Goal: Task Accomplishment & Management: Use online tool/utility

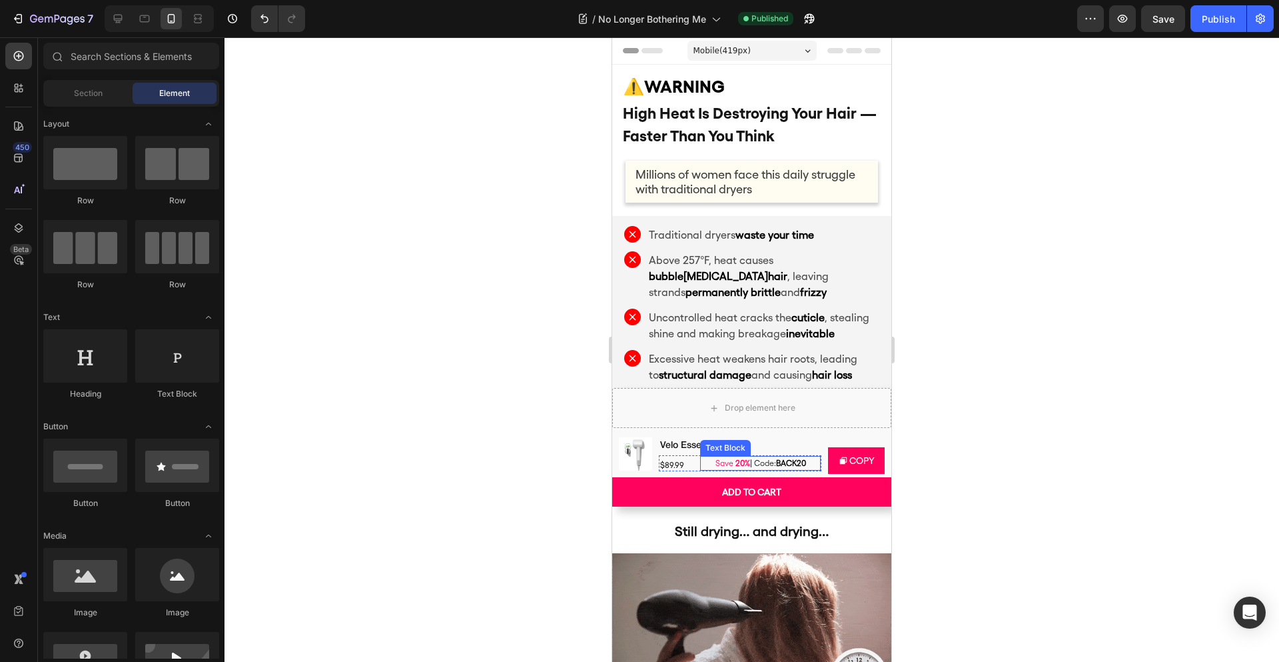
scroll to position [3, 0]
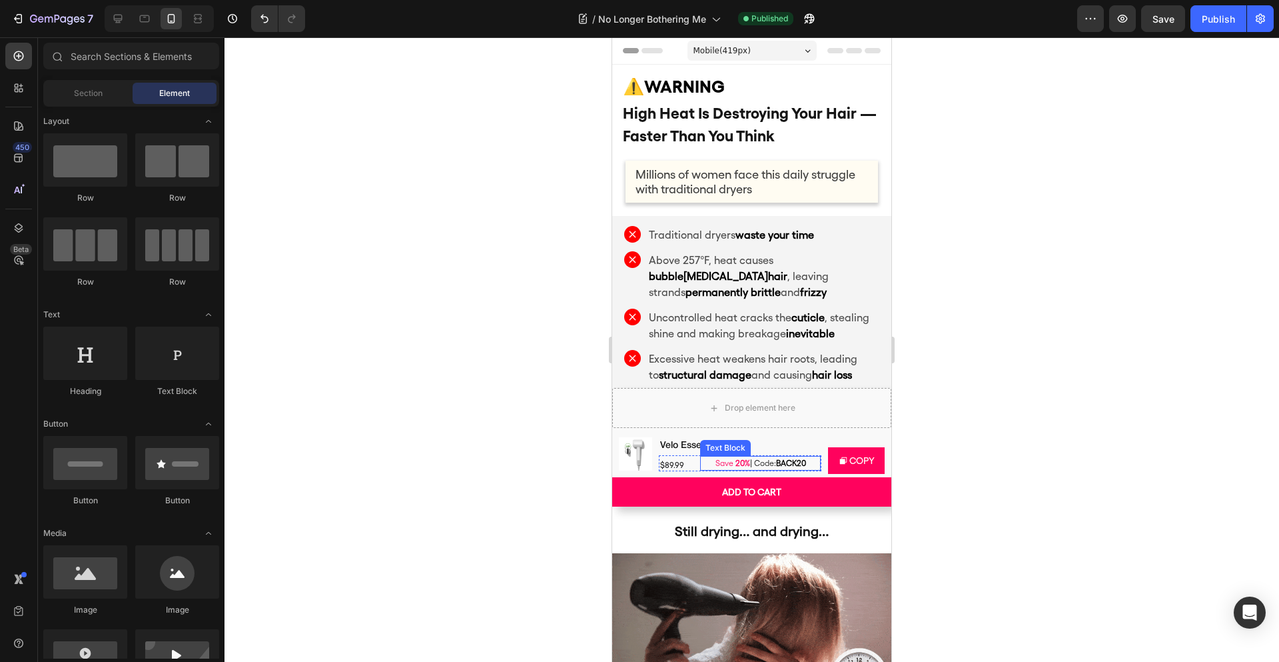
click at [811, 469] on div "Save 20% | Code: BACK20 Text Block" at bounding box center [760, 463] width 121 height 15
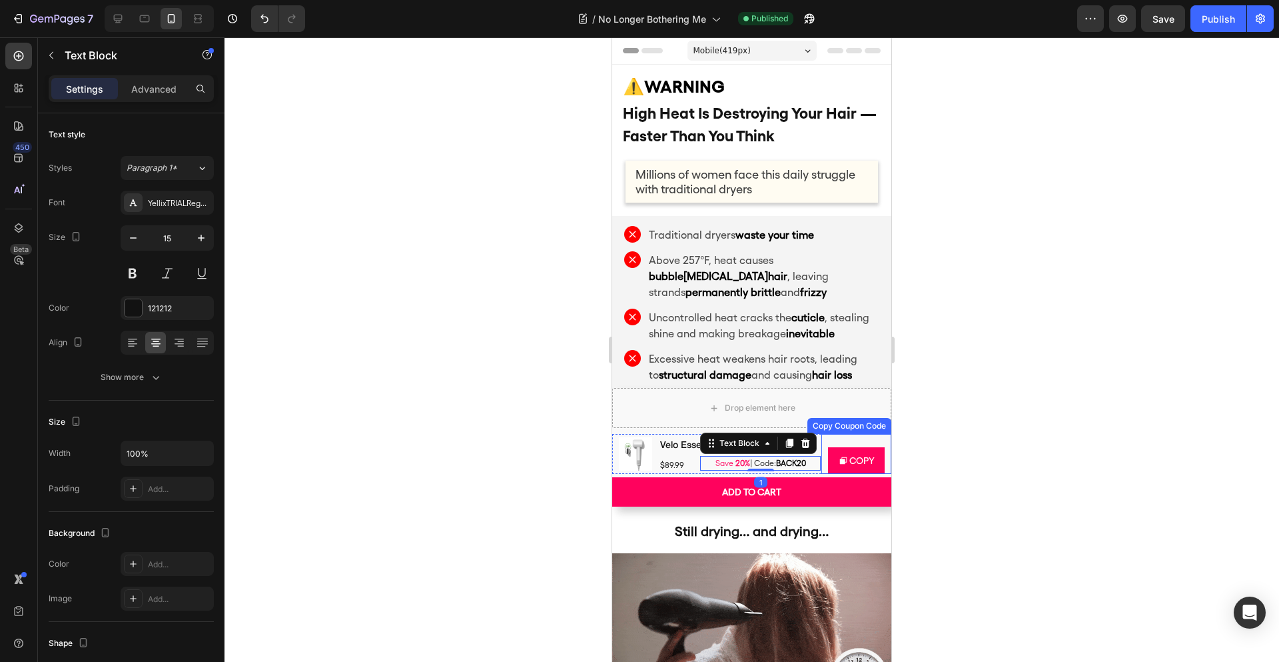
click at [837, 438] on div "COPY Copy Coupon Code" at bounding box center [856, 454] width 70 height 40
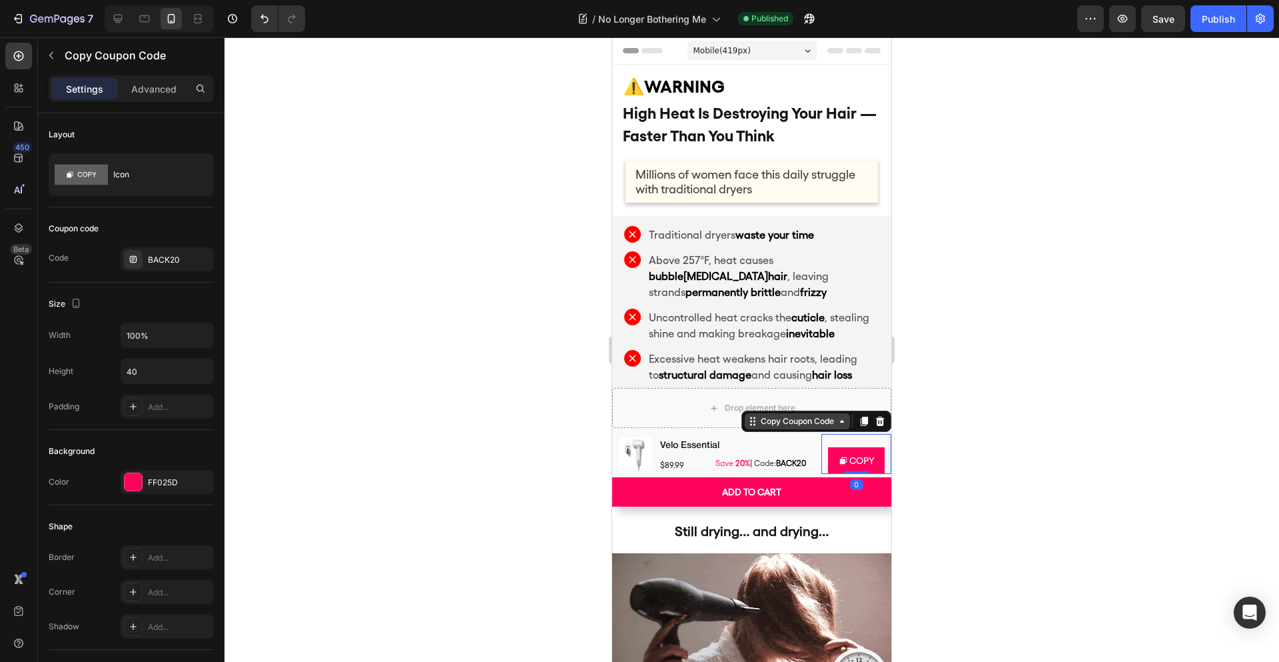
click at [782, 425] on div "Copy Coupon Code" at bounding box center [797, 421] width 79 height 12
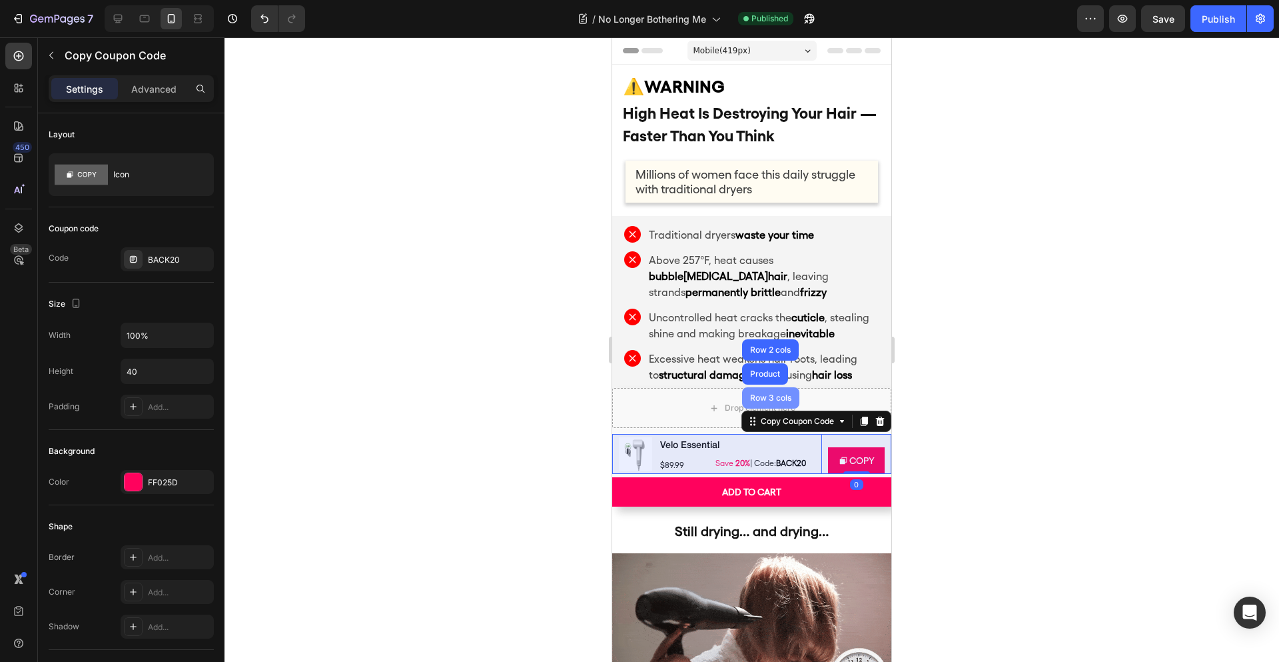
click at [763, 391] on div "Row 3 cols" at bounding box center [770, 397] width 57 height 21
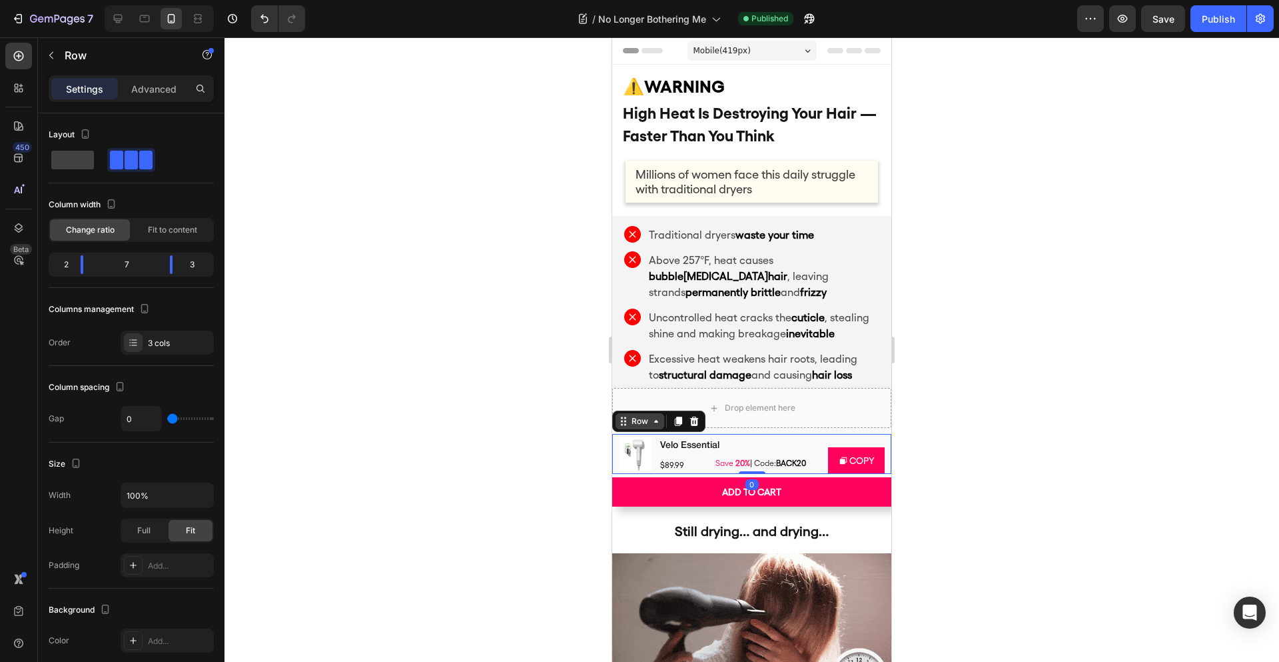
click at [648, 423] on div "Row" at bounding box center [640, 421] width 22 height 12
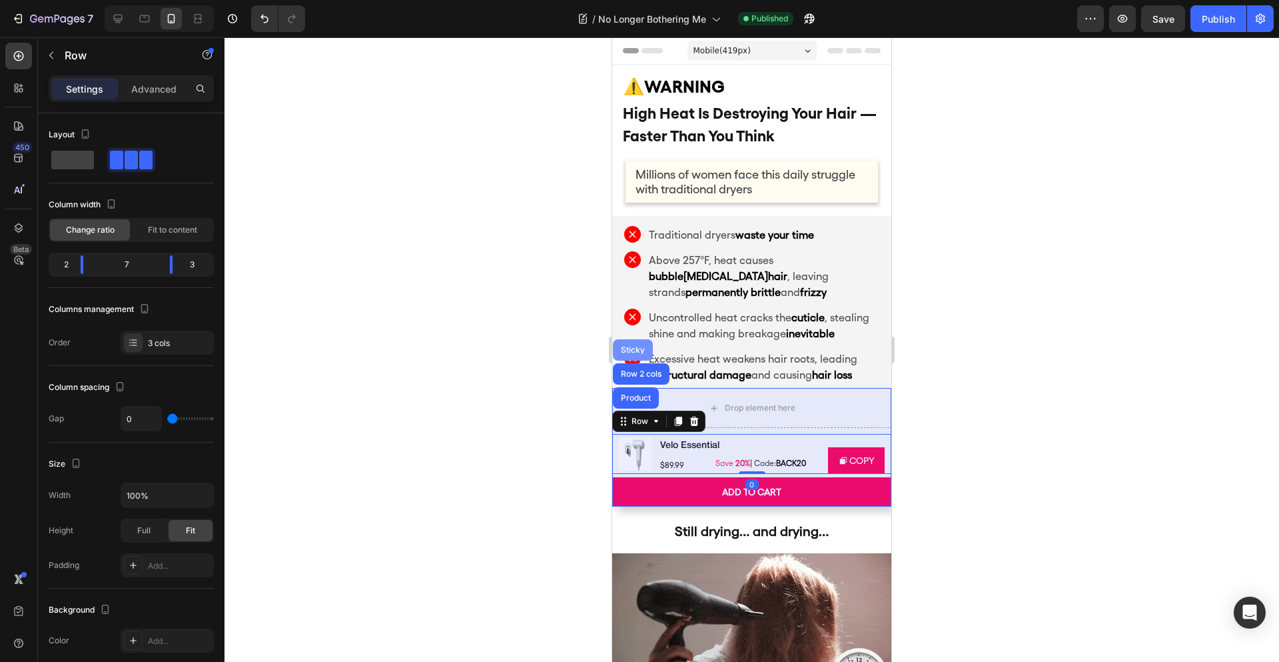
click at [634, 354] on div "Sticky" at bounding box center [633, 349] width 40 height 21
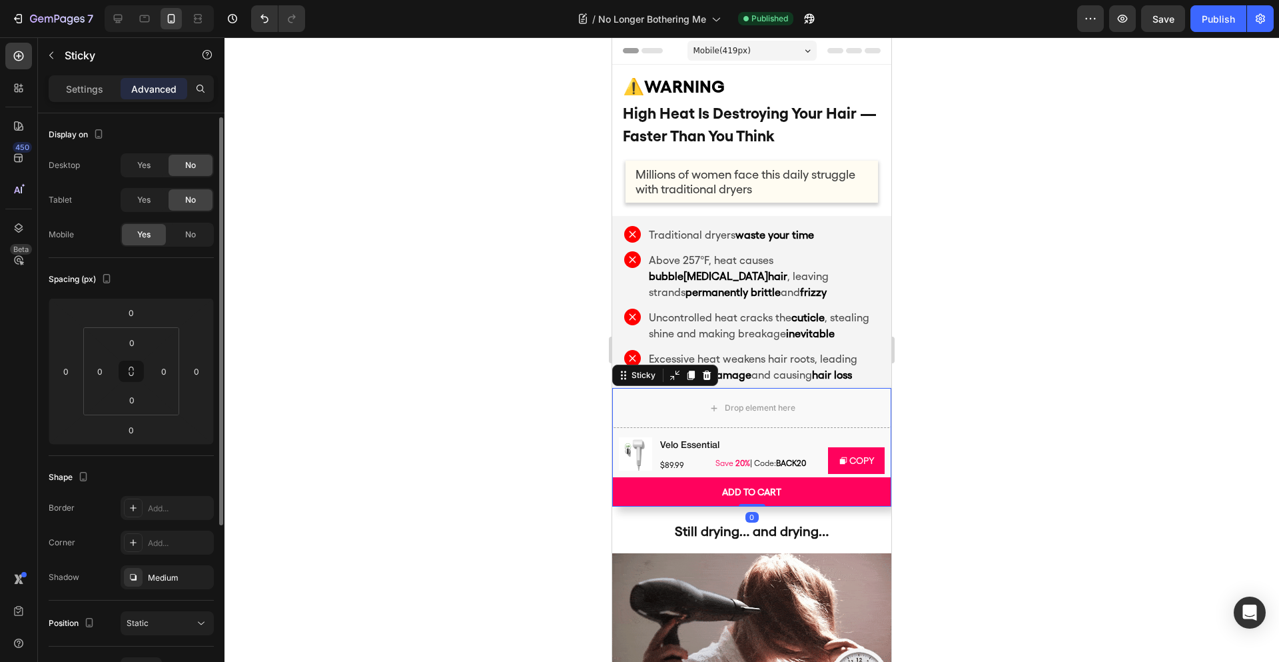
scroll to position [257, 0]
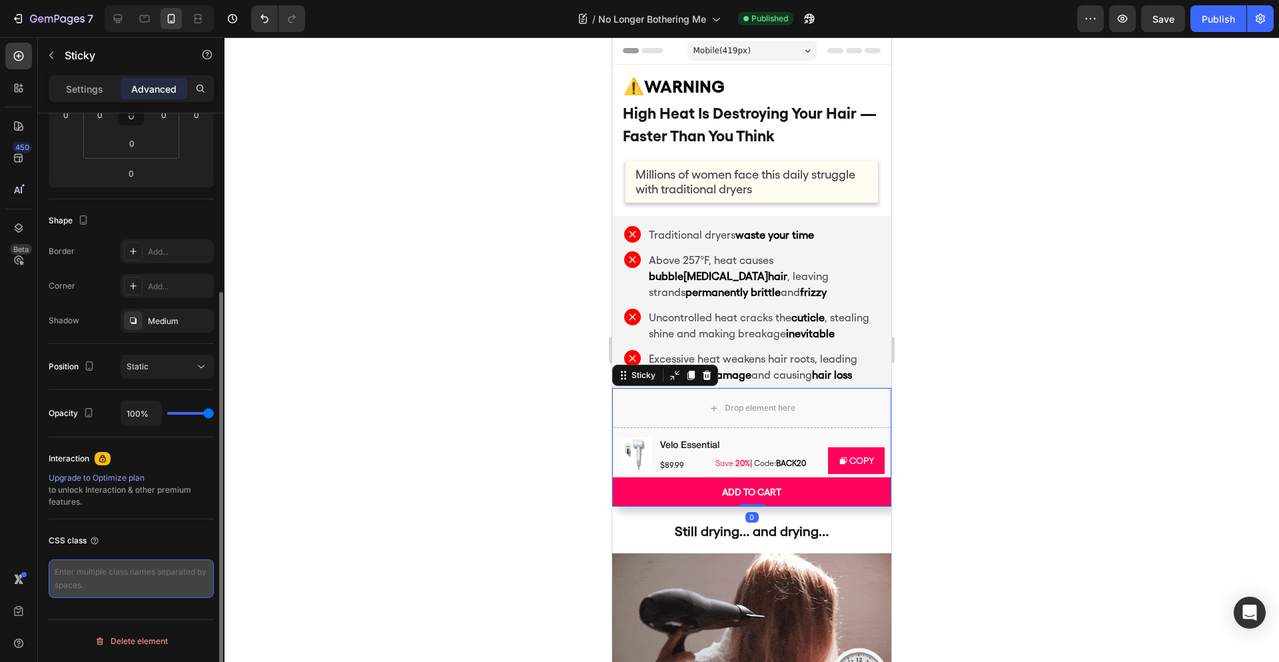
click at [127, 566] on textarea at bounding box center [131, 578] width 165 height 39
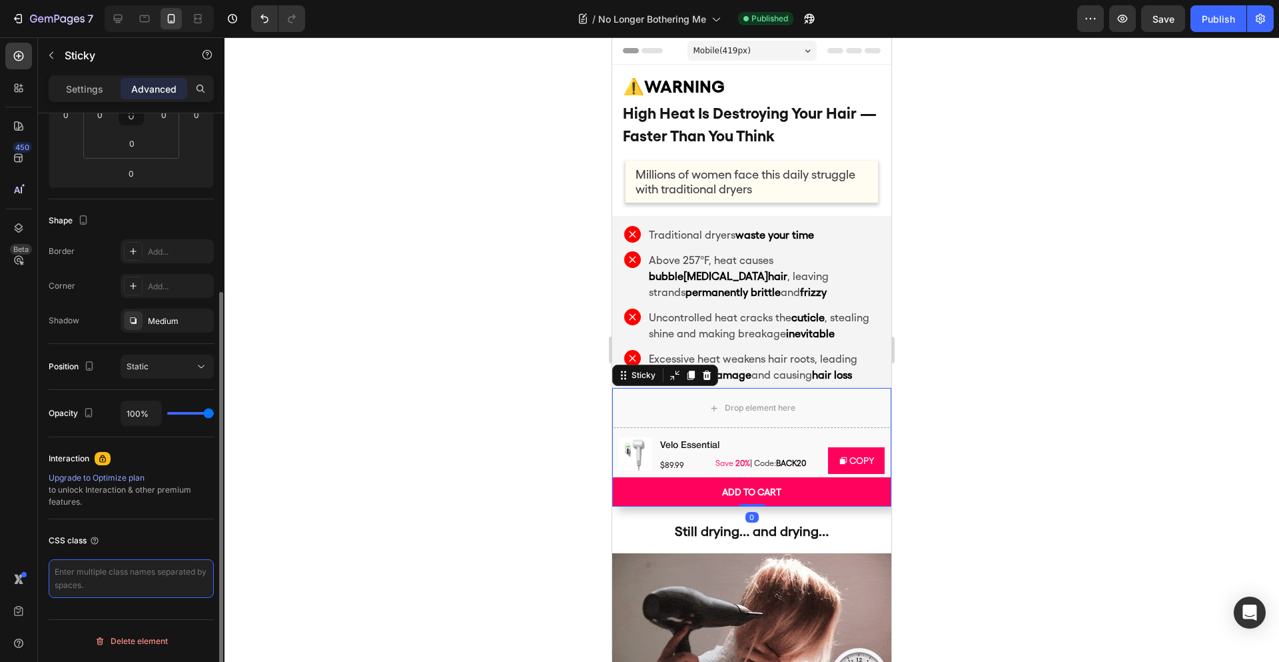
paste textarea "gm-sticky-bar"
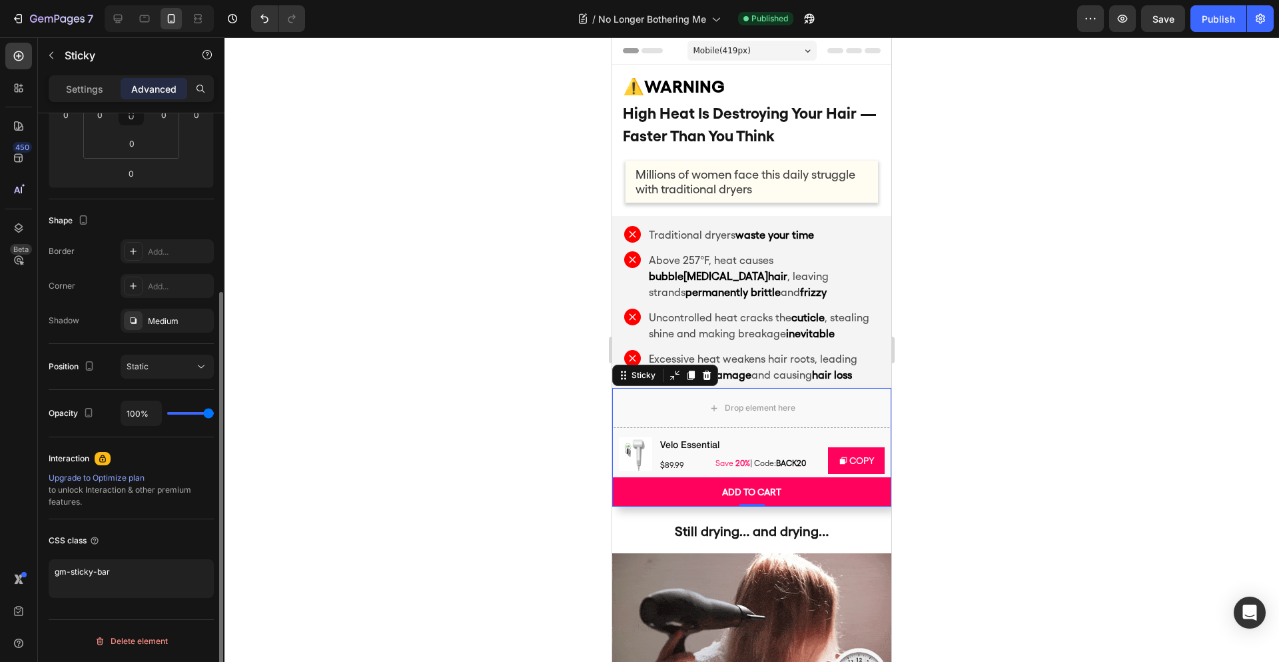
click at [150, 551] on div "CSS class gm-sticky-bar" at bounding box center [131, 563] width 165 height 89
click at [138, 582] on textarea "gm-sticky-bar" at bounding box center [131, 578] width 165 height 39
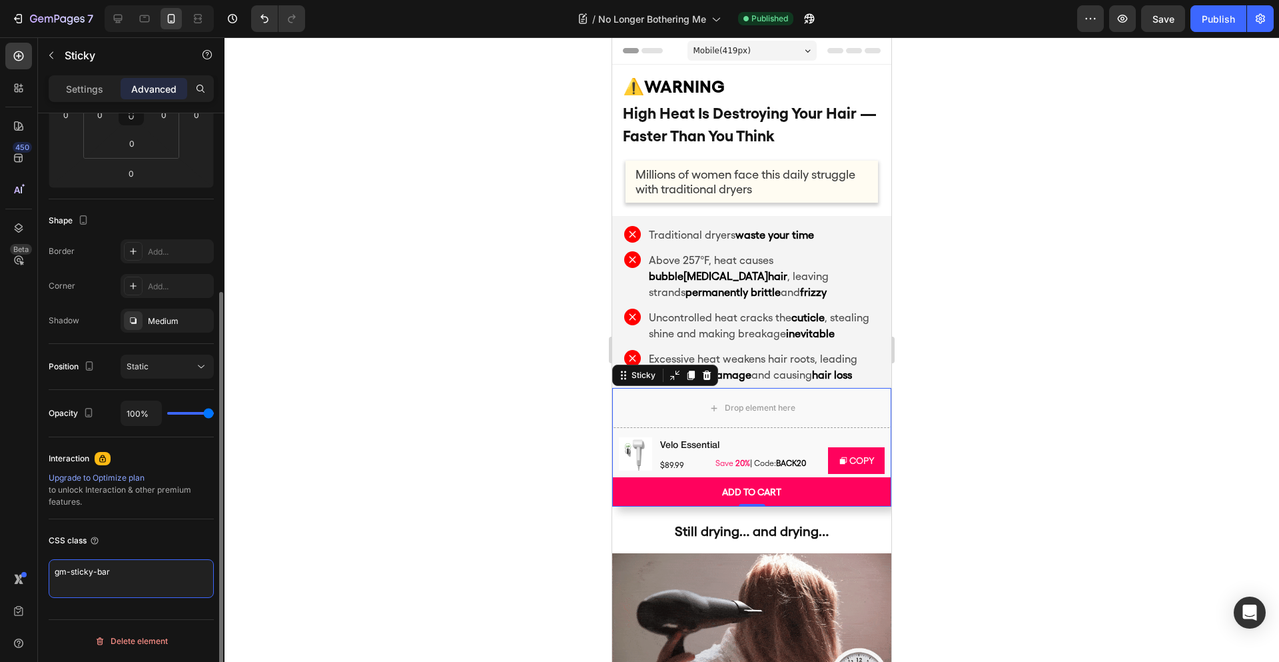
paste textarea "/* lorem：ipsum 098do */ :sita{ --co-adipis-elitse: 518do; } /* ei tempor inci（u…"
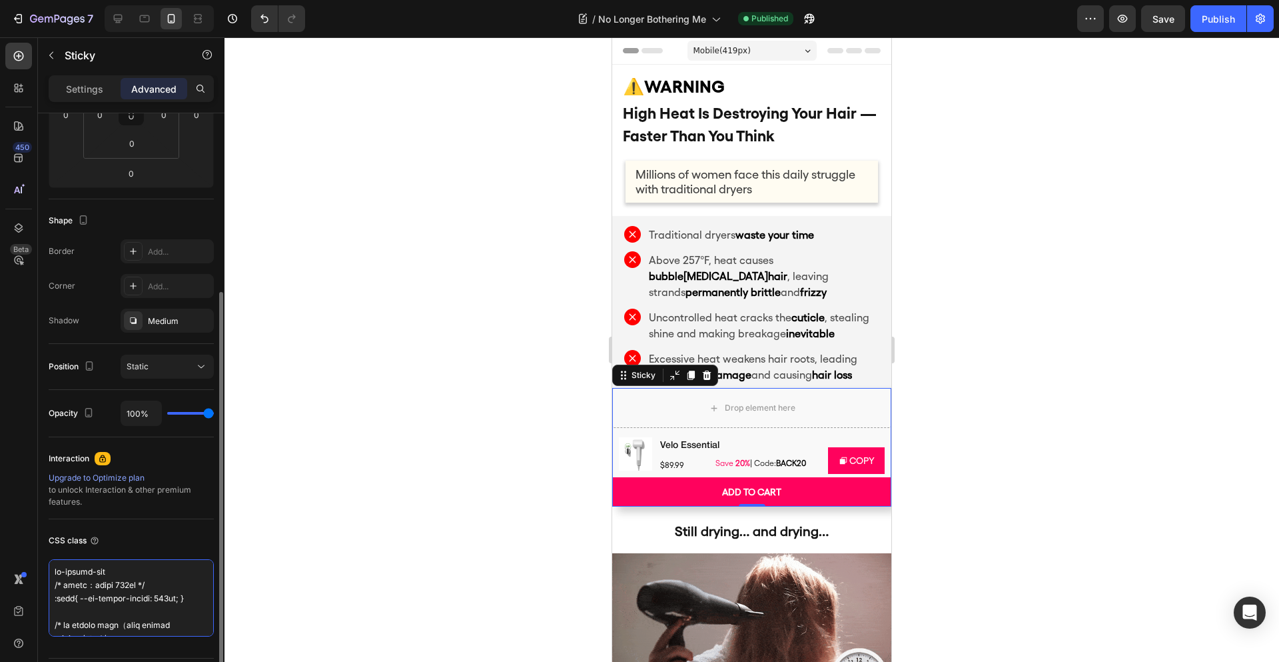
scroll to position [674, 0]
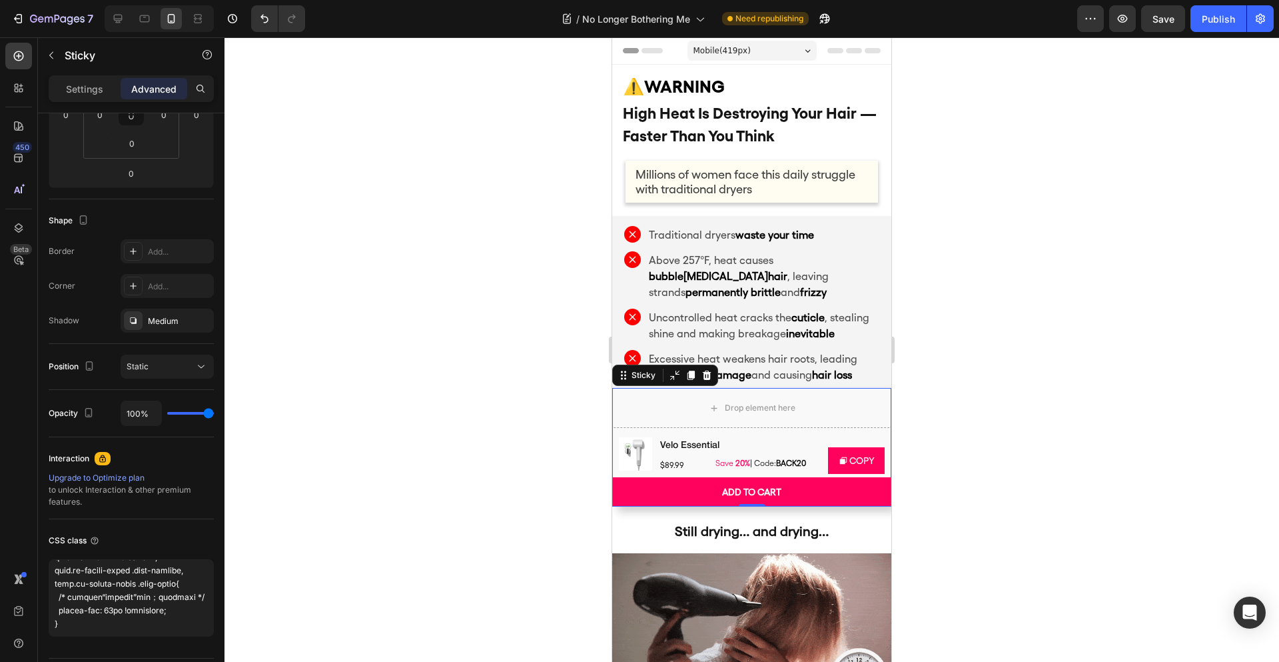
type textarea "lo-ipsumd-sit /* ametc：adipi 103el */ :sedd{ --ei-tempor-incidi: 075ut; } /* la…"
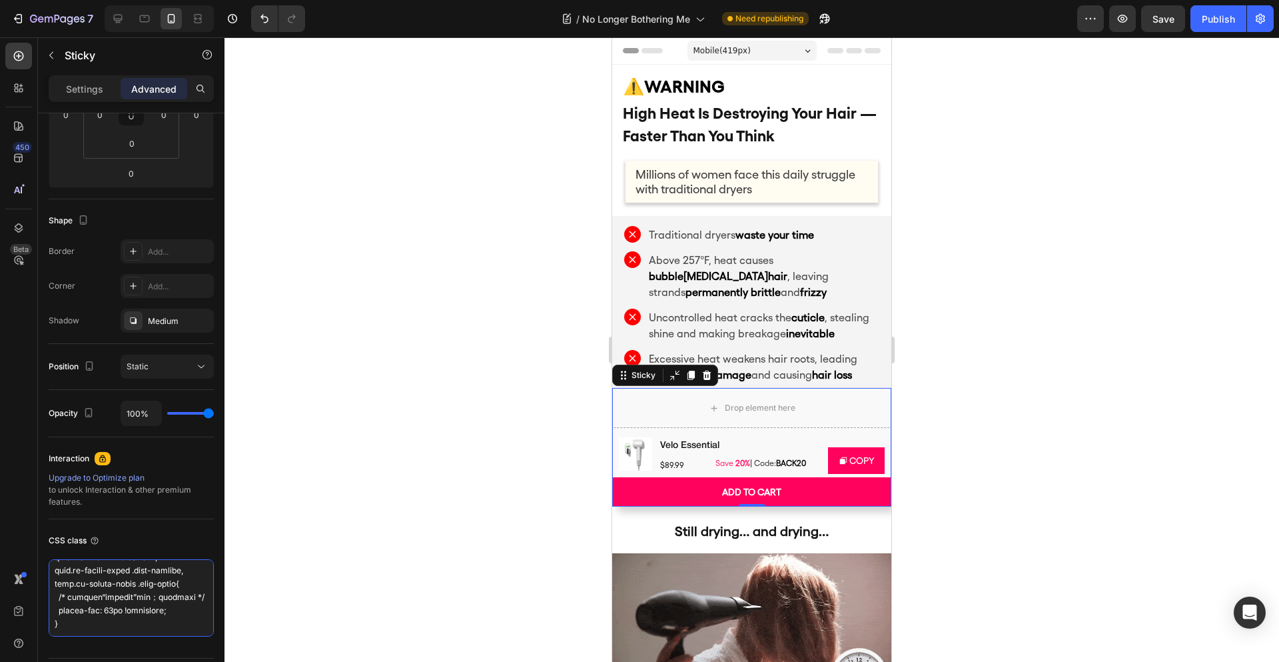
scroll to position [668, 0]
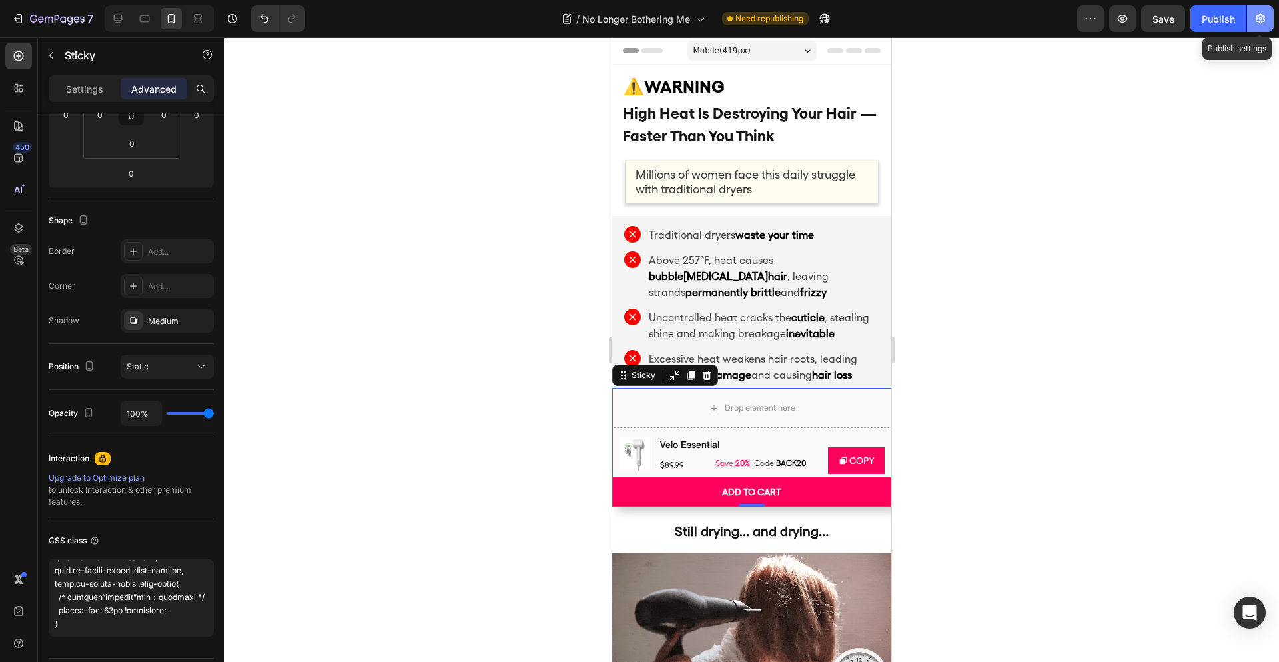
click at [1263, 17] on icon "button" at bounding box center [1260, 18] width 13 height 13
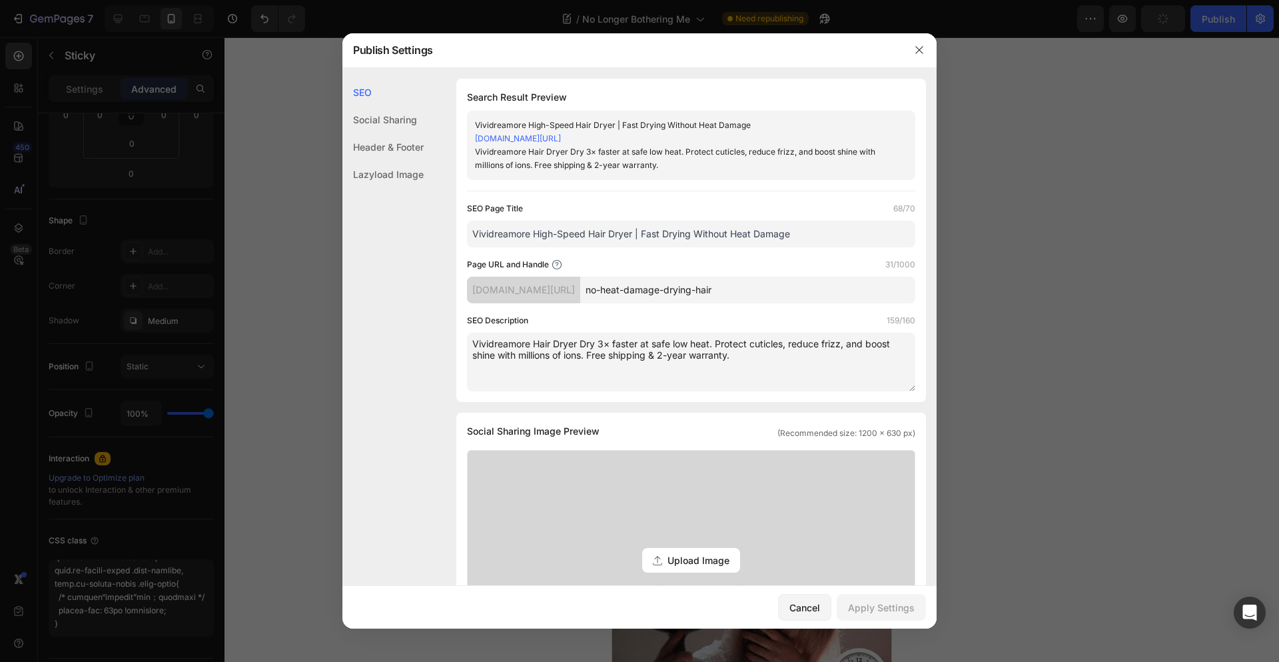
click at [375, 161] on div "Header & Footer" at bounding box center [382, 174] width 81 height 27
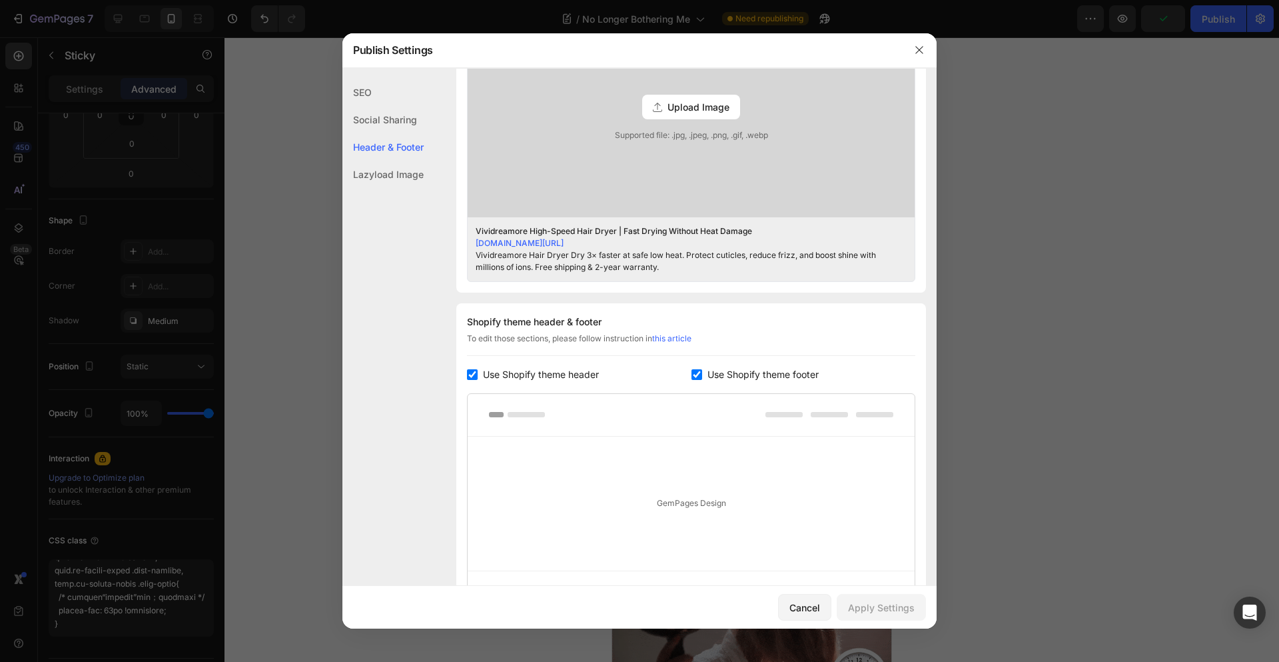
scroll to position [590, 0]
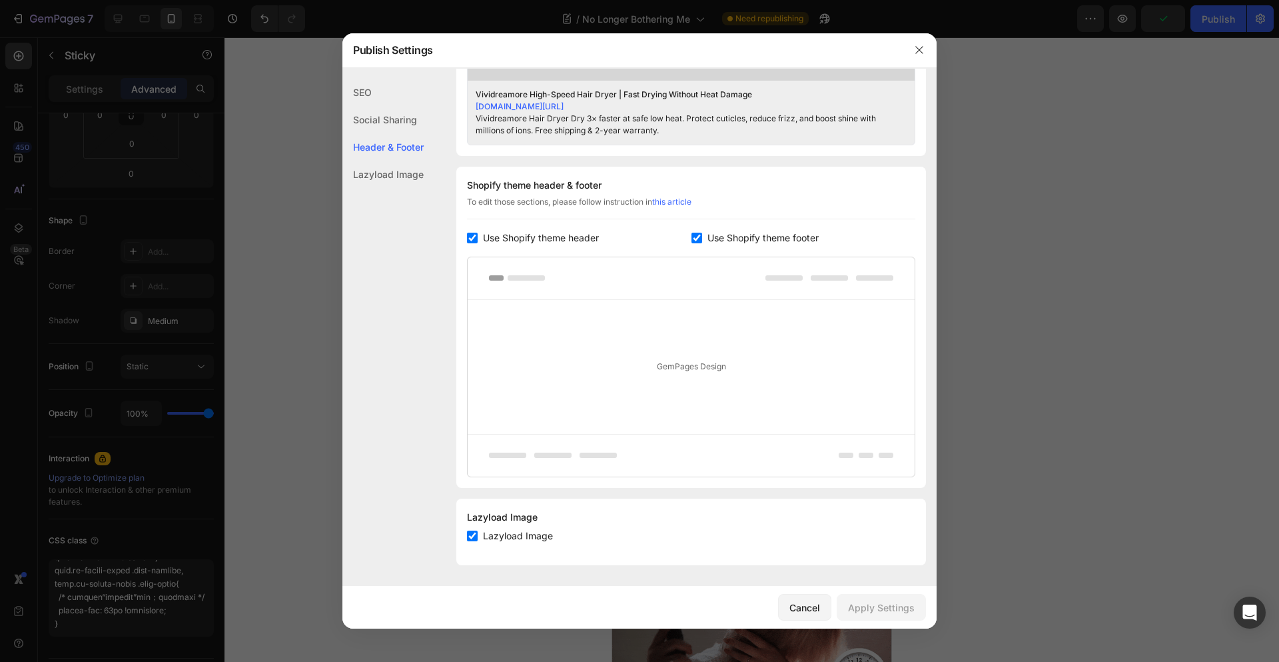
click at [384, 145] on div "Header & Footer" at bounding box center [382, 146] width 81 height 27
click at [915, 54] on icon "button" at bounding box center [919, 50] width 11 height 11
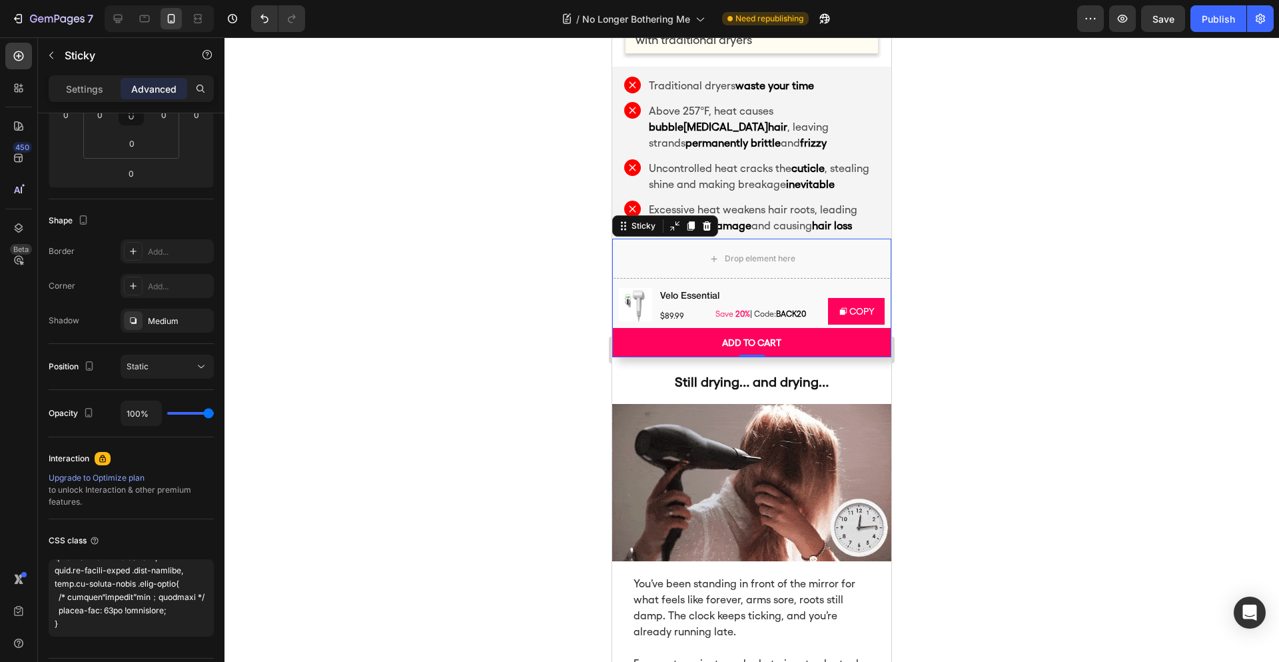
scroll to position [0, 0]
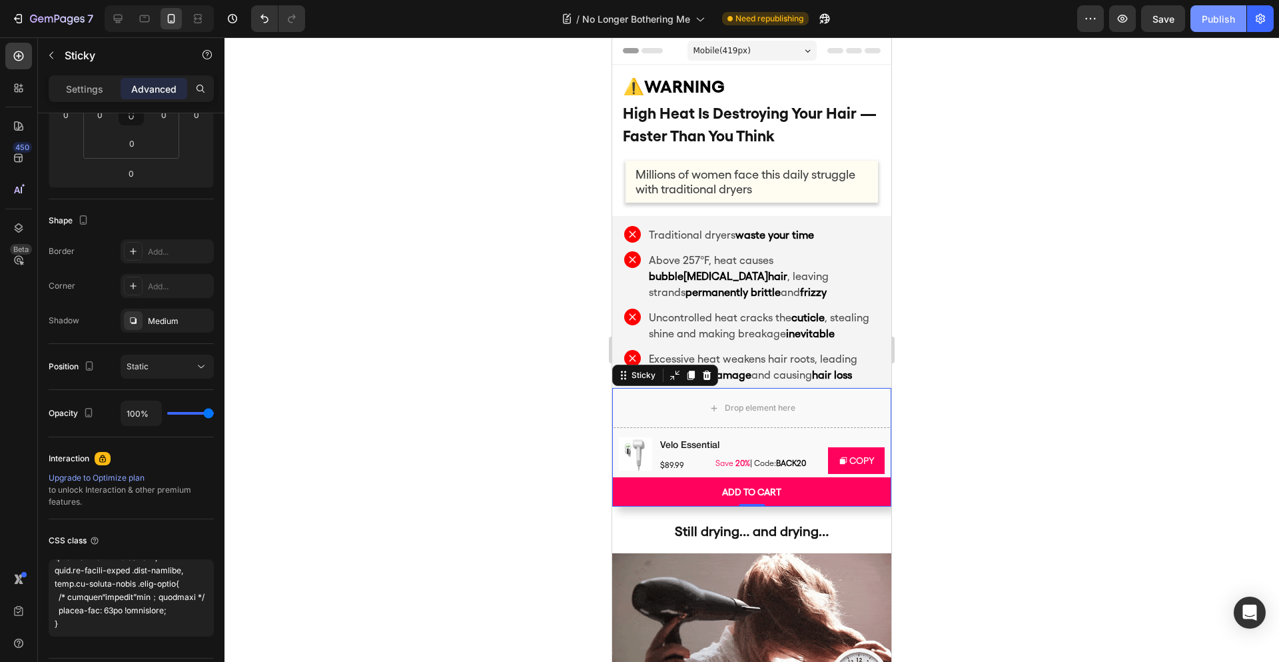
click at [1215, 25] on div "Publish" at bounding box center [1218, 19] width 33 height 14
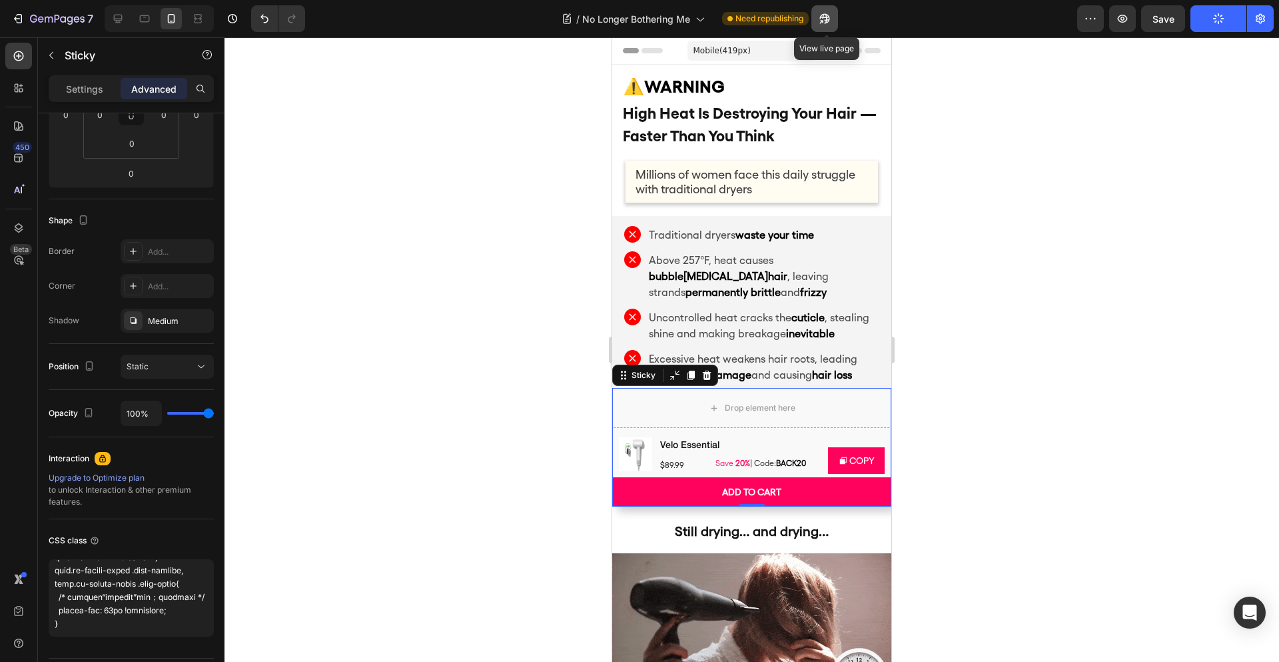
click at [831, 22] on icon "button" at bounding box center [824, 18] width 13 height 13
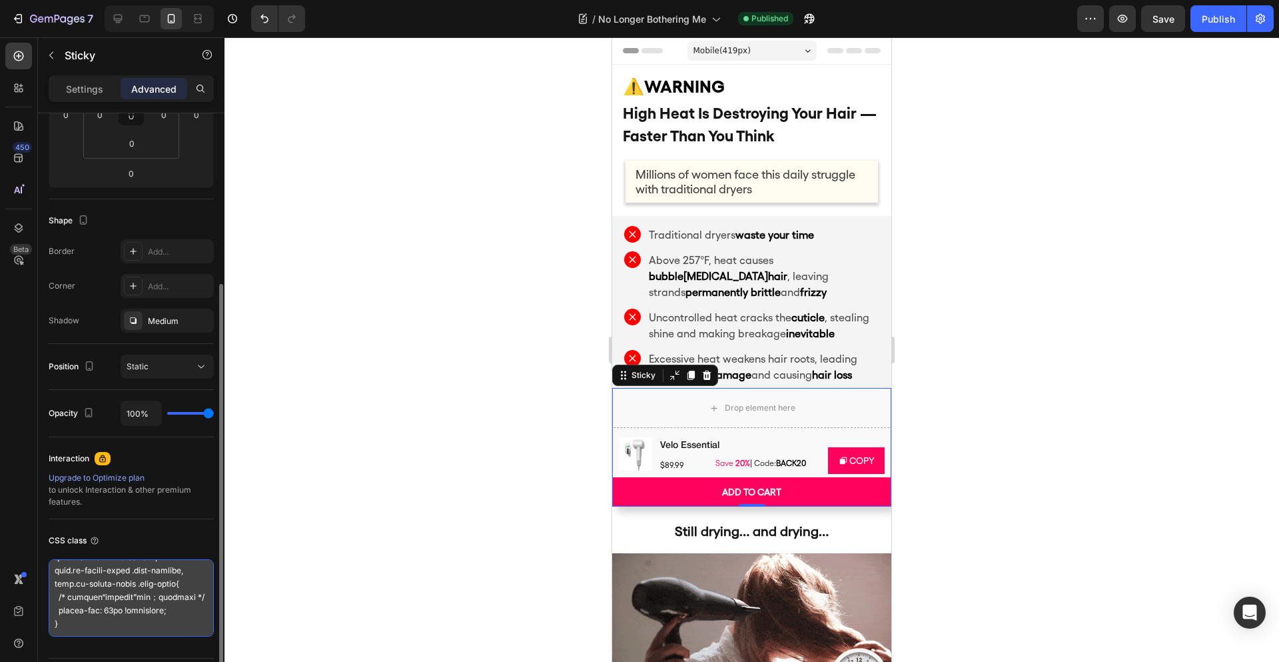
click at [123, 588] on textarea at bounding box center [131, 597] width 165 height 77
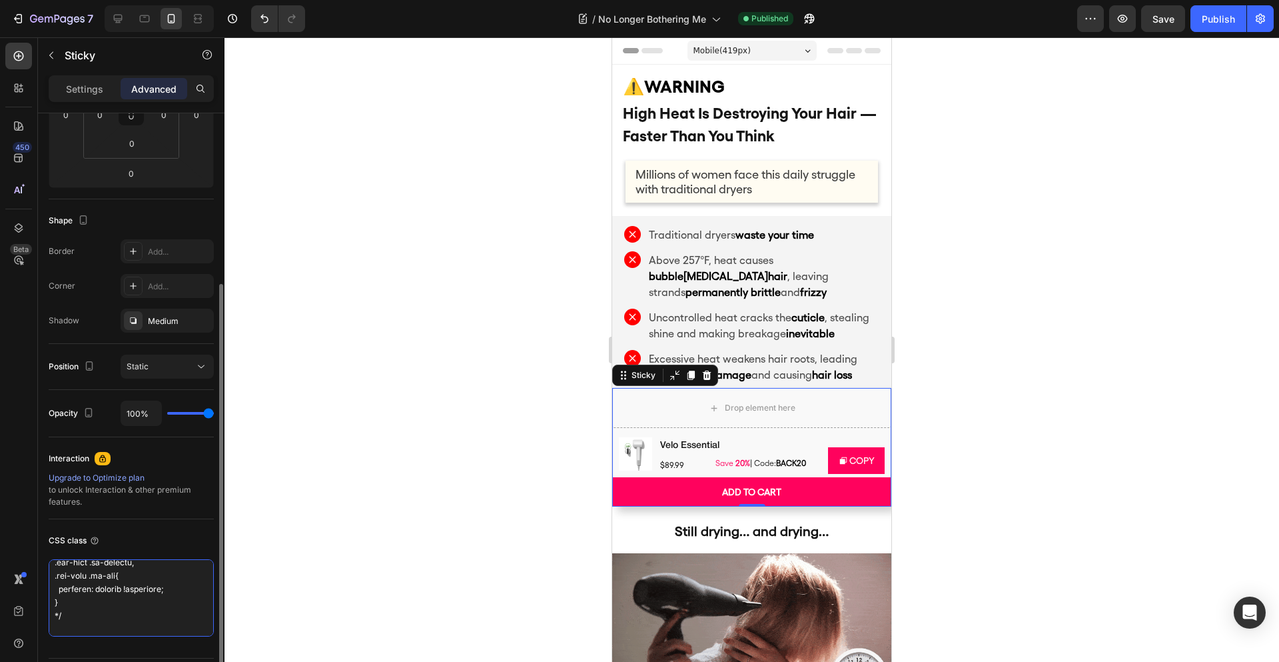
drag, startPoint x: 153, startPoint y: 591, endPoint x: 155, endPoint y: 572, distance: 18.7
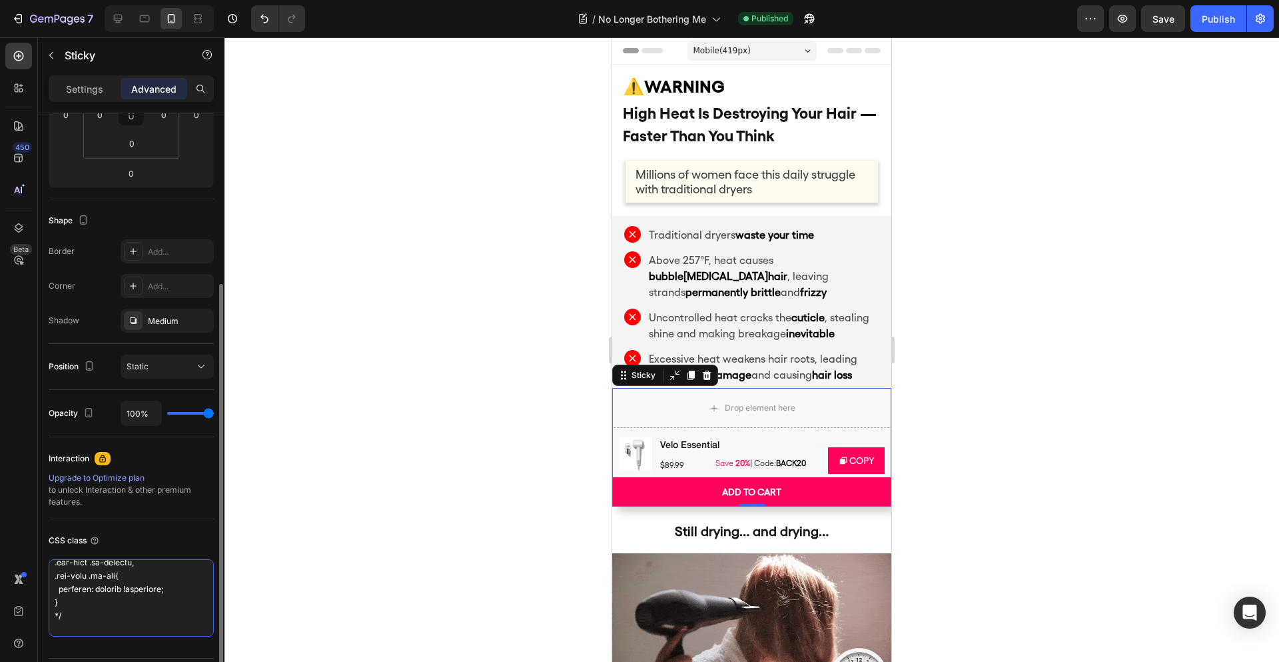
click at [155, 572] on textarea at bounding box center [131, 597] width 165 height 77
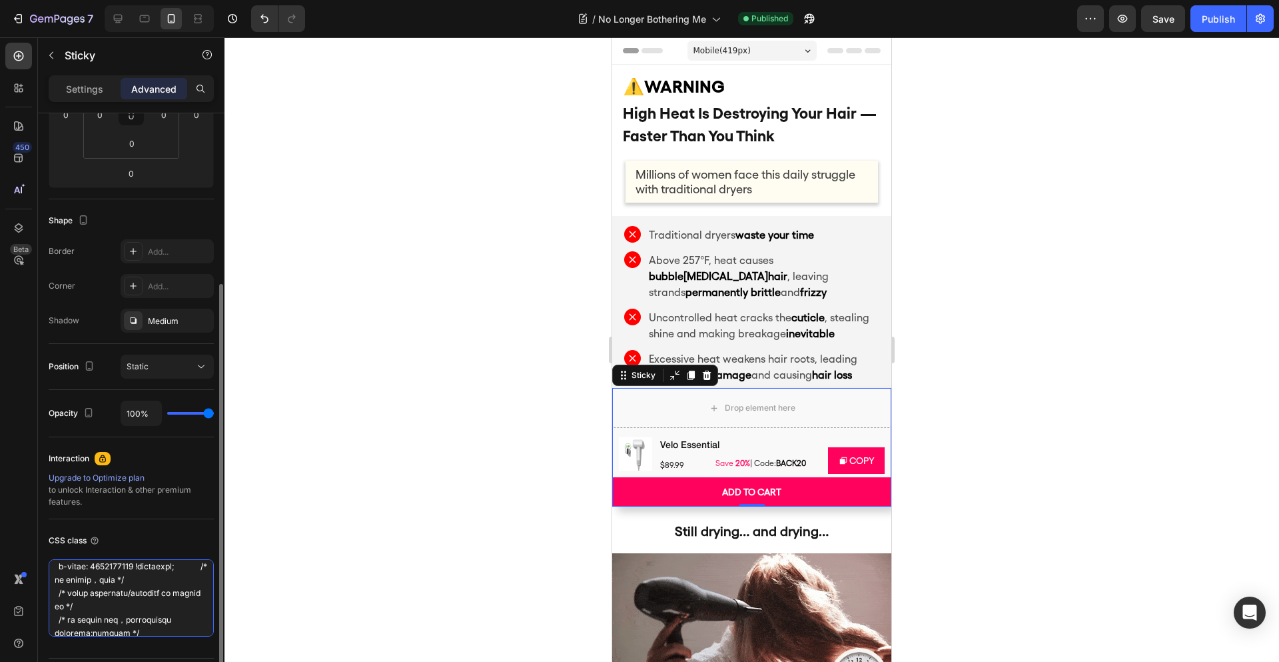
drag, startPoint x: 158, startPoint y: 574, endPoint x: 159, endPoint y: 566, distance: 8.0
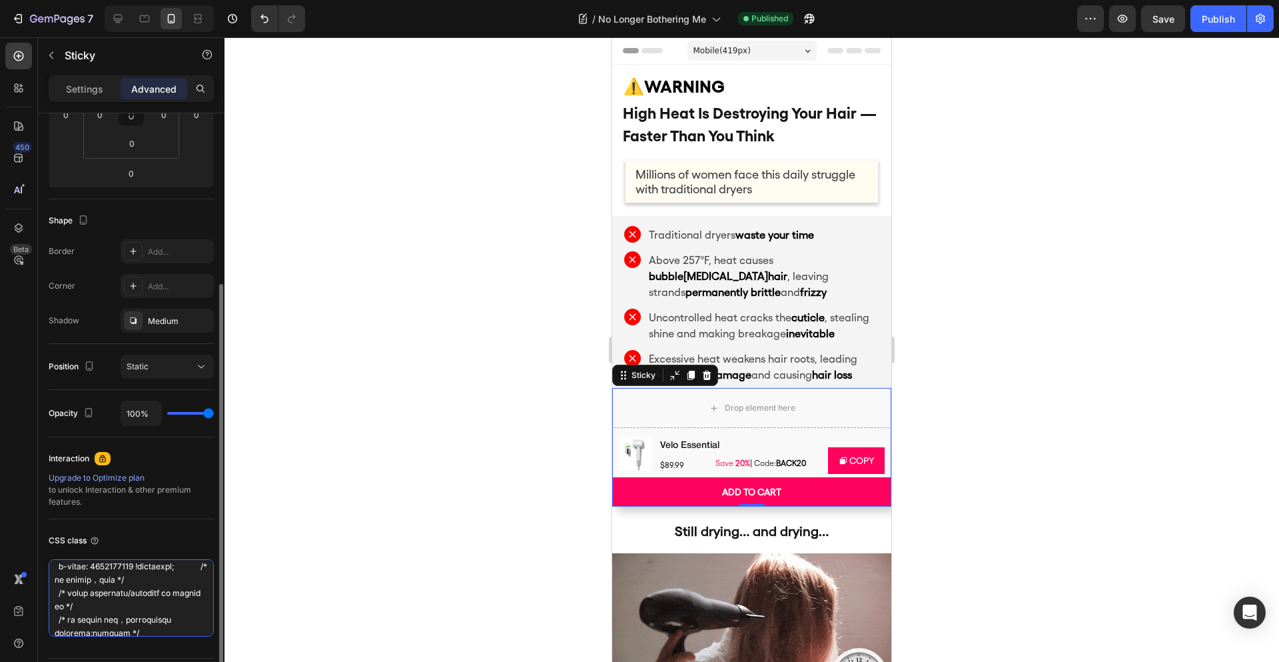
click at [159, 566] on textarea at bounding box center [131, 597] width 165 height 77
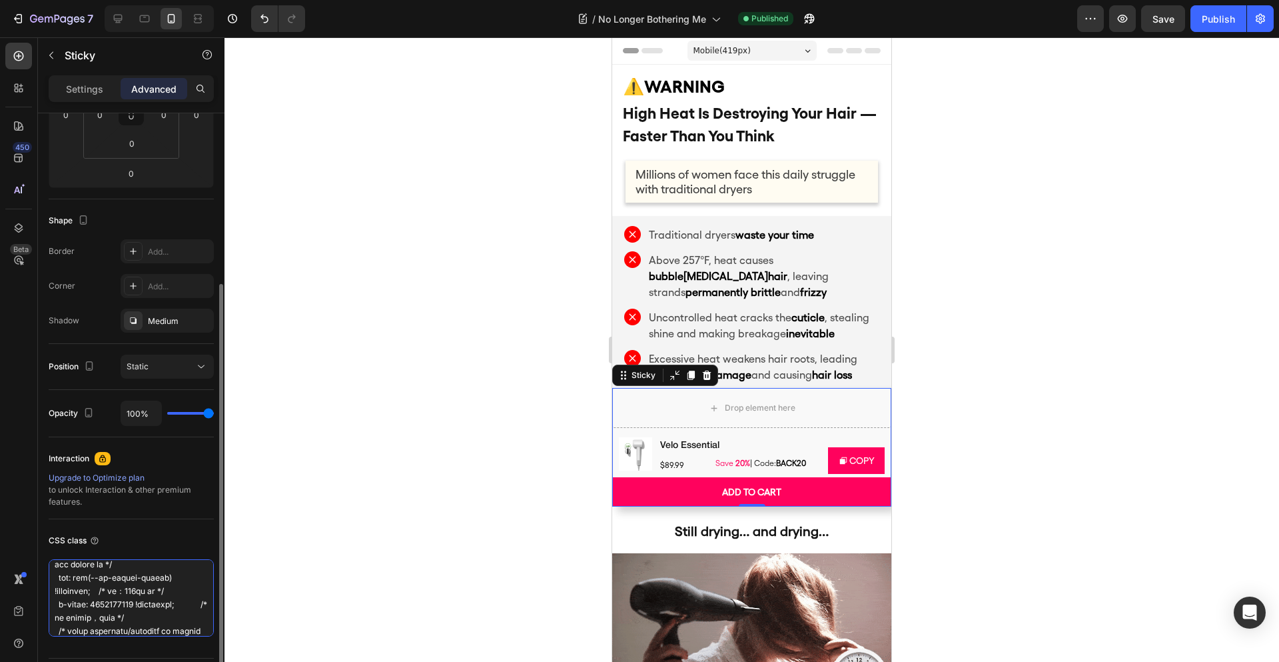
click at [169, 578] on textarea at bounding box center [131, 597] width 165 height 77
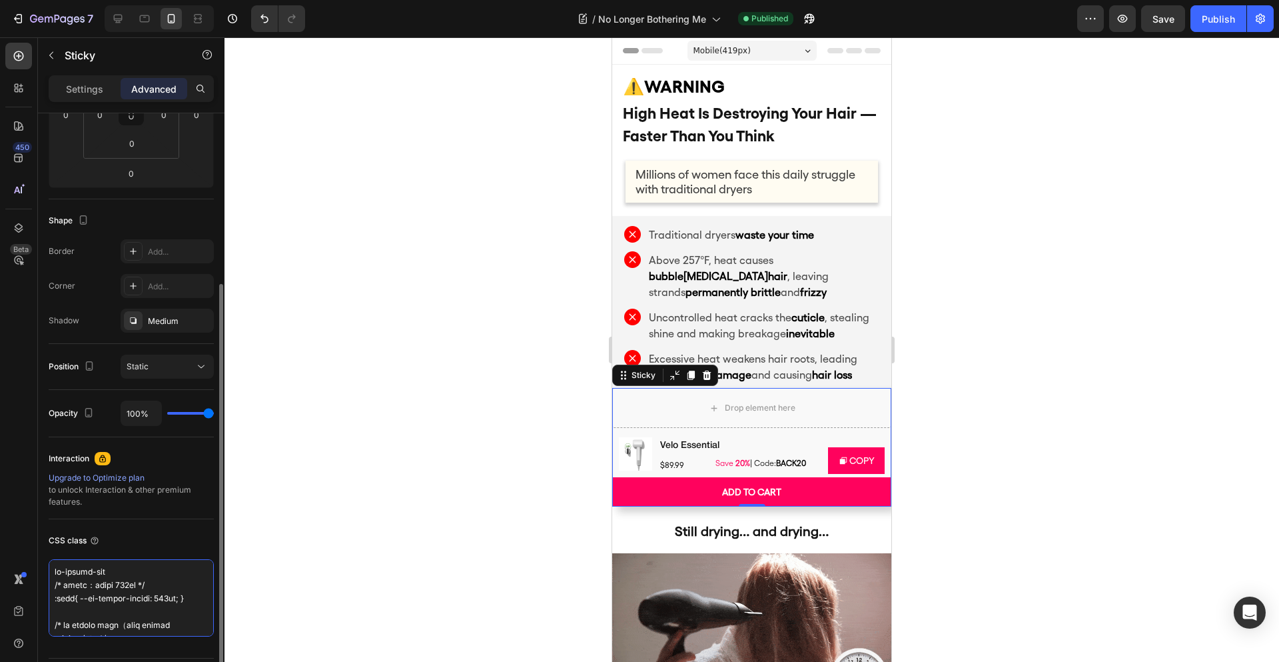
drag, startPoint x: 173, startPoint y: 566, endPoint x: 173, endPoint y: 554, distance: 12.0
click at [173, 554] on div "CSS class" at bounding box center [131, 583] width 165 height 128
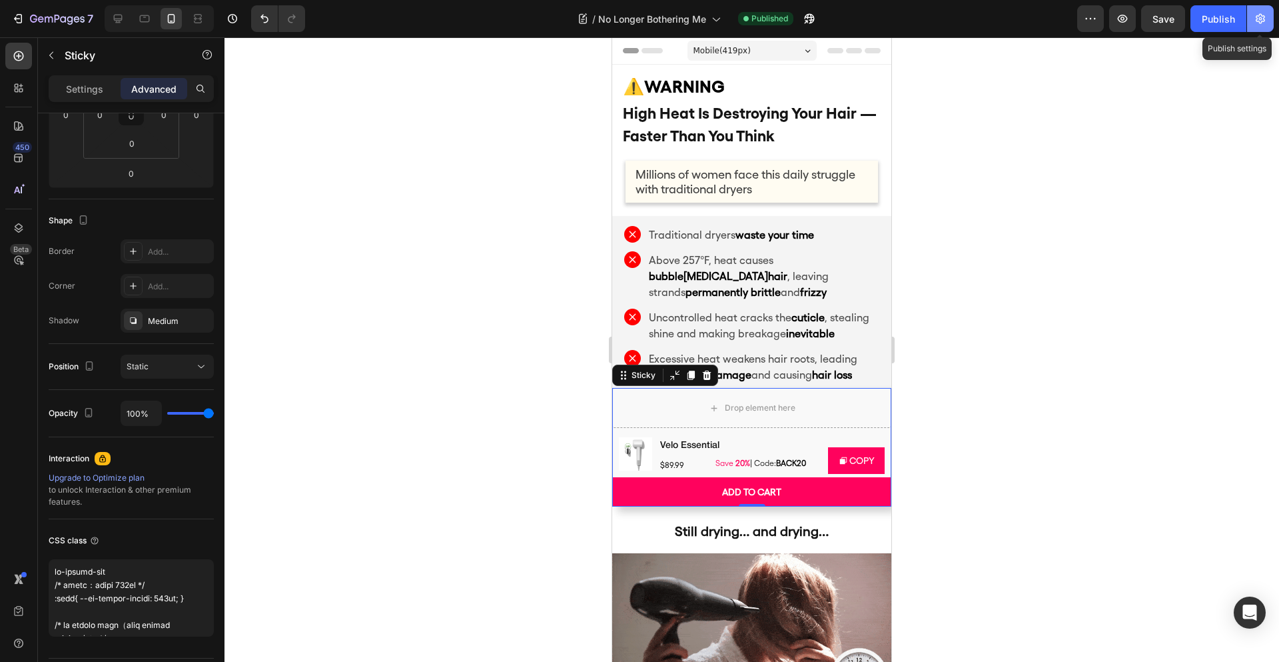
click at [1262, 23] on icon "button" at bounding box center [1260, 18] width 13 height 13
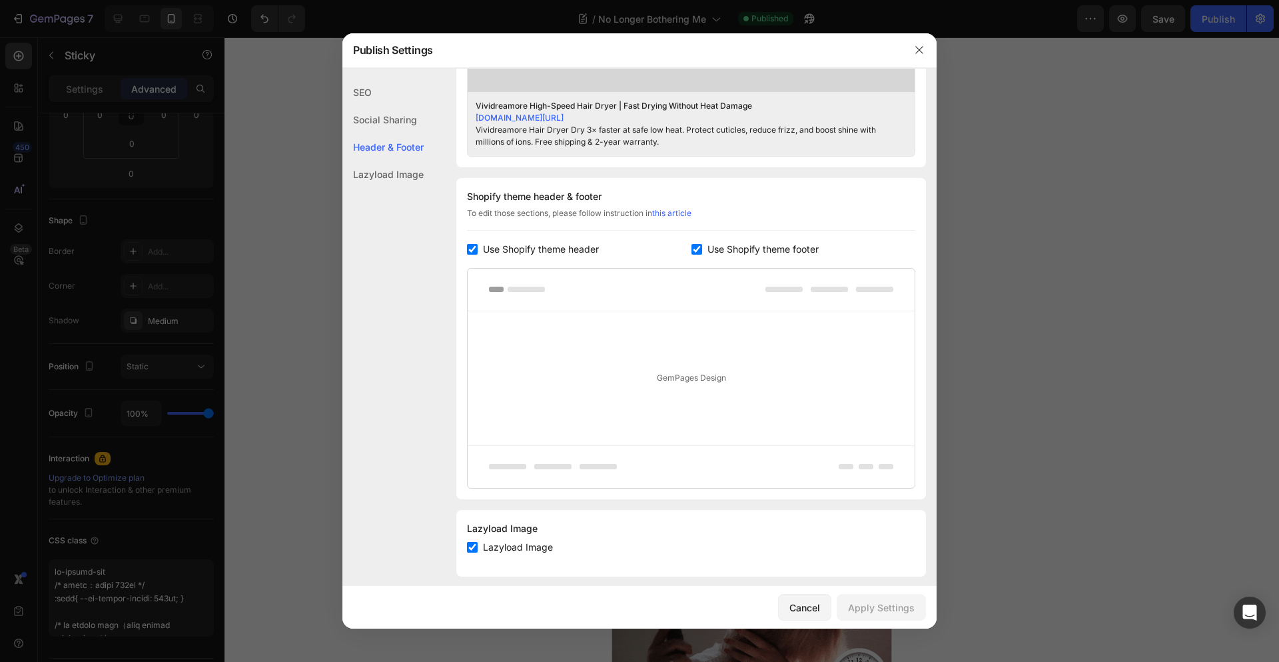
scroll to position [590, 0]
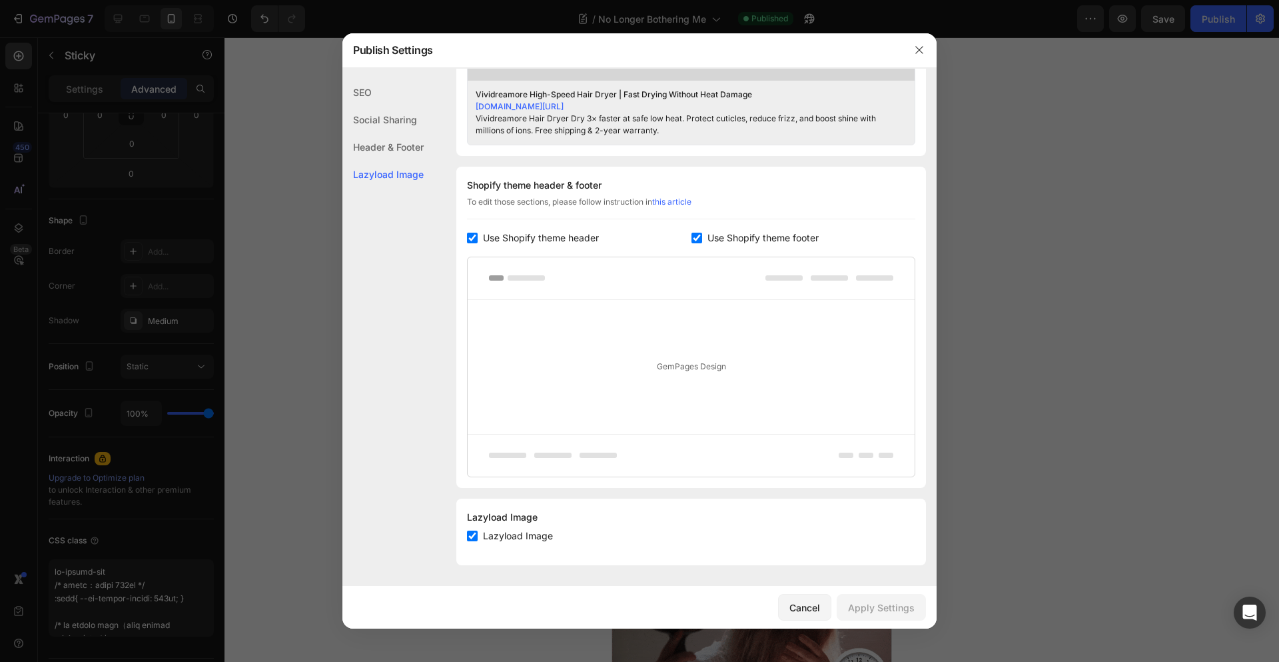
click at [363, 133] on div "Social Sharing" at bounding box center [382, 146] width 81 height 27
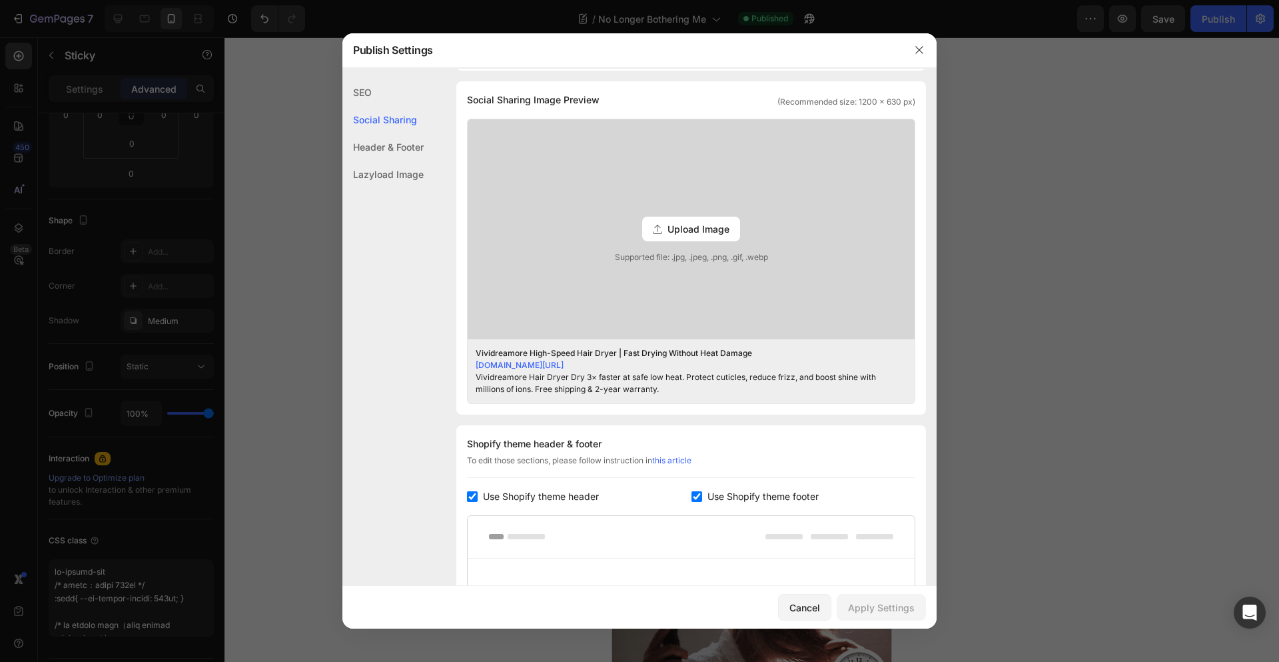
click at [385, 106] on div "SEO" at bounding box center [382, 119] width 81 height 27
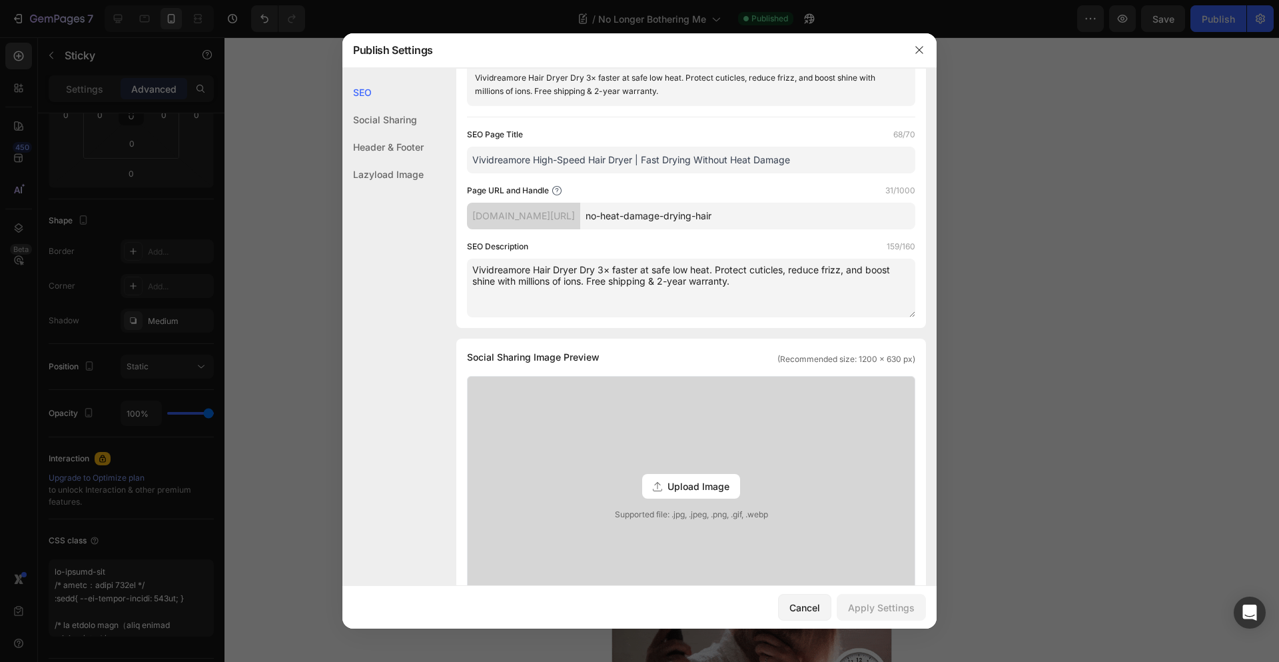
scroll to position [0, 0]
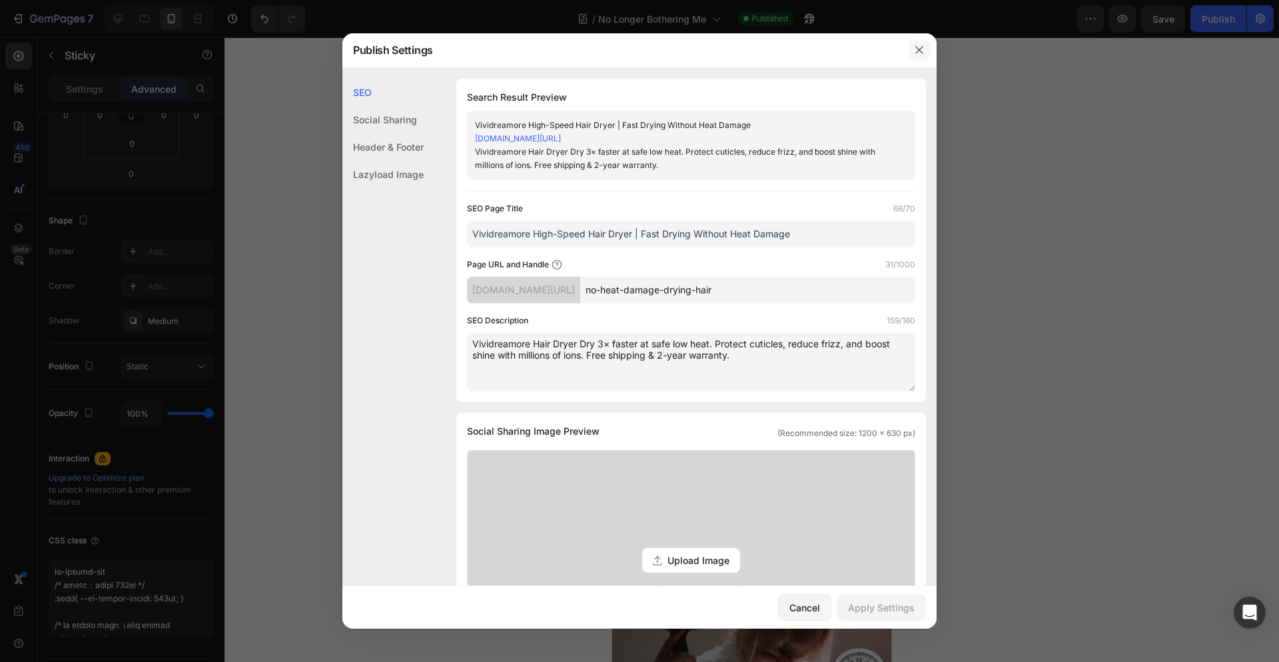
click at [915, 49] on icon "button" at bounding box center [919, 50] width 11 height 11
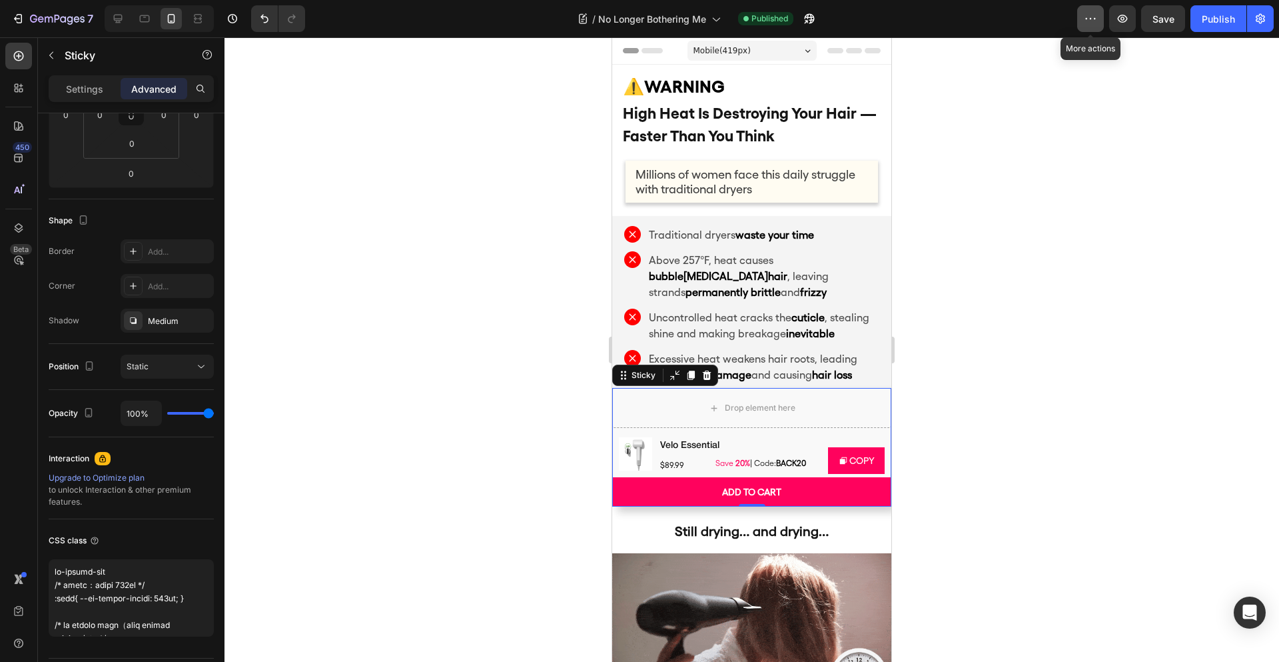
click at [1083, 22] on button "button" at bounding box center [1090, 18] width 27 height 27
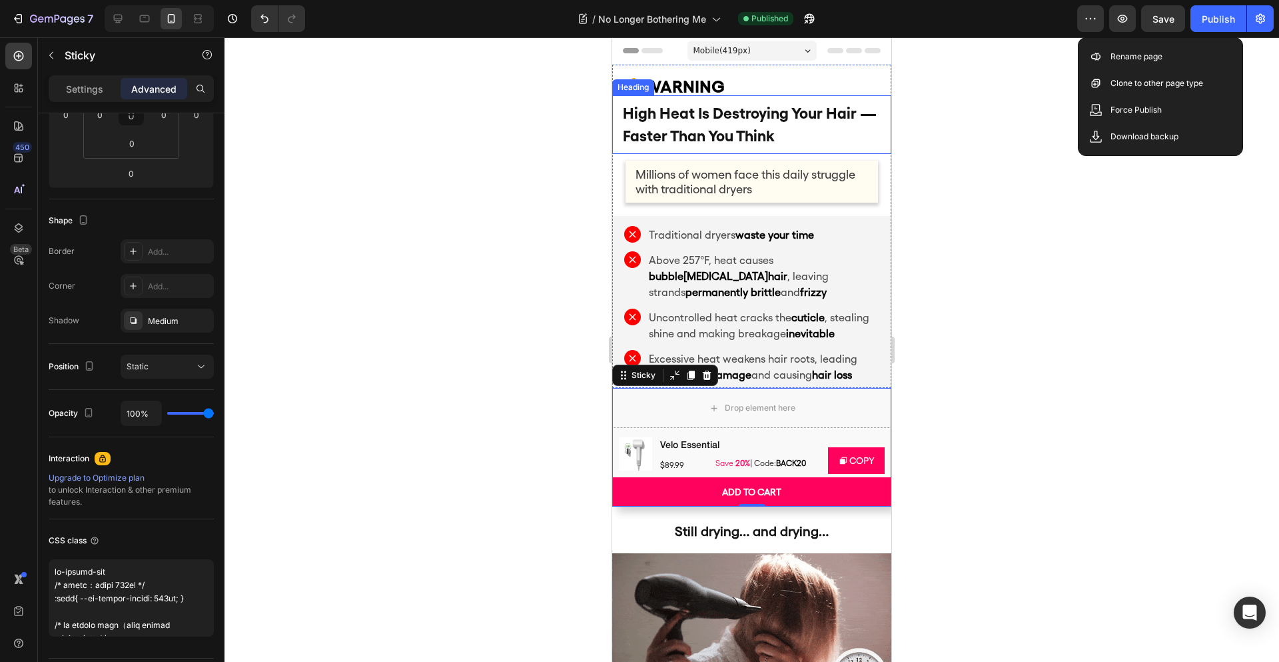
click at [322, 119] on div at bounding box center [752, 349] width 1055 height 624
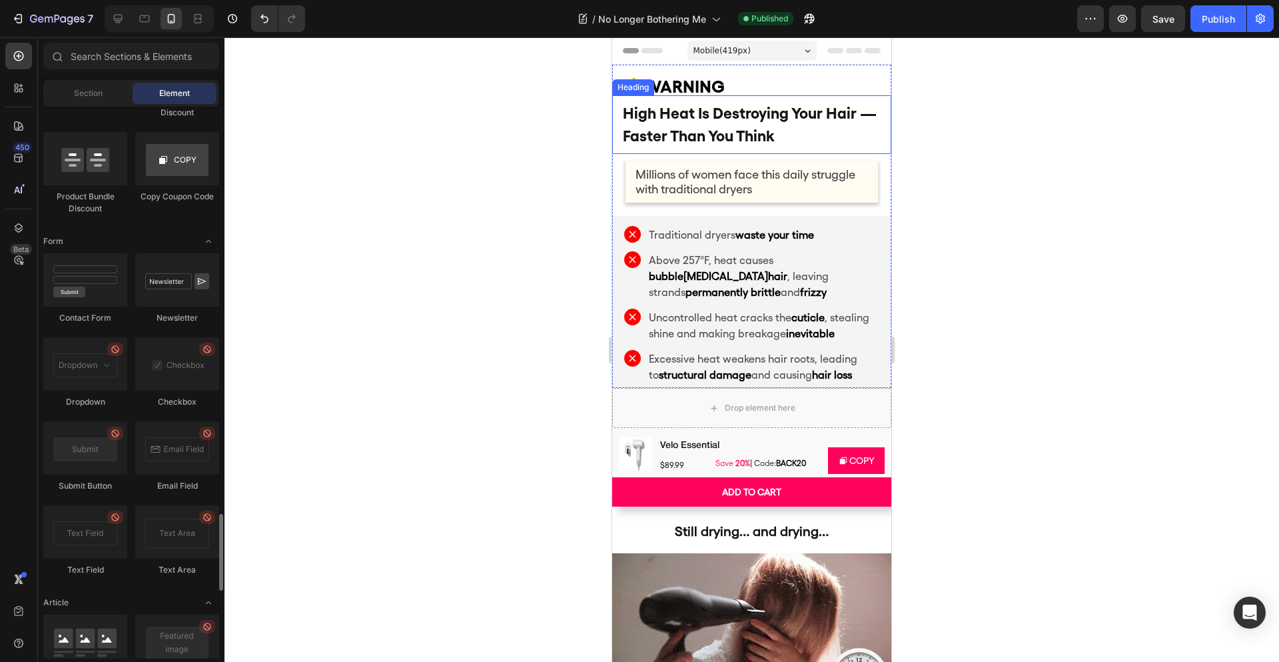
scroll to position [3397, 0]
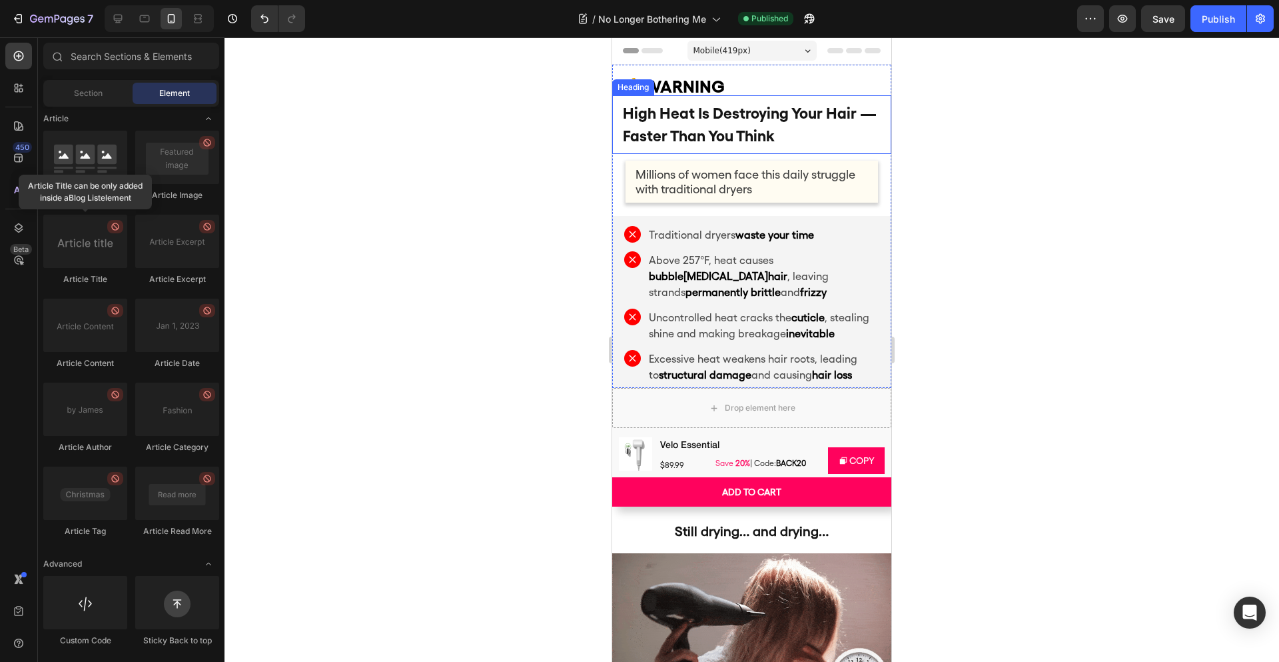
click at [416, 228] on div at bounding box center [752, 349] width 1055 height 624
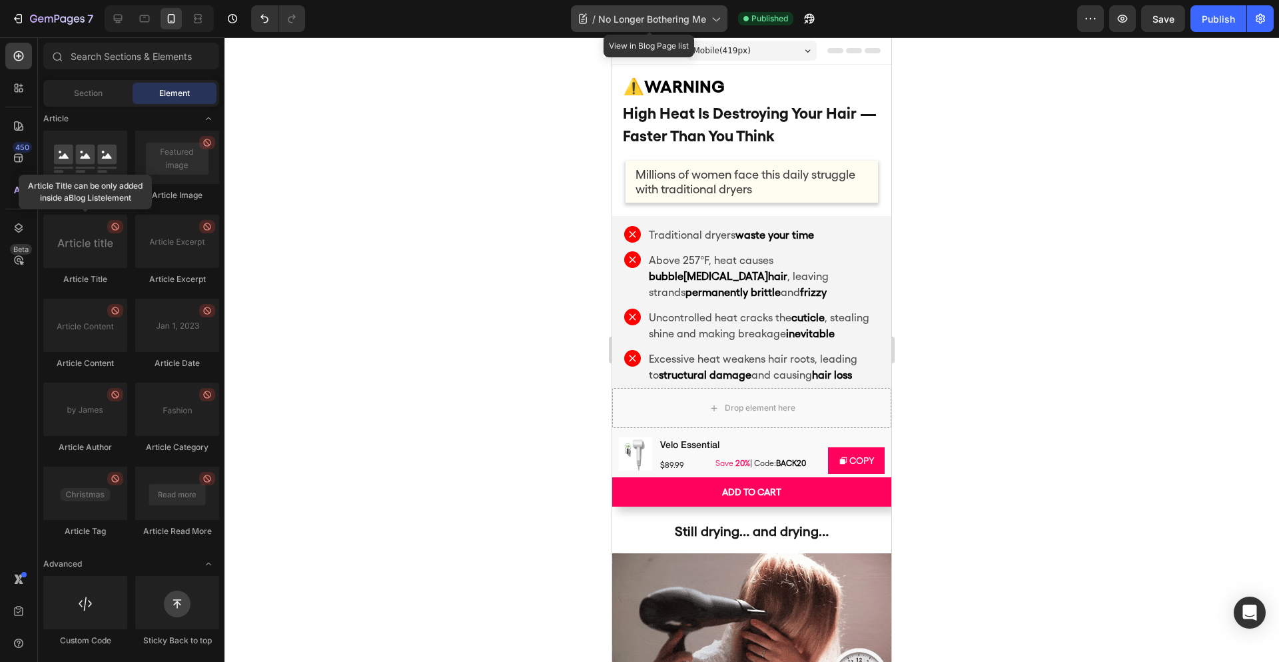
click at [587, 21] on icon at bounding box center [582, 18] width 13 height 13
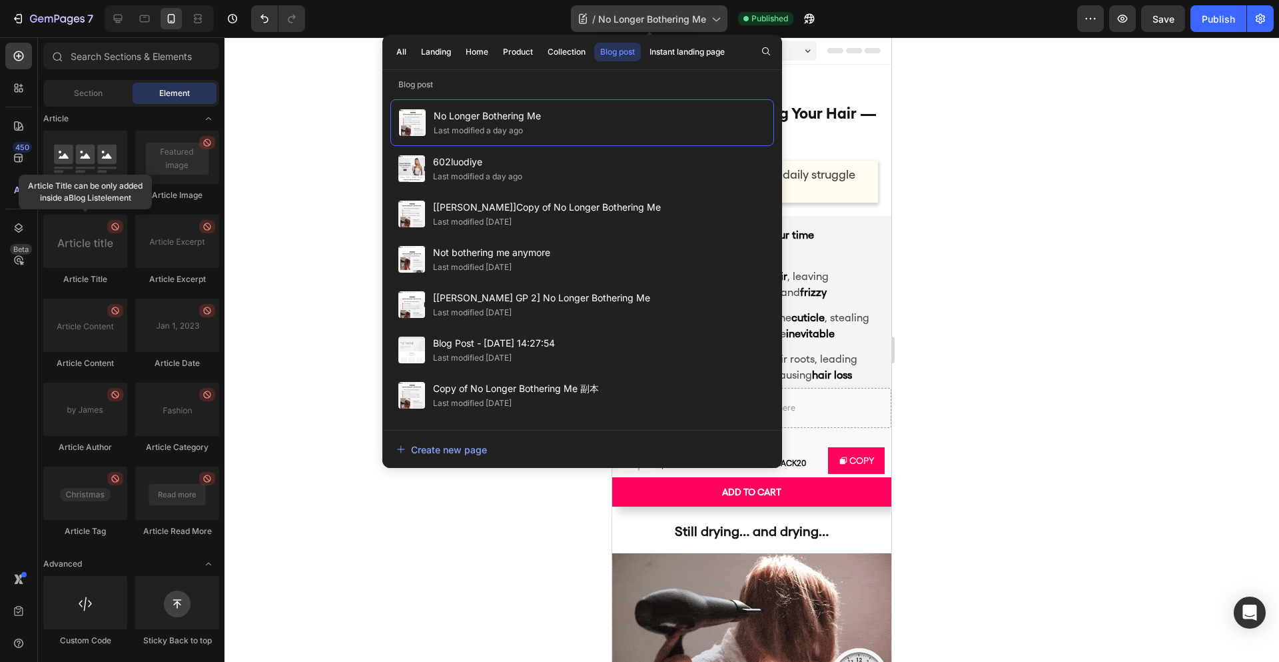
click at [587, 21] on icon at bounding box center [582, 18] width 13 height 13
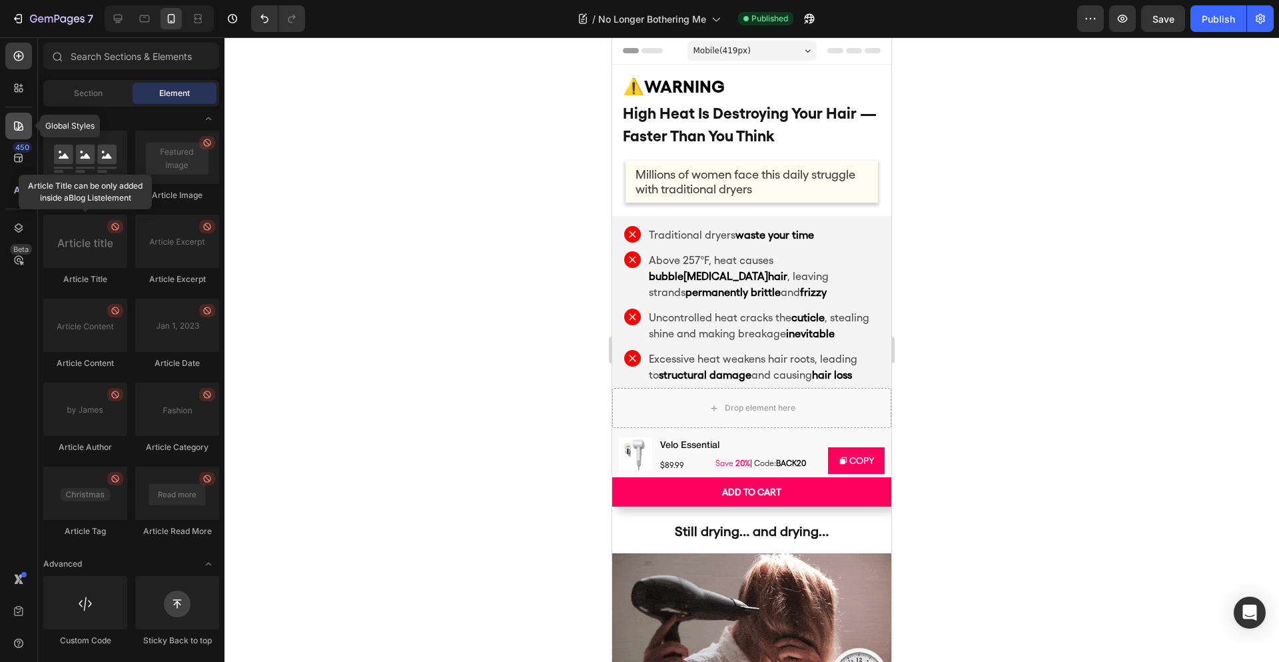
click at [21, 133] on div at bounding box center [18, 126] width 27 height 27
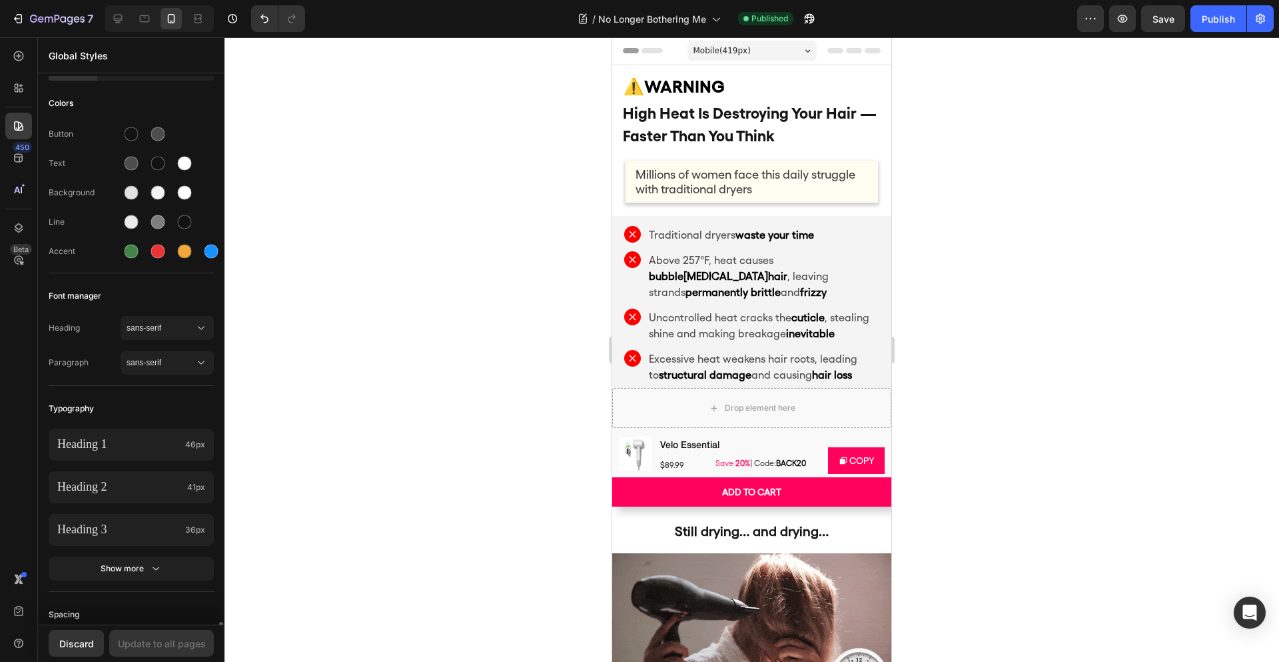
scroll to position [0, 0]
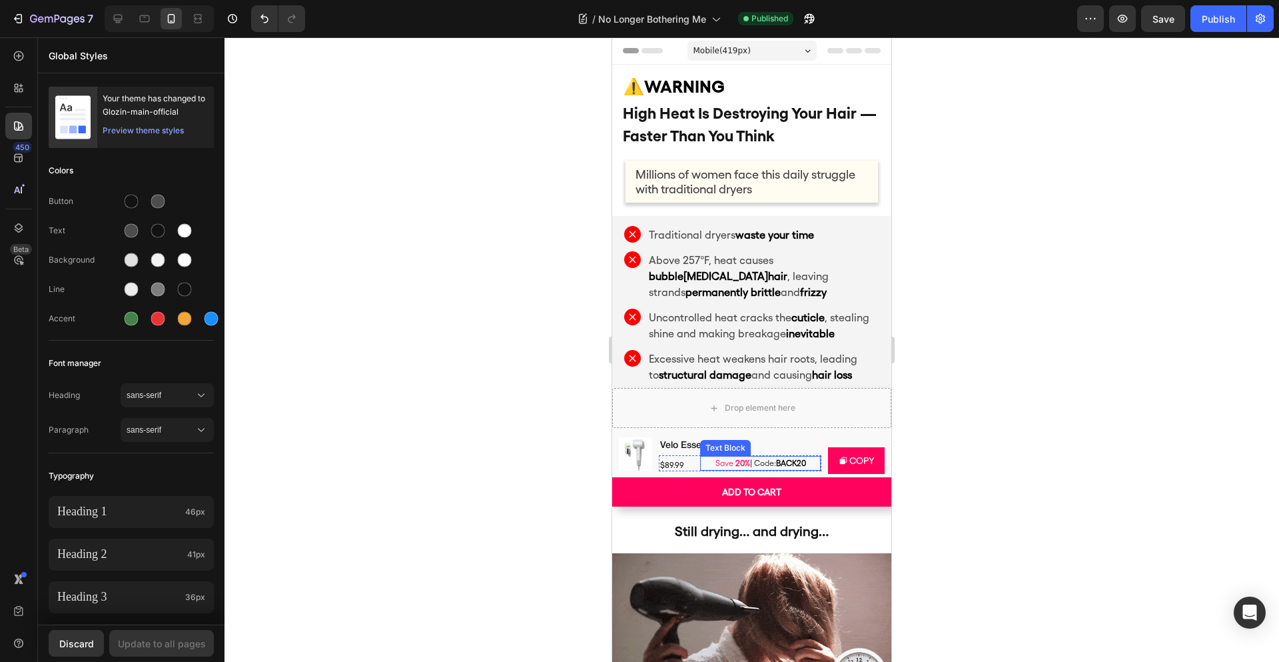
click at [756, 458] on span "| Code:" at bounding box center [763, 462] width 26 height 9
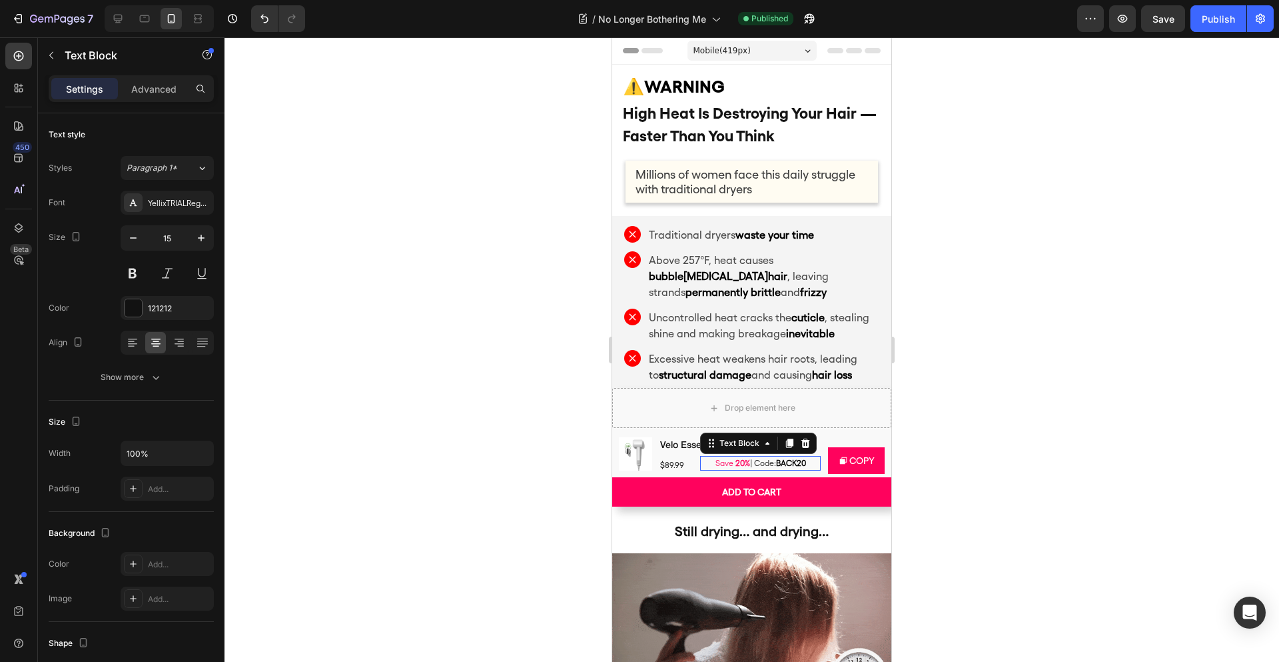
click at [800, 445] on icon at bounding box center [805, 443] width 11 height 11
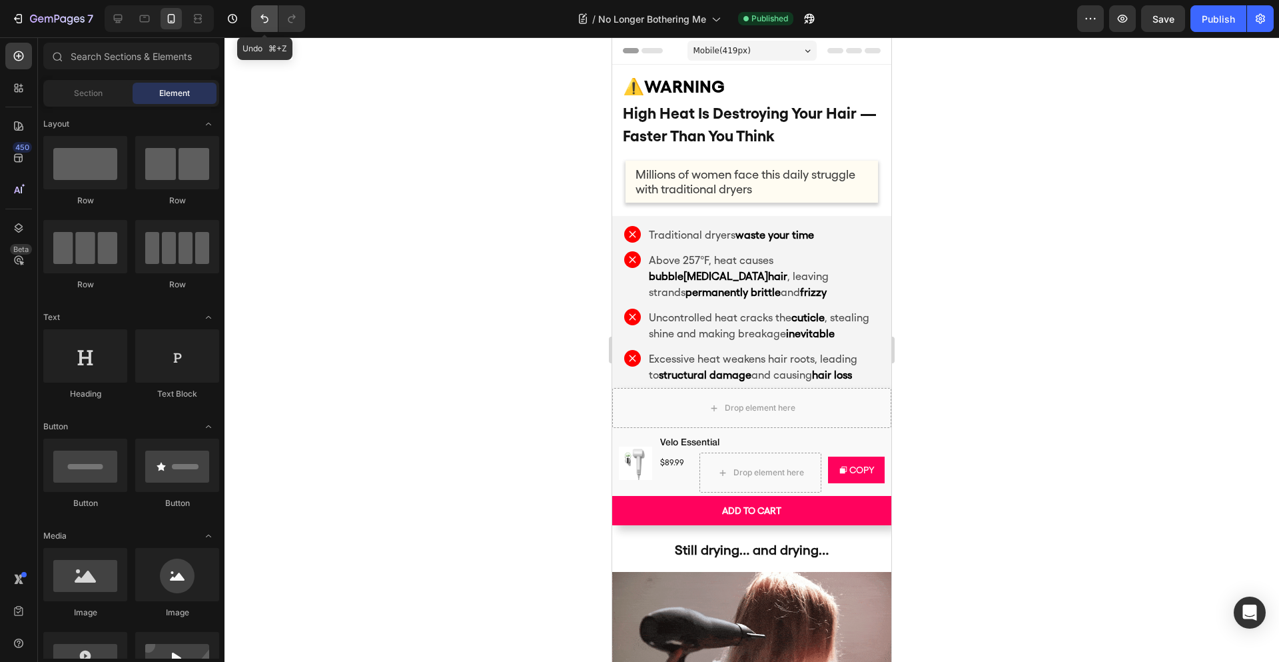
click at [262, 19] on icon "Undo/Redo" at bounding box center [264, 18] width 13 height 13
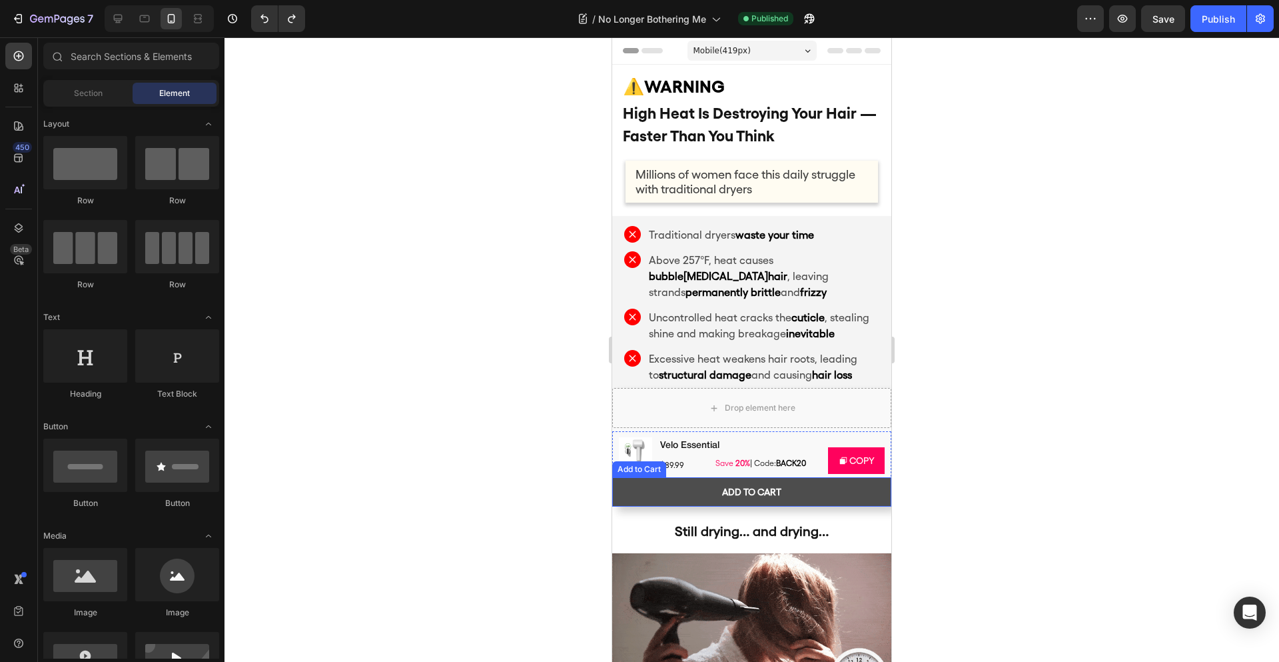
click at [679, 490] on button "Add to cart" at bounding box center [751, 491] width 279 height 29
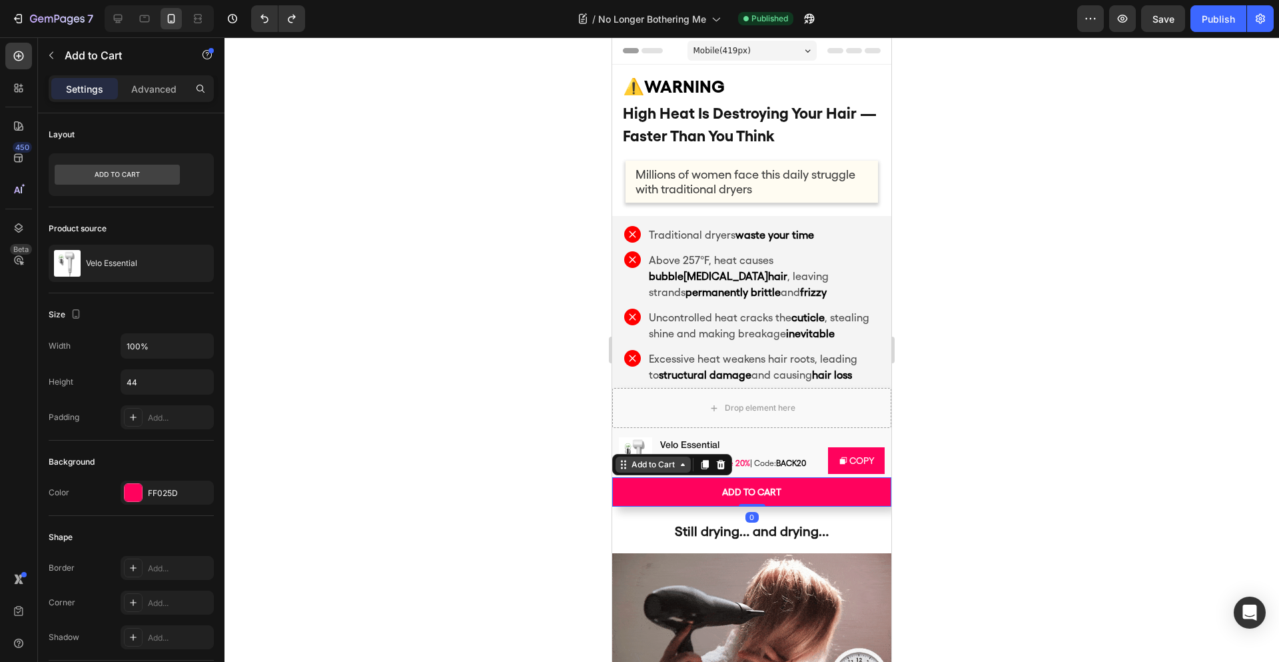
click at [635, 468] on div "Add to Cart" at bounding box center [653, 464] width 49 height 12
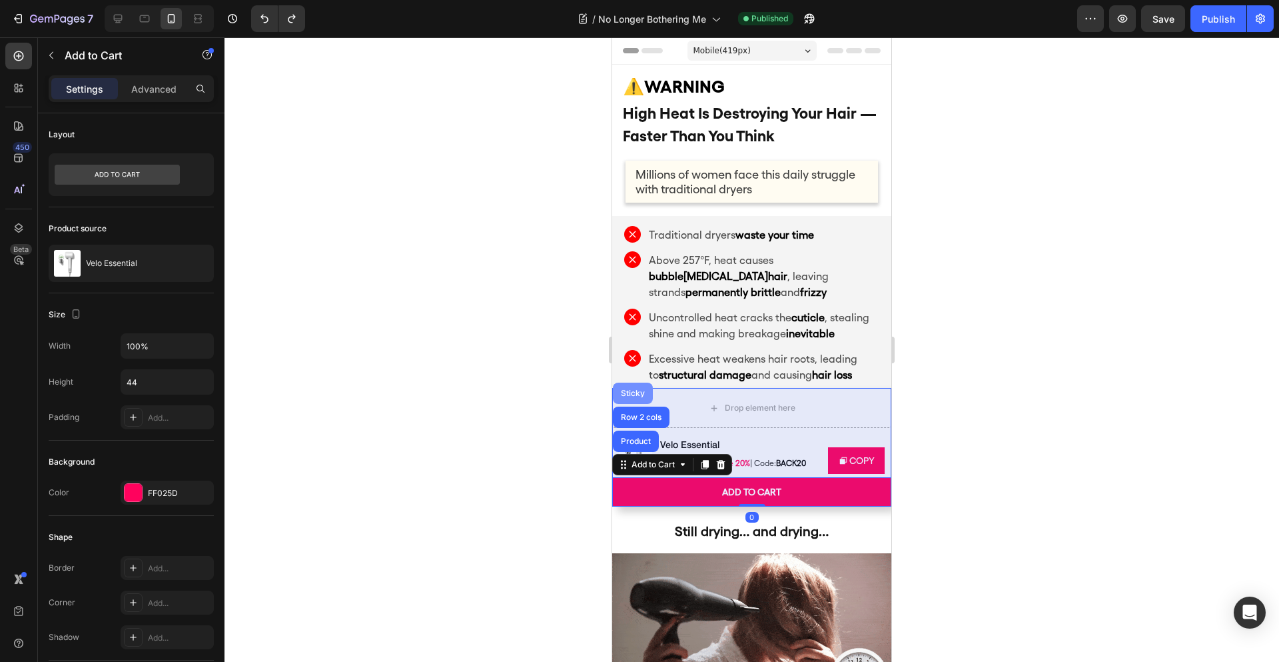
drag, startPoint x: 637, startPoint y: 388, endPoint x: 1058, endPoint y: 417, distance: 422.0
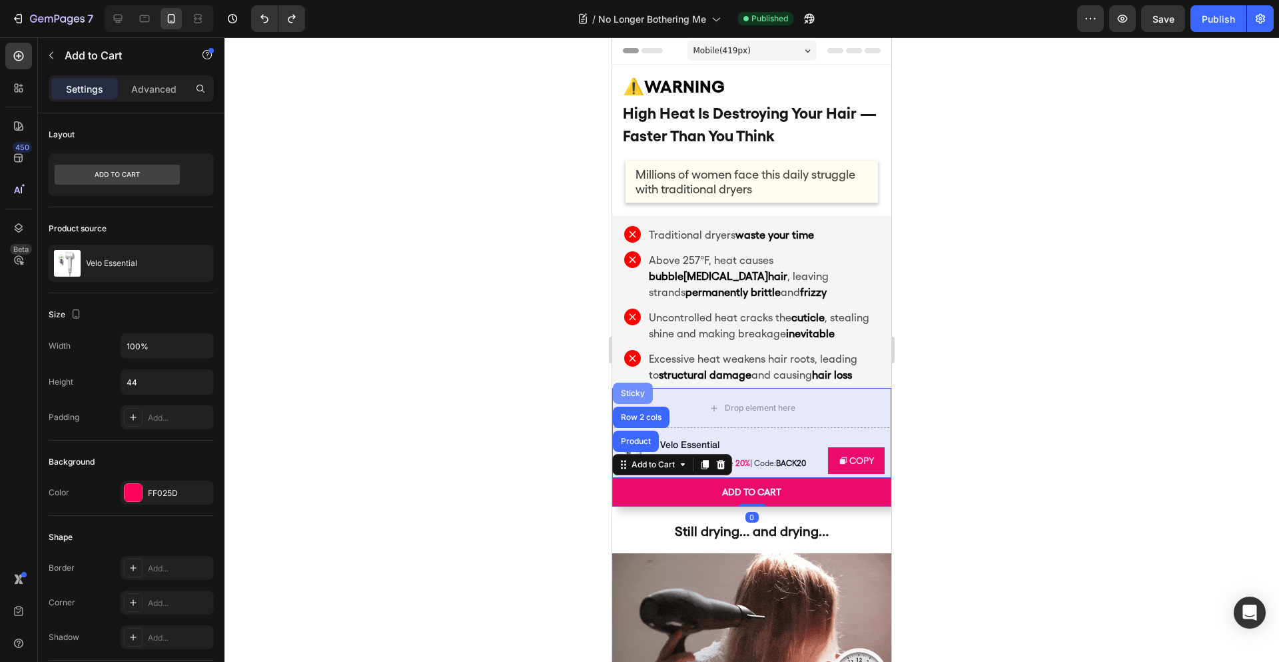
click at [637, 389] on div "Sticky" at bounding box center [632, 393] width 29 height 8
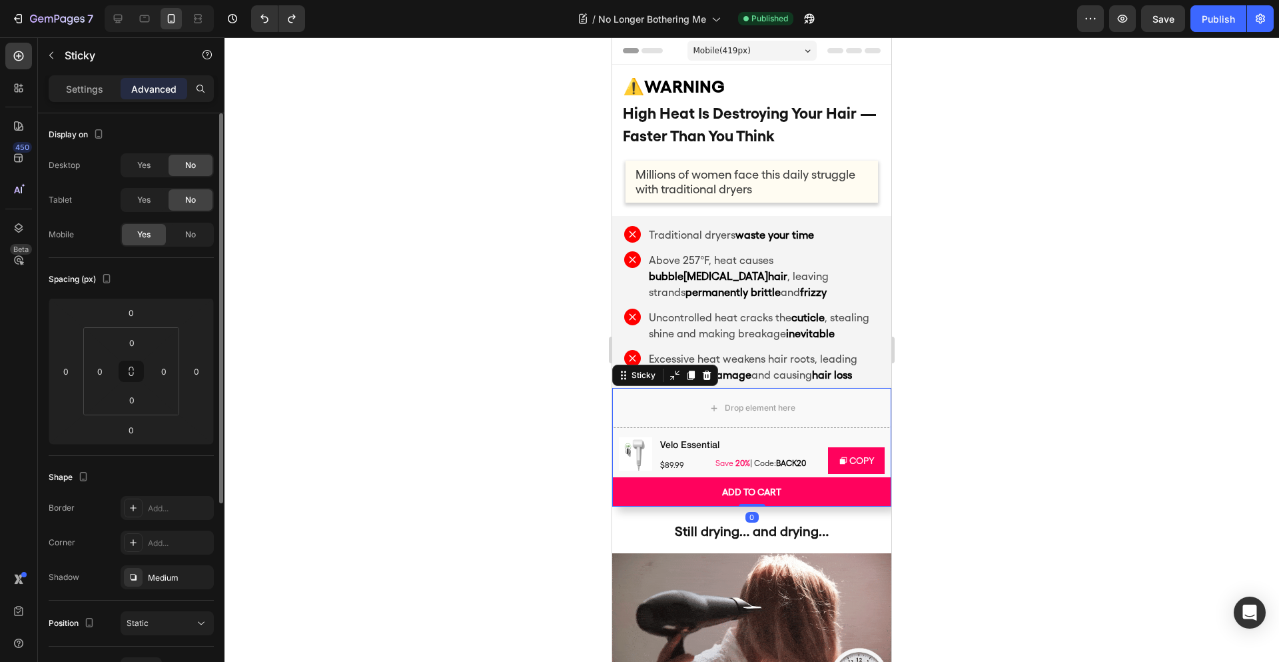
scroll to position [295, 0]
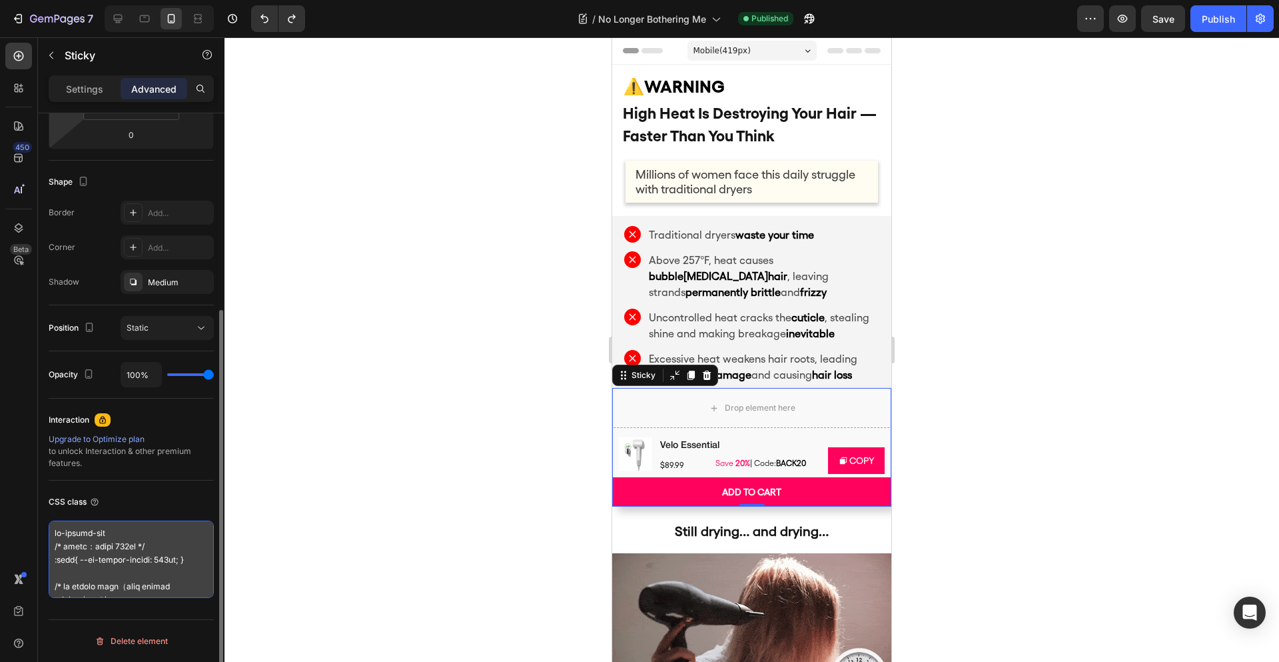
click at [139, 572] on textarea at bounding box center [131, 558] width 165 height 77
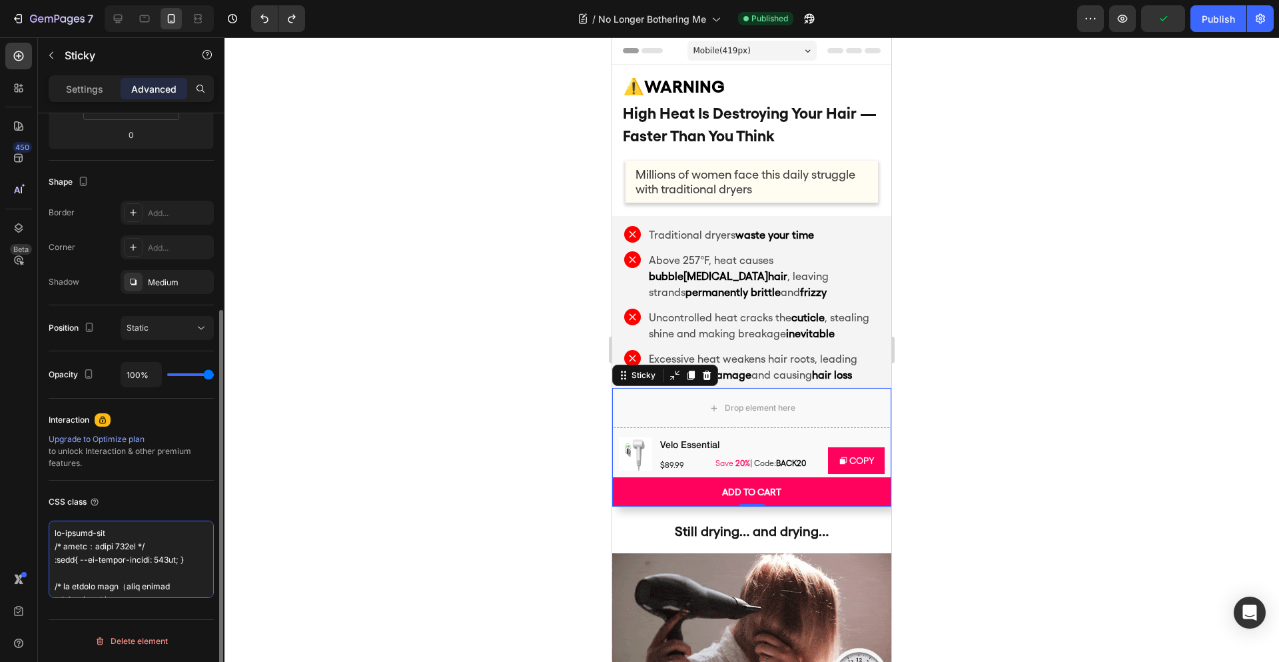
click at [160, 558] on textarea at bounding box center [131, 558] width 165 height 77
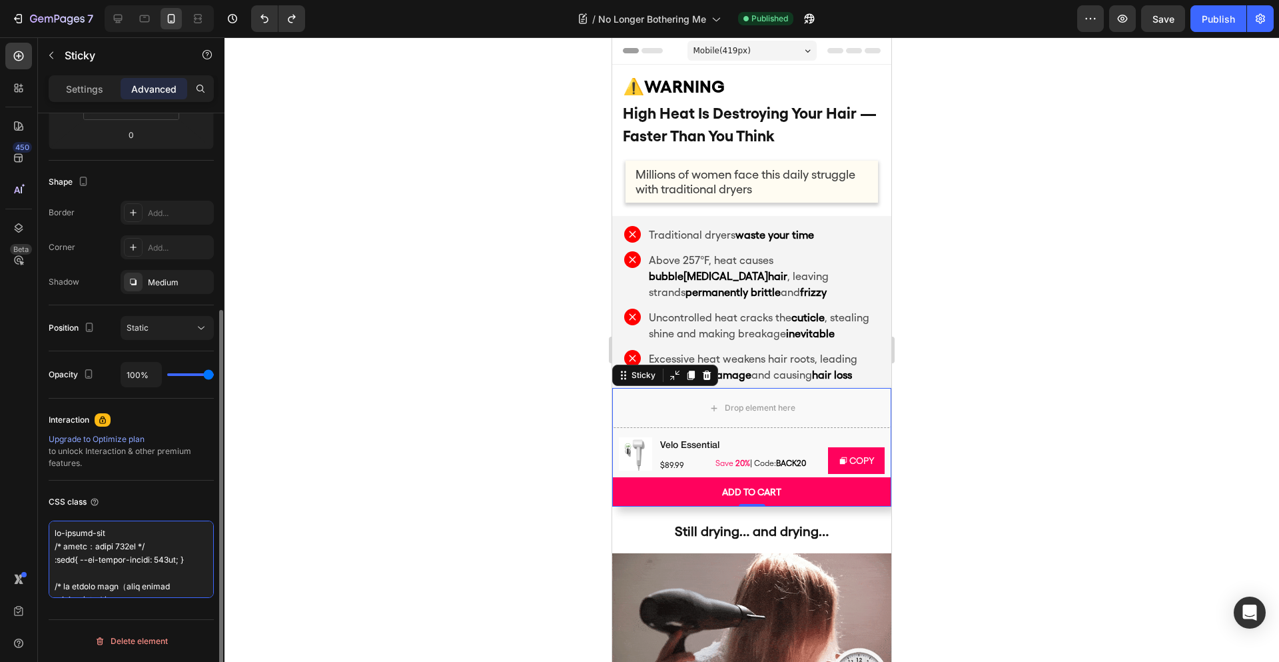
drag, startPoint x: 162, startPoint y: 549, endPoint x: 157, endPoint y: 569, distance: 20.7
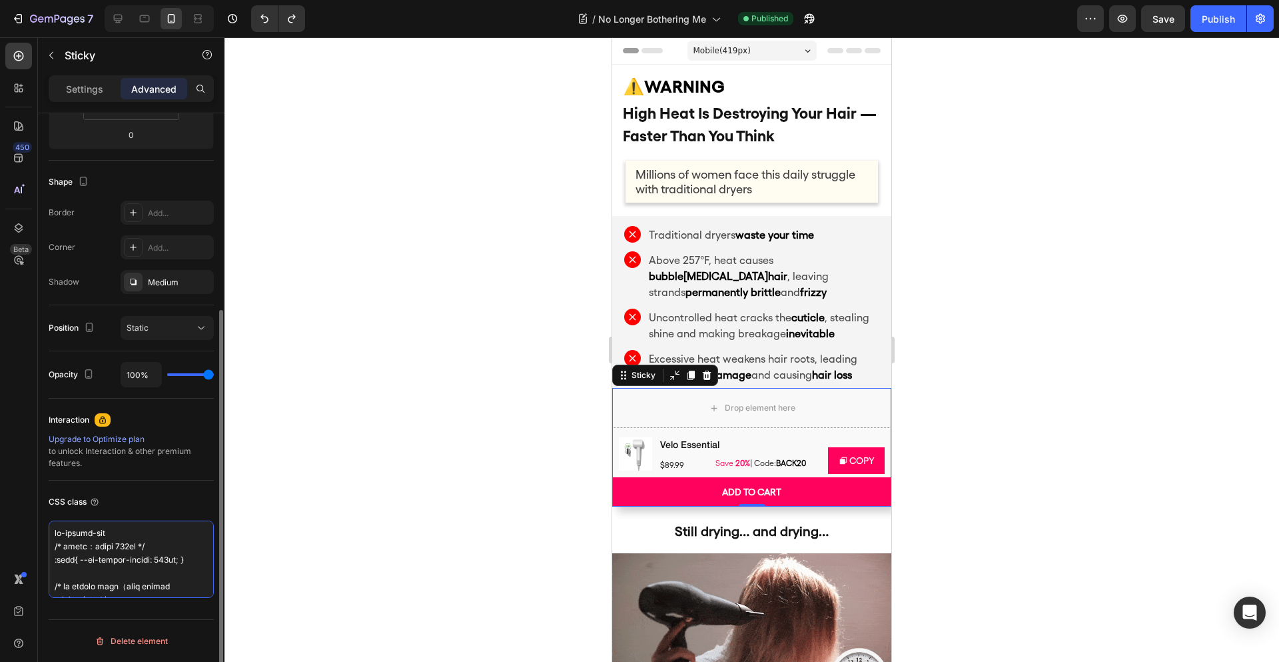
click at [157, 569] on textarea at bounding box center [131, 558] width 165 height 77
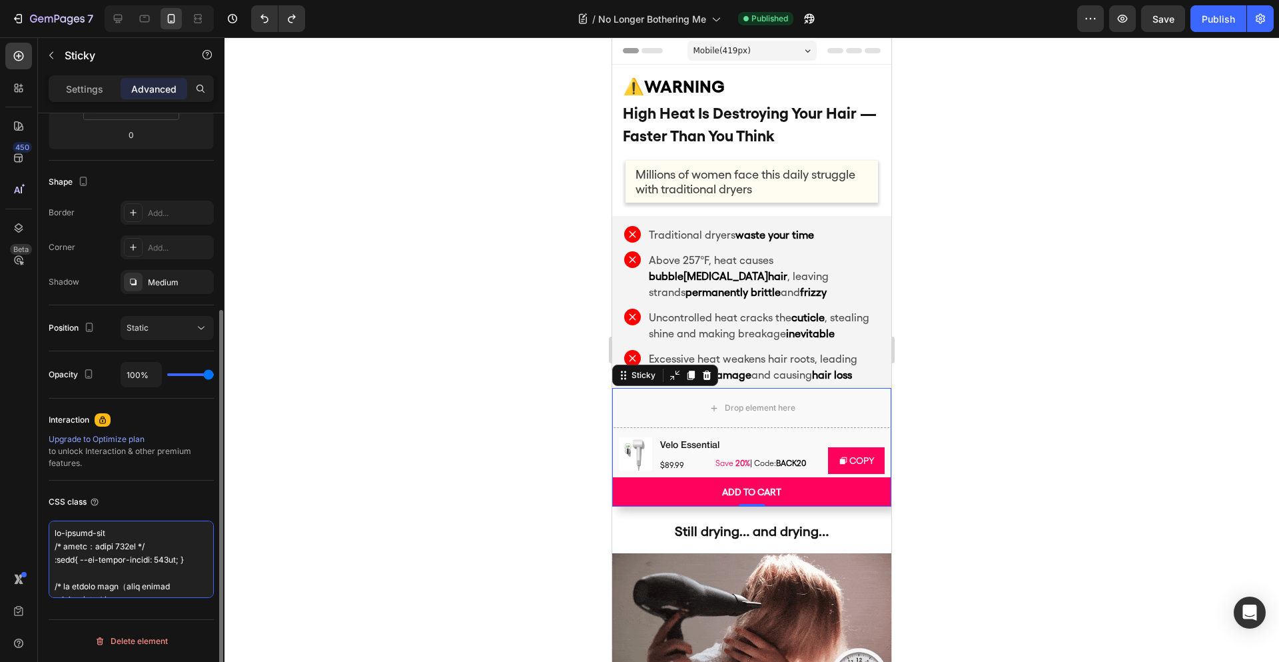
click at [179, 569] on textarea at bounding box center [131, 558] width 165 height 77
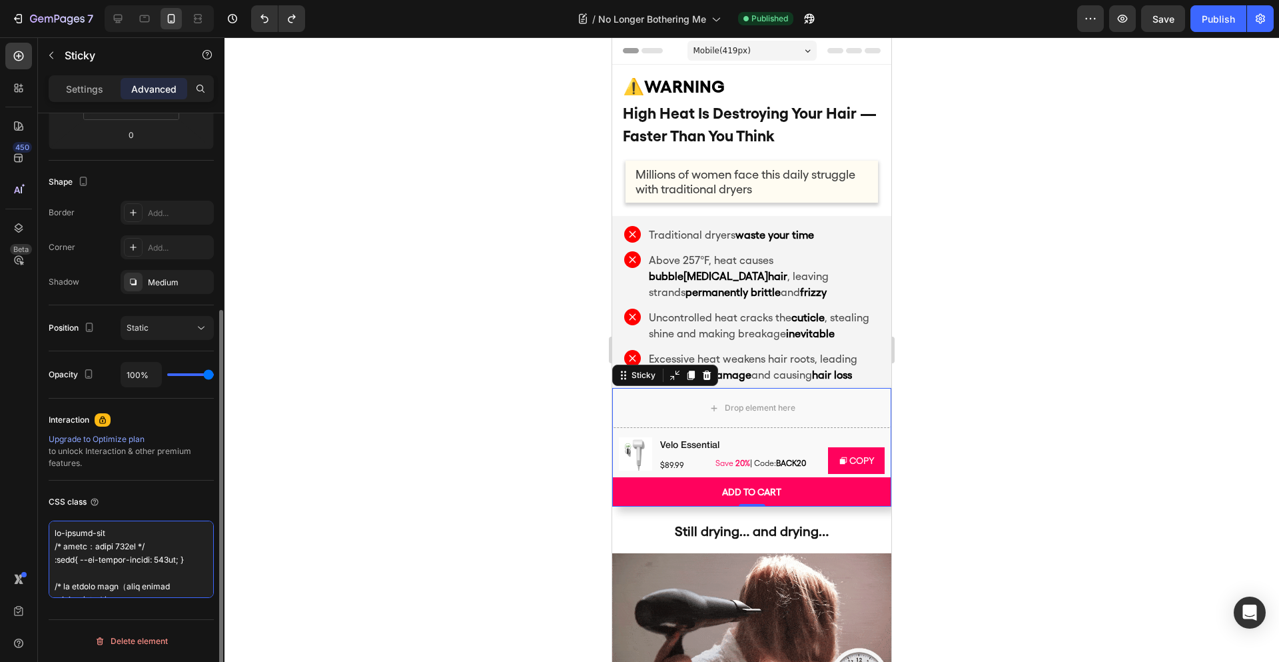
click at [175, 566] on textarea at bounding box center [131, 558] width 165 height 77
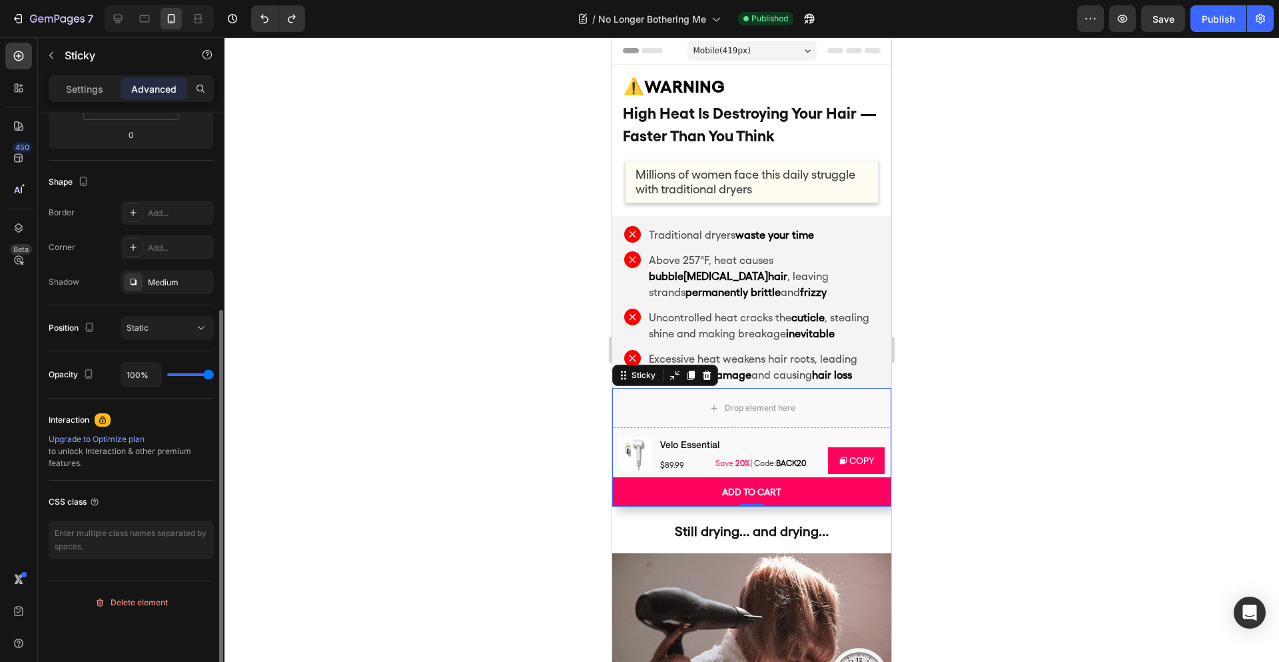
click at [180, 508] on div "Display on Desktop Yes No Tablet Yes No Mobile Yes No Spacing (px) 0 0 0 0 0 0 …" at bounding box center [131, 194] width 165 height 752
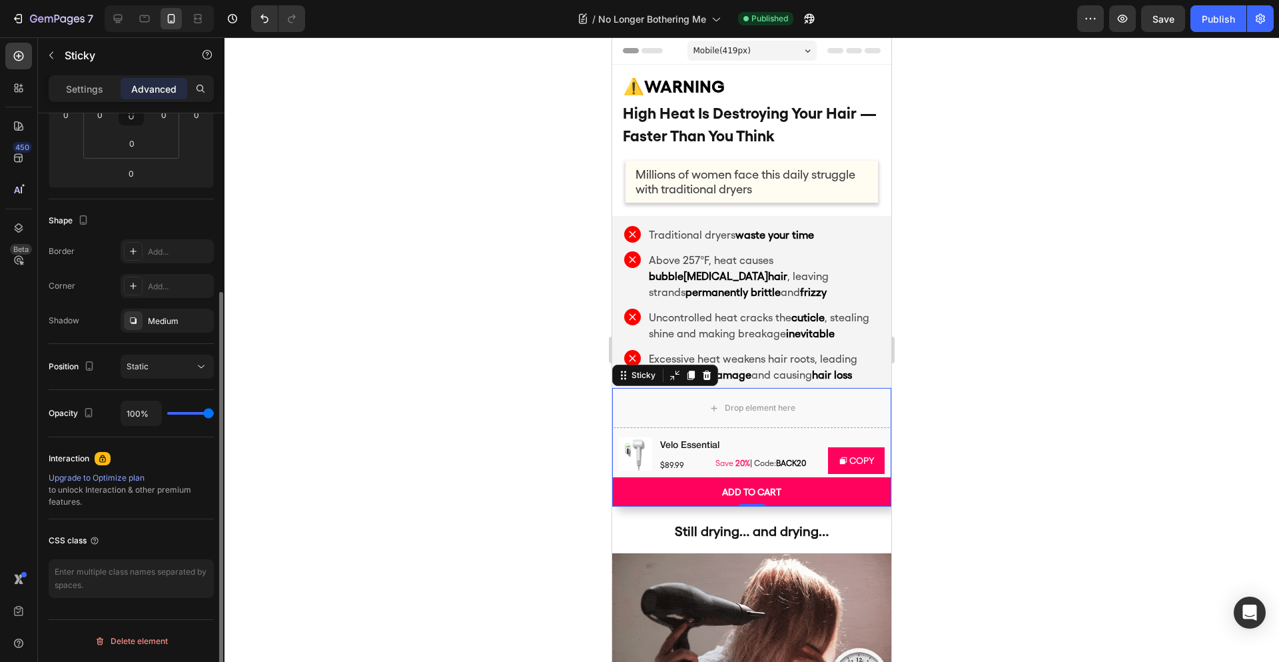
scroll to position [257, 0]
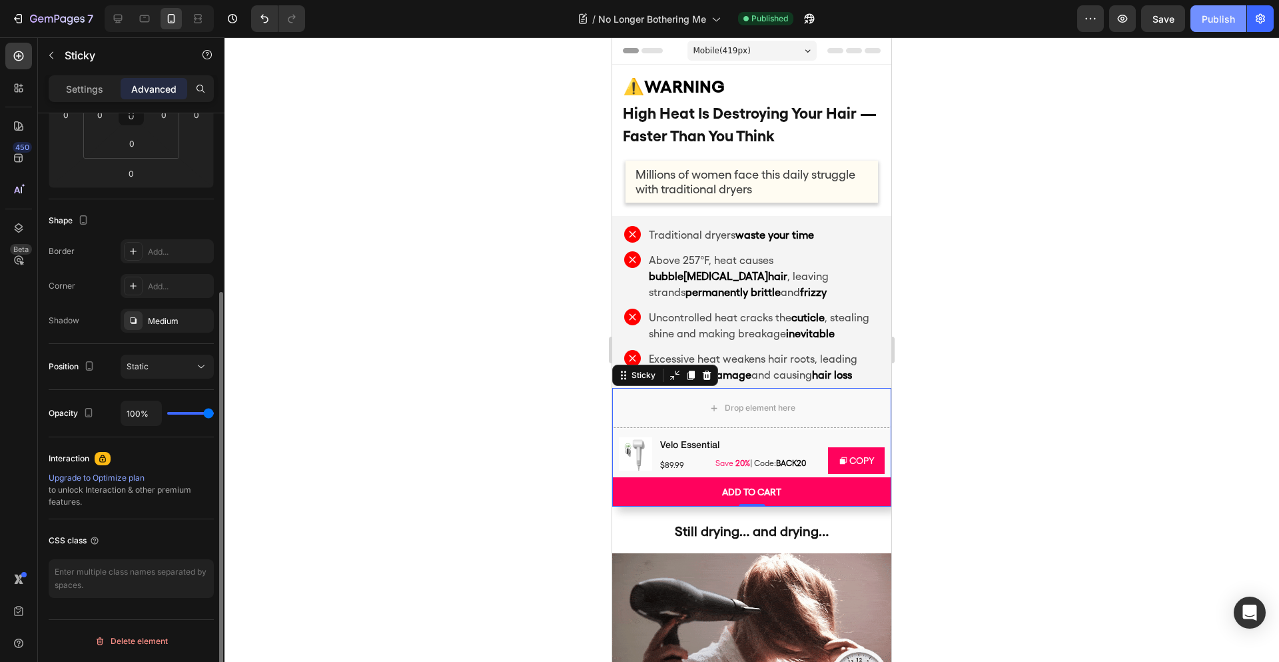
click at [1216, 21] on div "Publish" at bounding box center [1218, 19] width 33 height 14
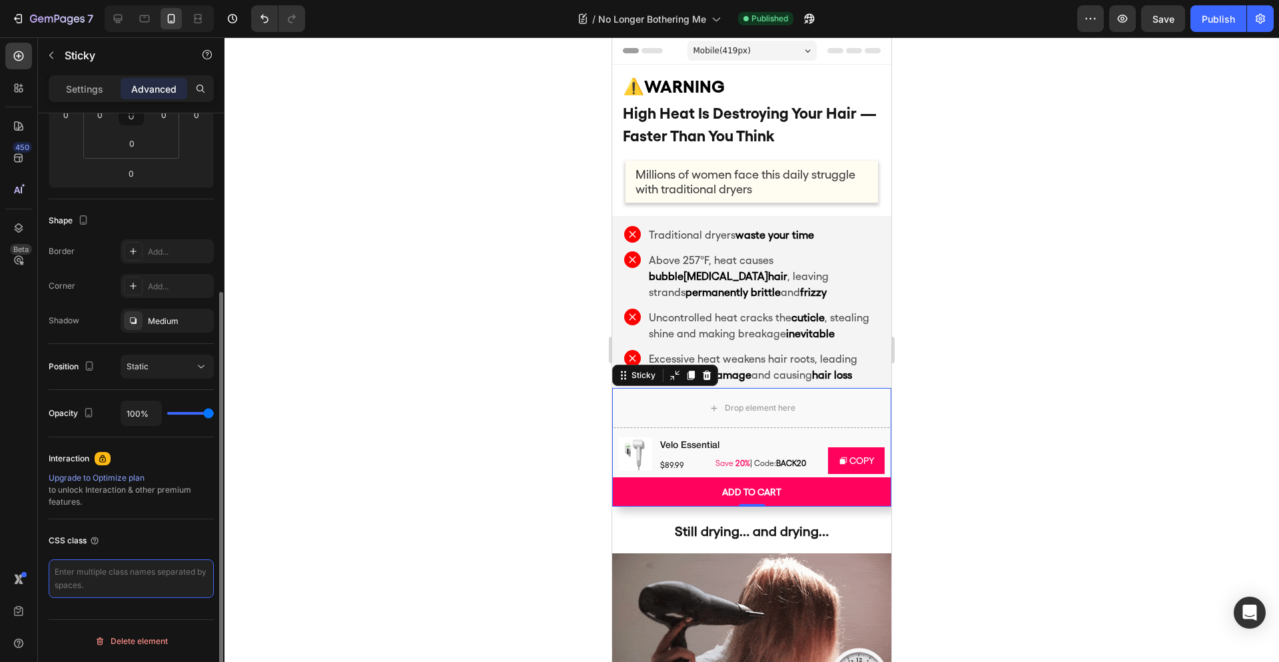
click at [144, 565] on textarea at bounding box center [131, 578] width 165 height 39
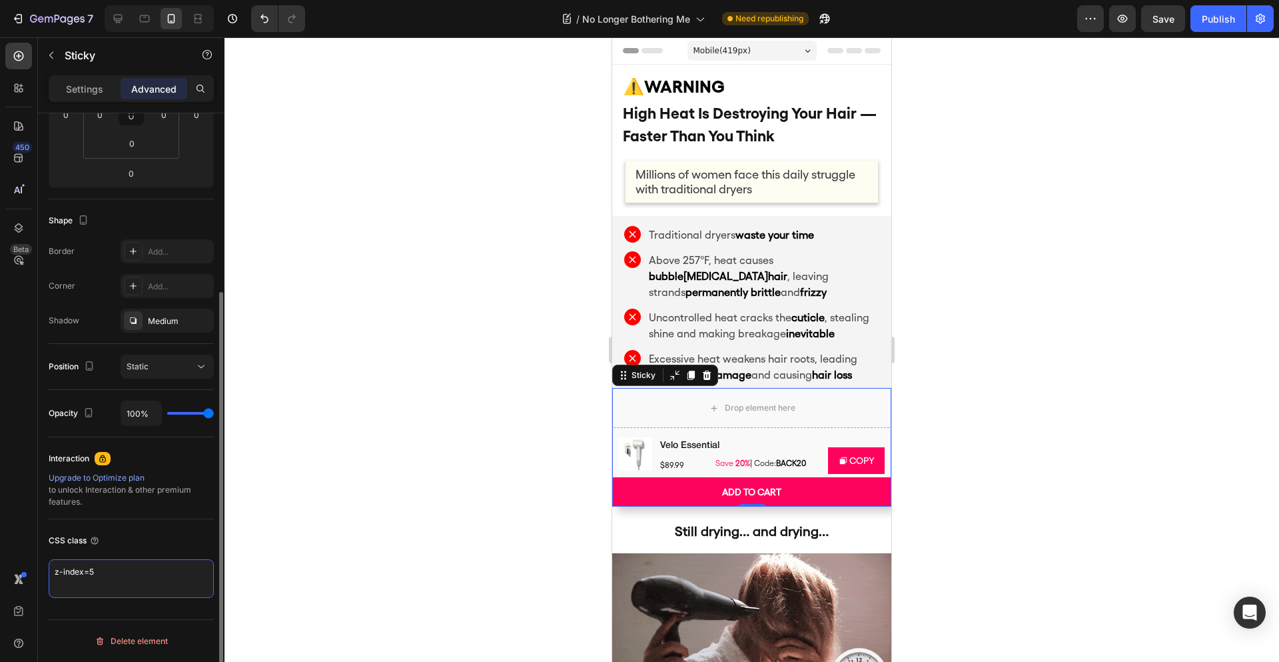
click at [119, 580] on textarea "z-index=5" at bounding box center [131, 578] width 165 height 39
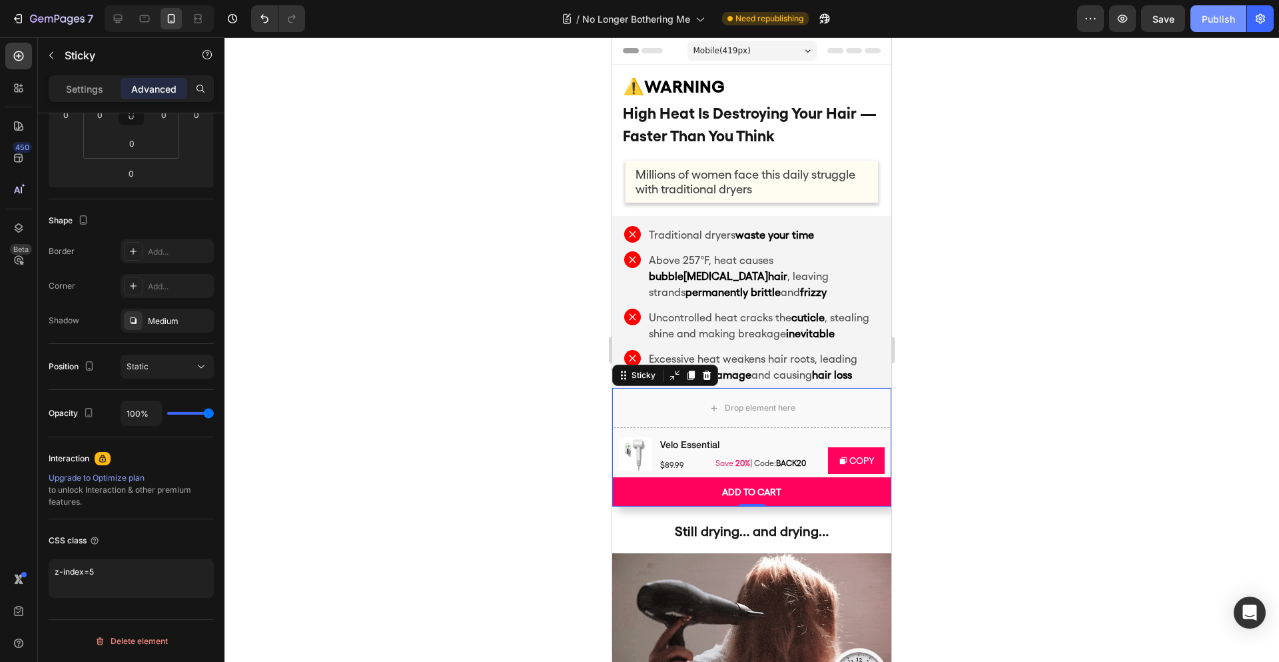
click at [1213, 23] on div "Publish" at bounding box center [1218, 19] width 33 height 14
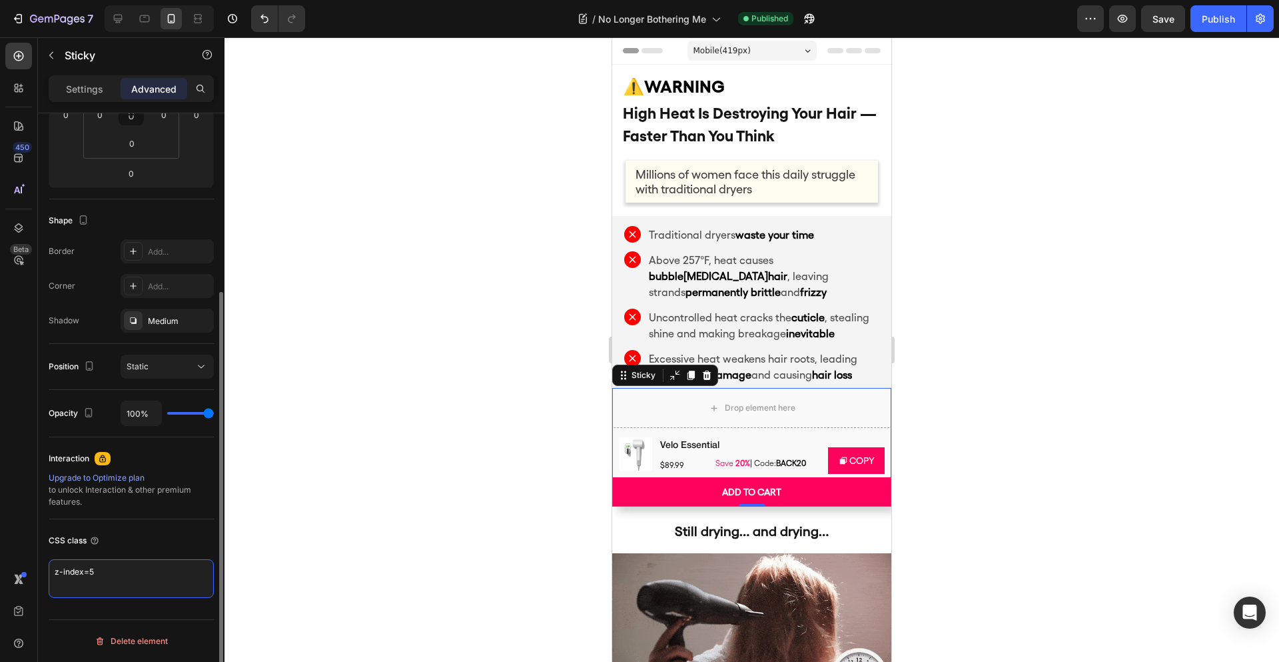
click at [104, 574] on textarea "z-index=5" at bounding box center [131, 578] width 165 height 39
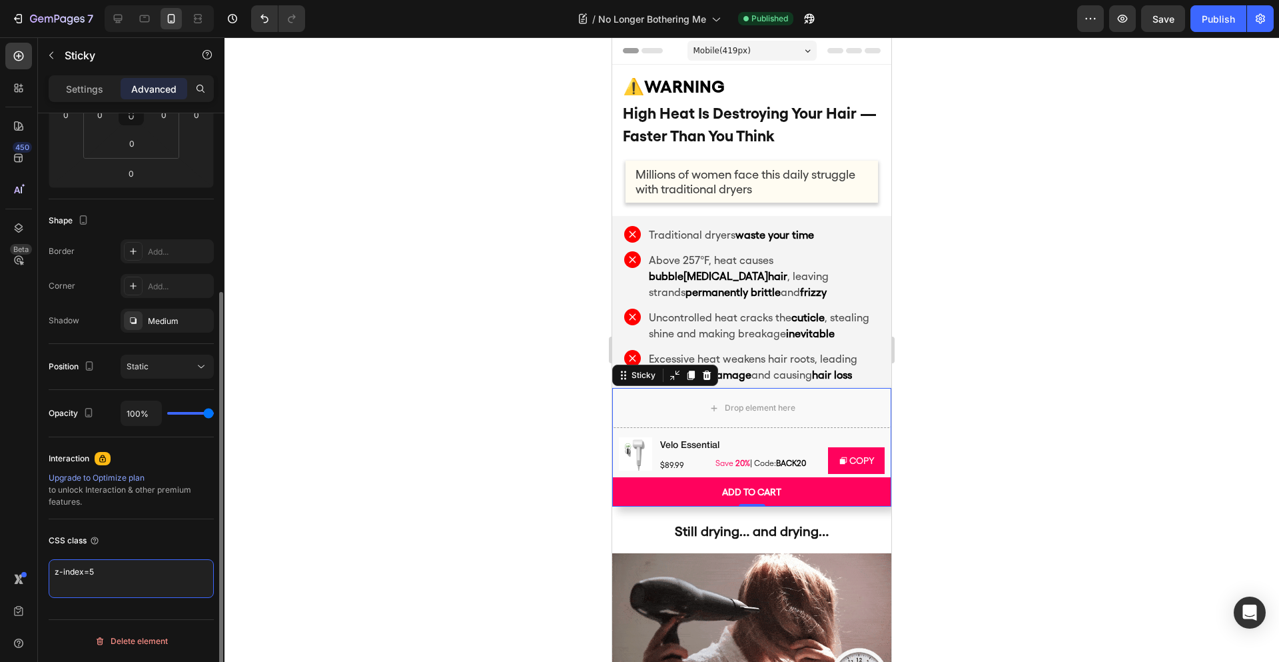
paste textarea "/* lorem（ipsu） */ :dolo{ --s-ametco: 3139635114; /* ad */ --e-seddoe: 205445592…"
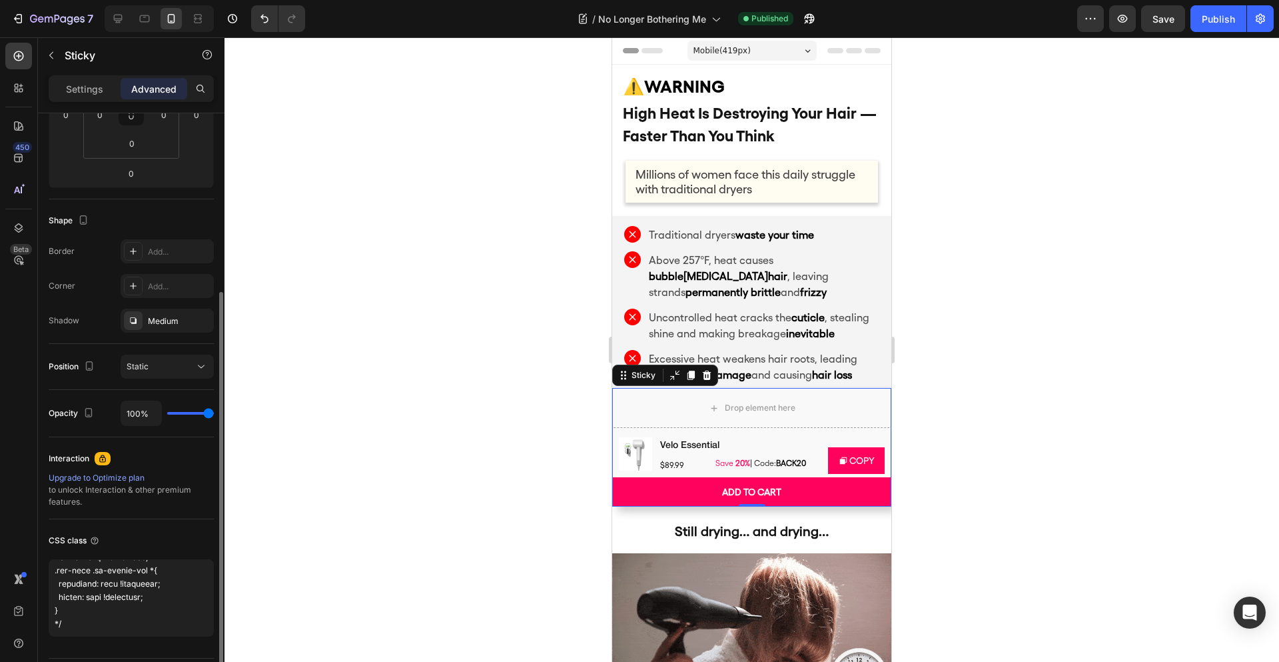
click at [165, 536] on div "CSS class" at bounding box center [131, 540] width 165 height 21
type textarea "/* lorem（ipsu） */ :dolo{ --s-ametco: 7012541868; /* ad */ --e-seddoe: 425811034…"
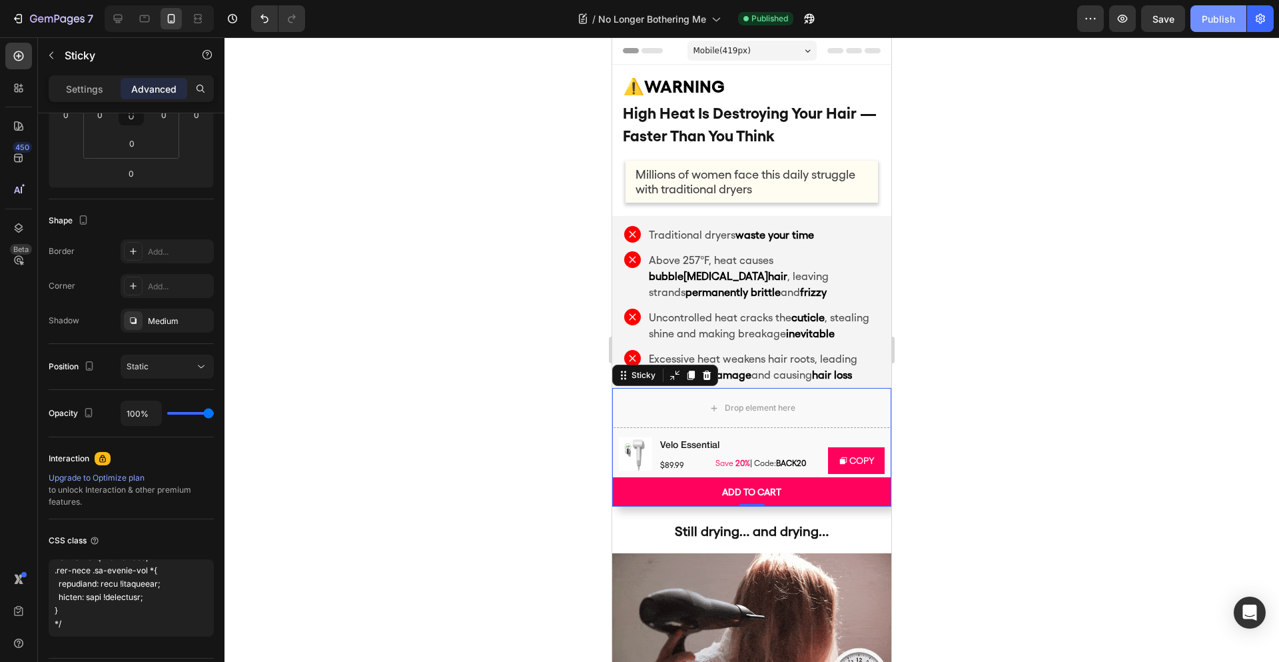
click at [1221, 17] on div "Publish" at bounding box center [1218, 19] width 33 height 14
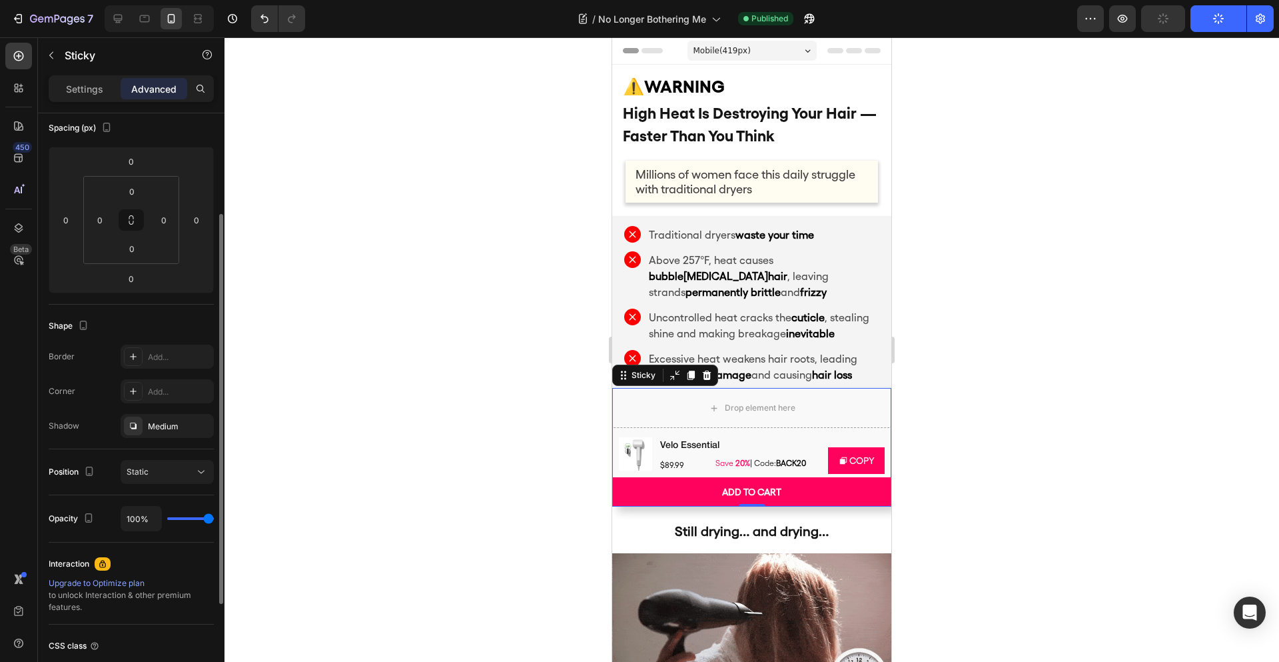
scroll to position [295, 0]
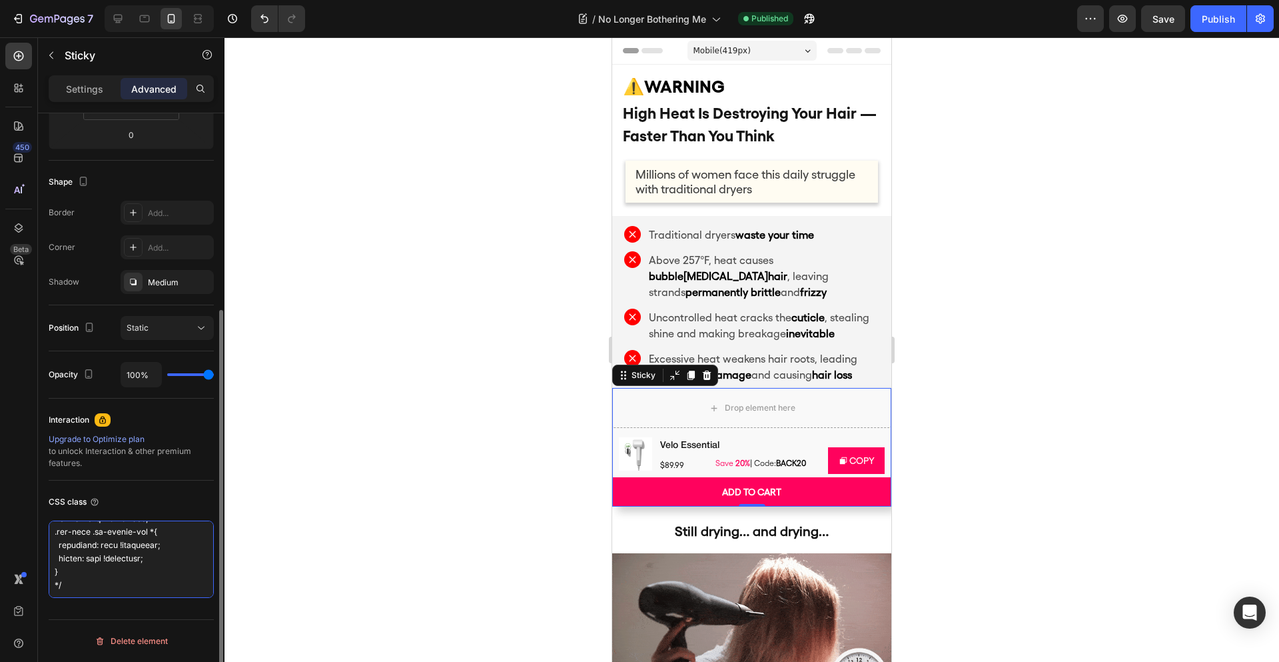
click at [120, 558] on textarea at bounding box center [131, 558] width 165 height 77
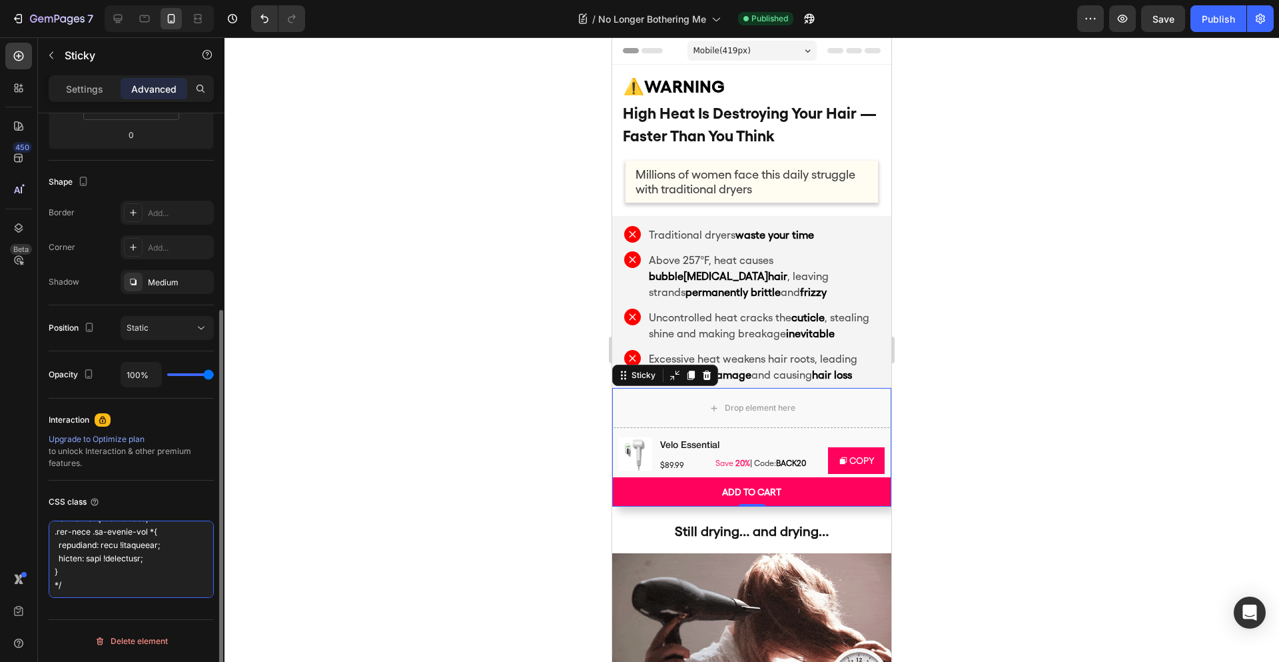
click at [120, 572] on textarea at bounding box center [131, 558] width 165 height 77
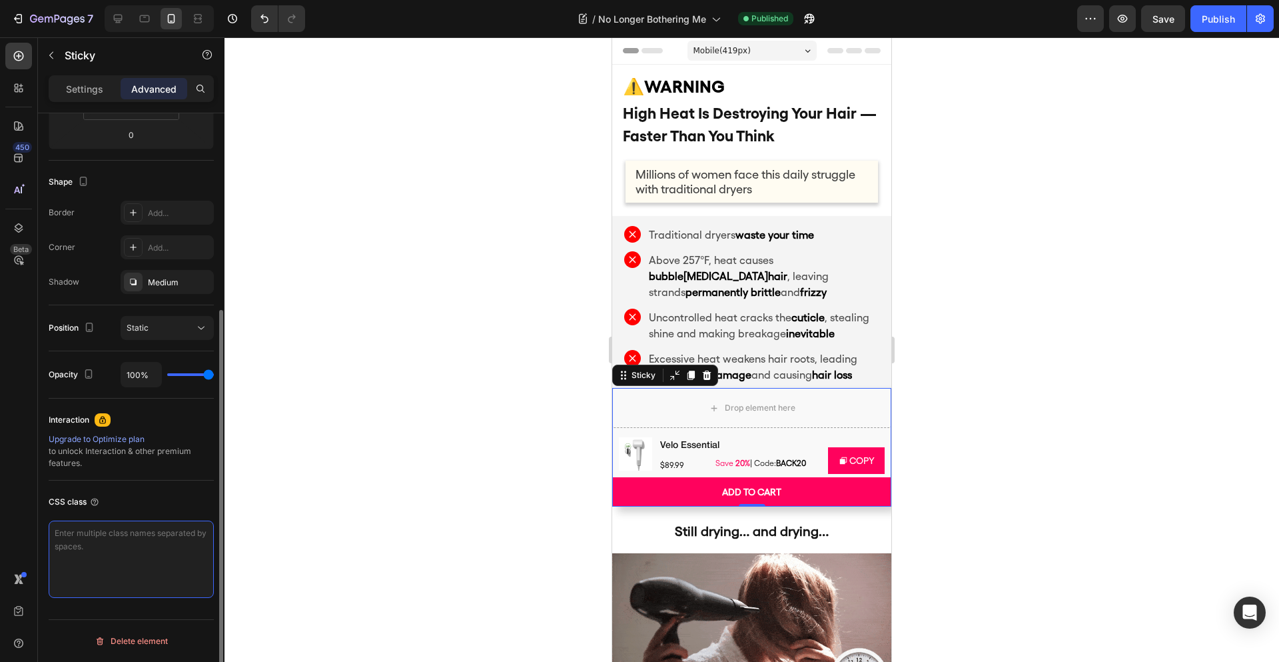
scroll to position [0, 0]
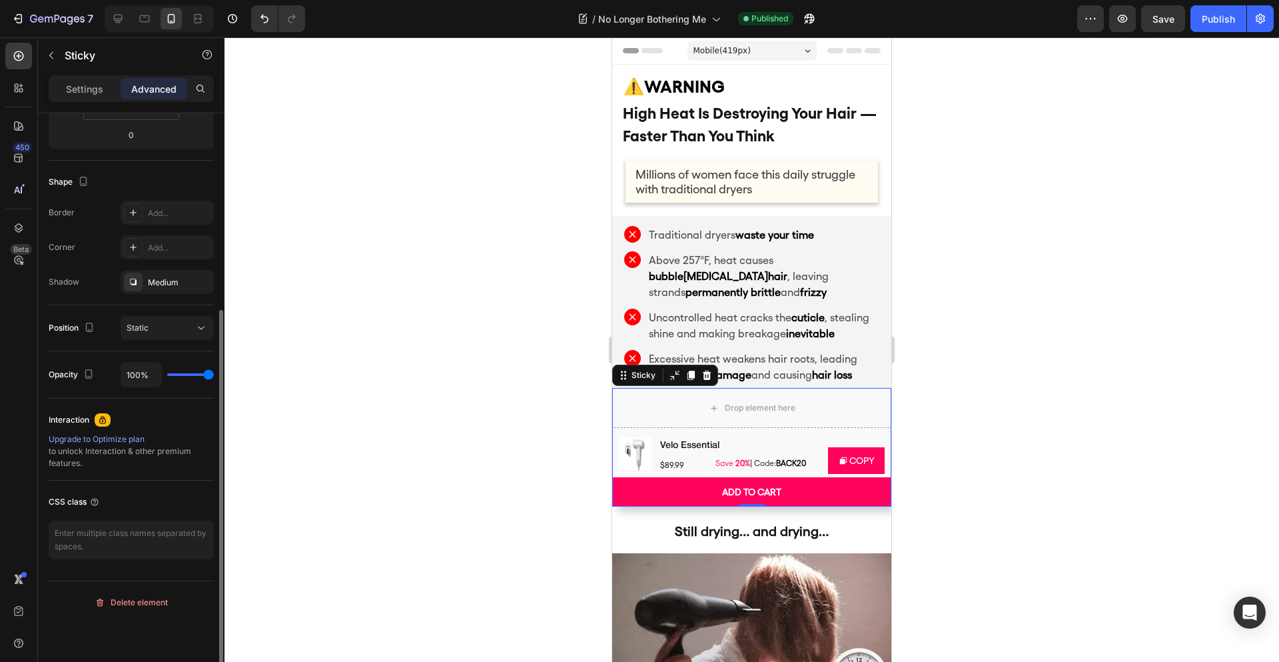
click at [170, 409] on div "Display on Desktop Yes No Tablet Yes No Mobile Yes No Spacing (px) 0 0 0 0 0 0 …" at bounding box center [131, 194] width 165 height 752
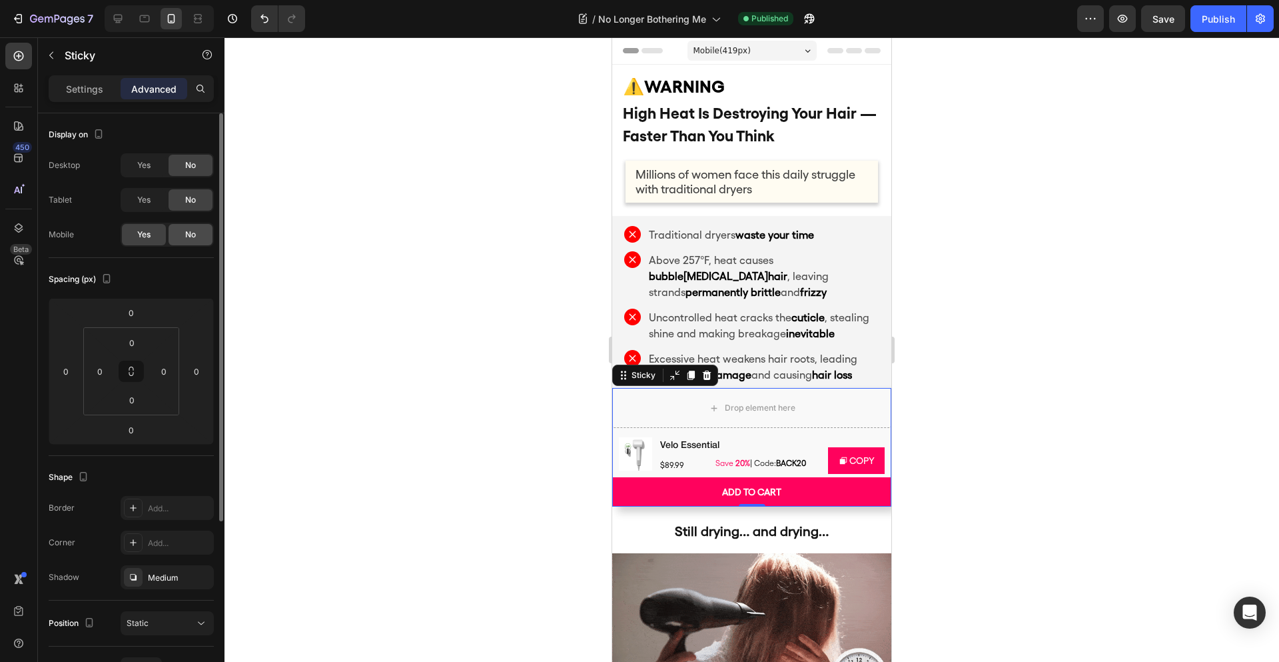
click at [208, 239] on div "No" at bounding box center [191, 234] width 44 height 21
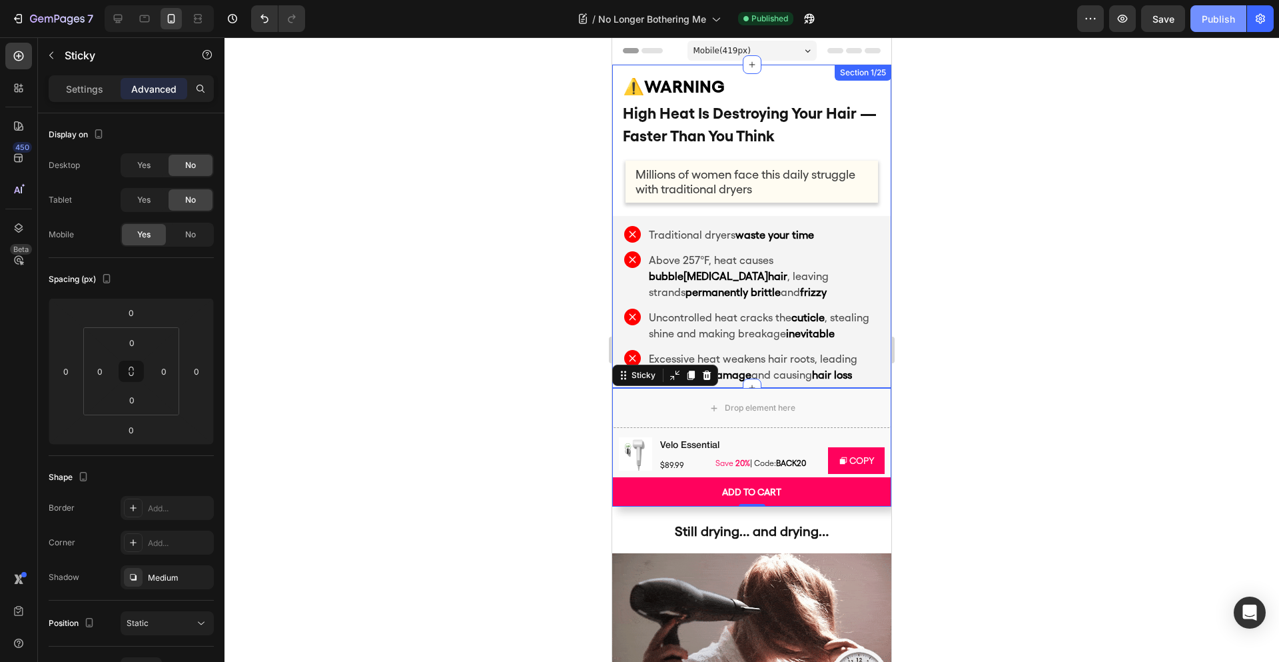
click at [1221, 19] on div "Publish" at bounding box center [1218, 19] width 33 height 14
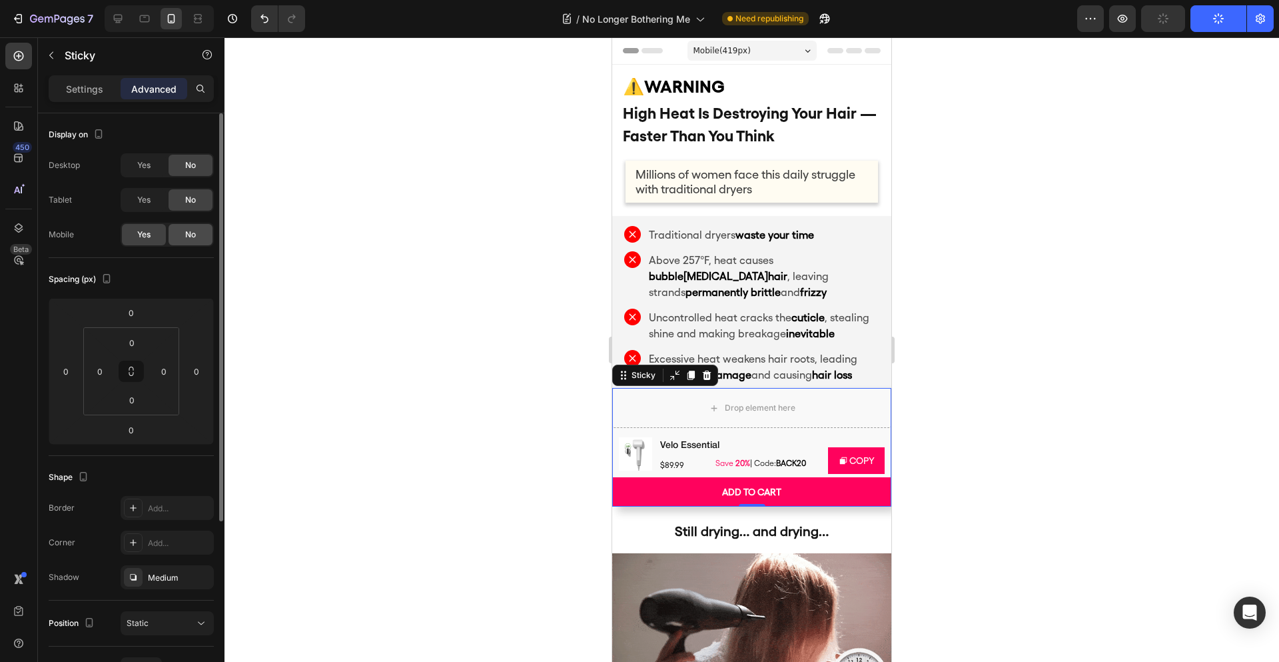
click at [190, 236] on span "No" at bounding box center [190, 235] width 11 height 12
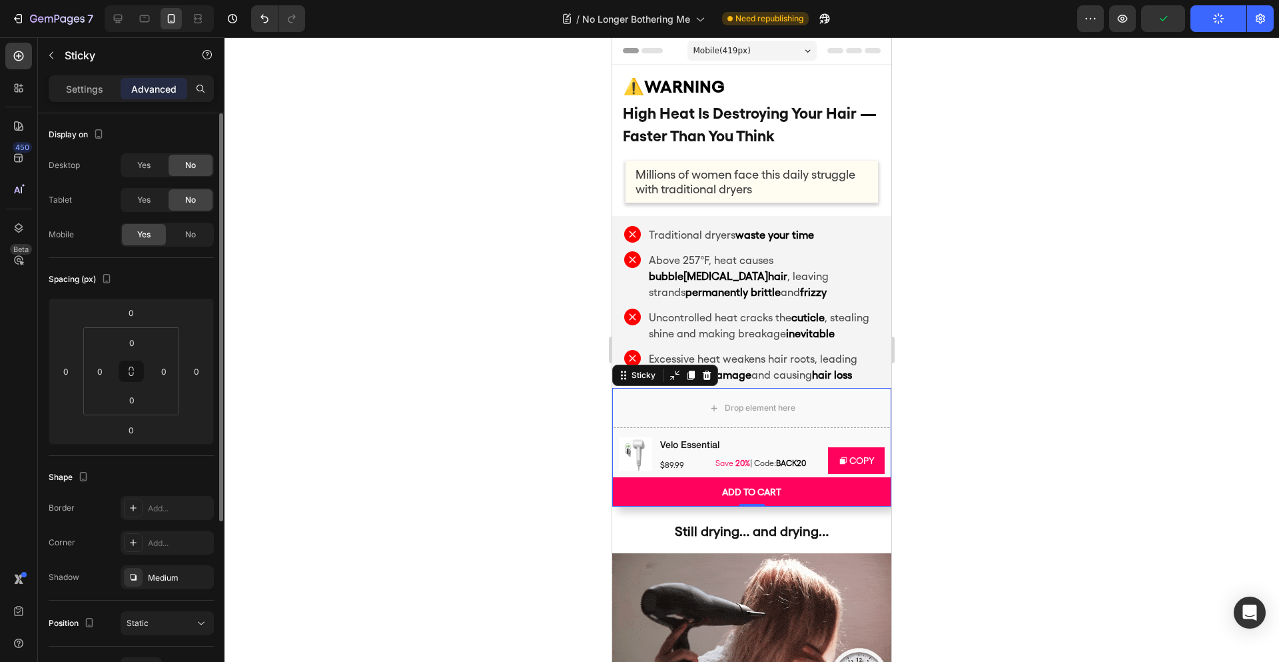
click at [182, 139] on div "Display on" at bounding box center [131, 134] width 165 height 21
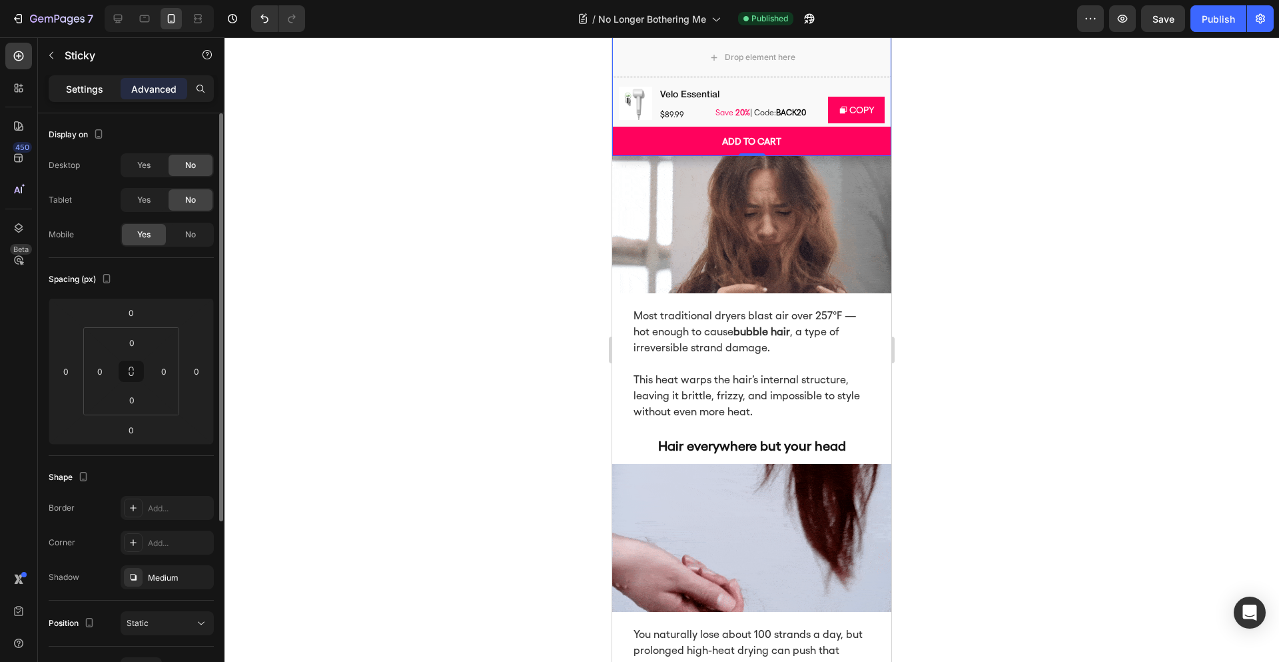
click at [85, 87] on p "Settings" at bounding box center [84, 89] width 37 height 14
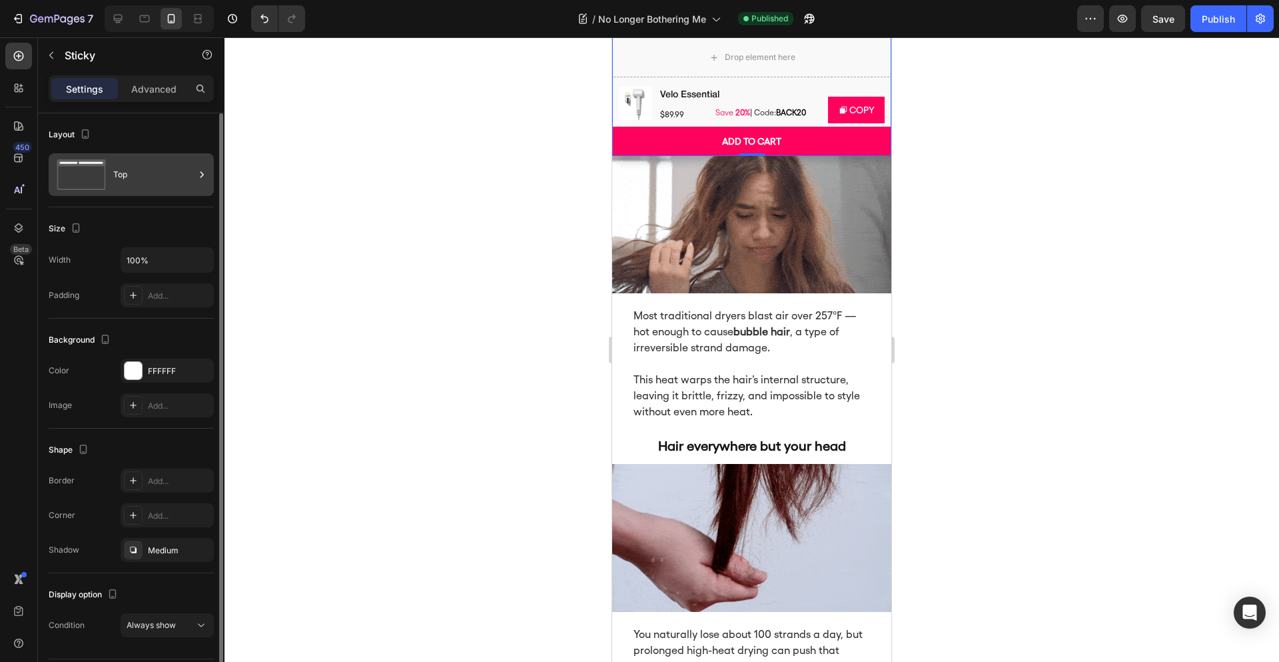
click at [121, 179] on div "Top" at bounding box center [153, 174] width 81 height 31
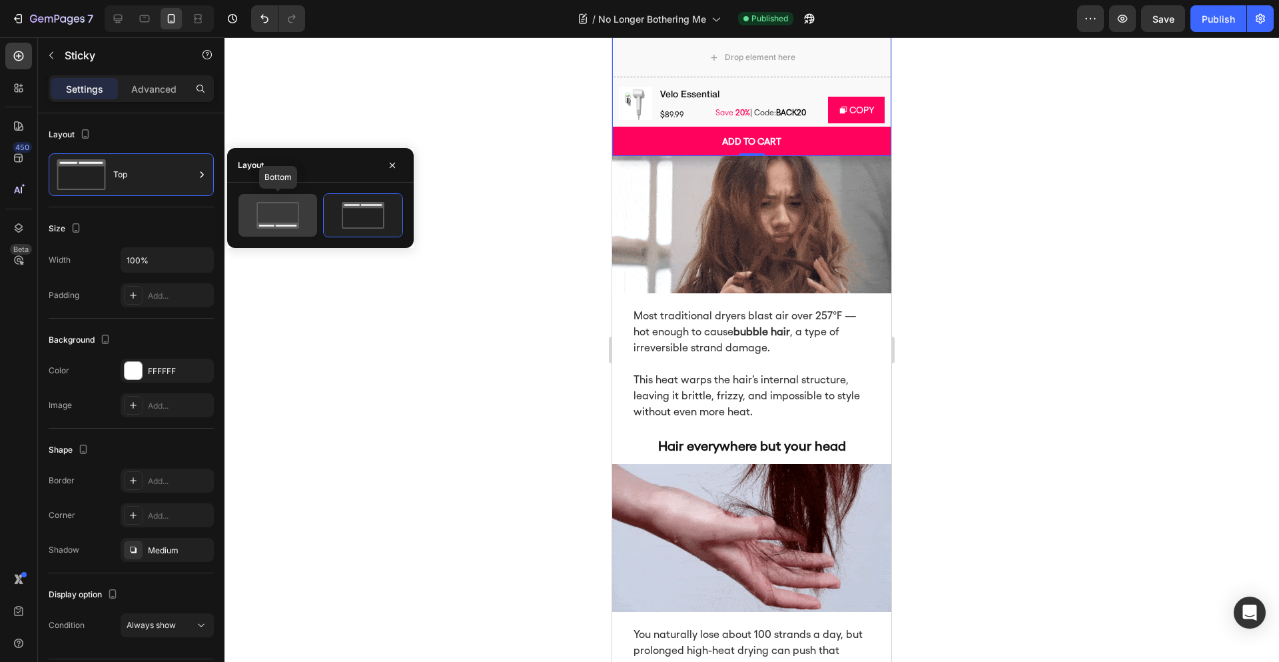
click at [306, 212] on icon at bounding box center [278, 215] width 63 height 27
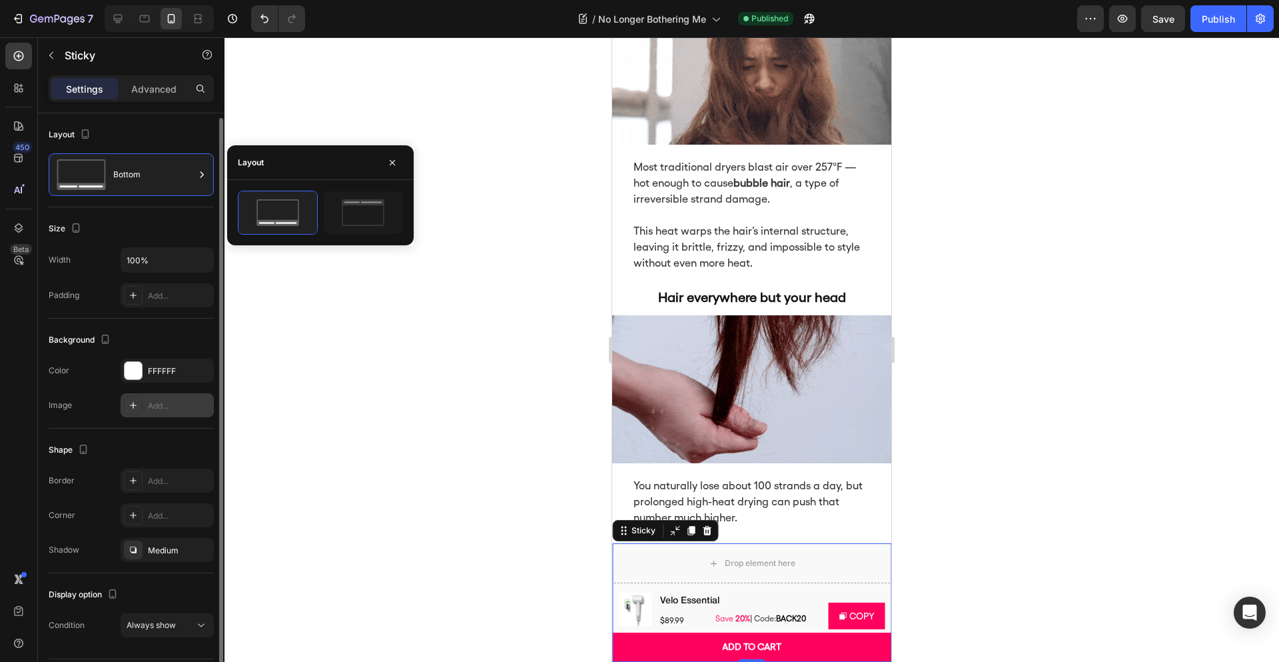
scroll to position [39, 0]
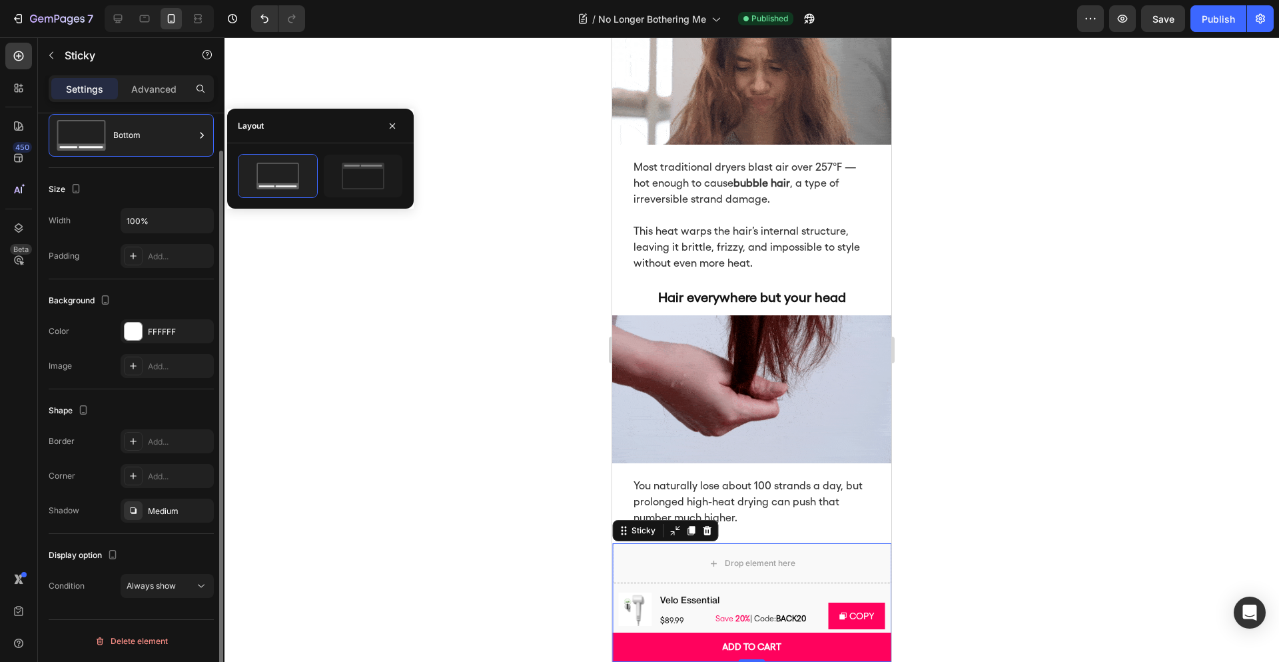
click at [159, 400] on div "Shape" at bounding box center [131, 410] width 165 height 21
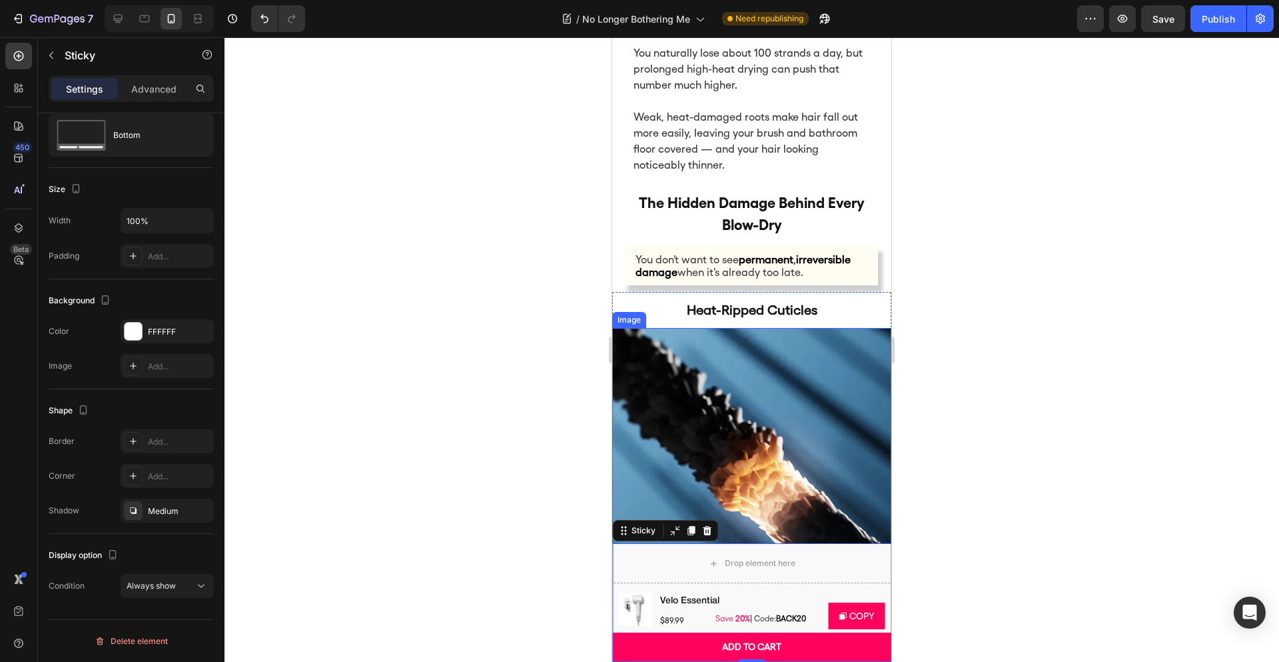
scroll to position [1366, 0]
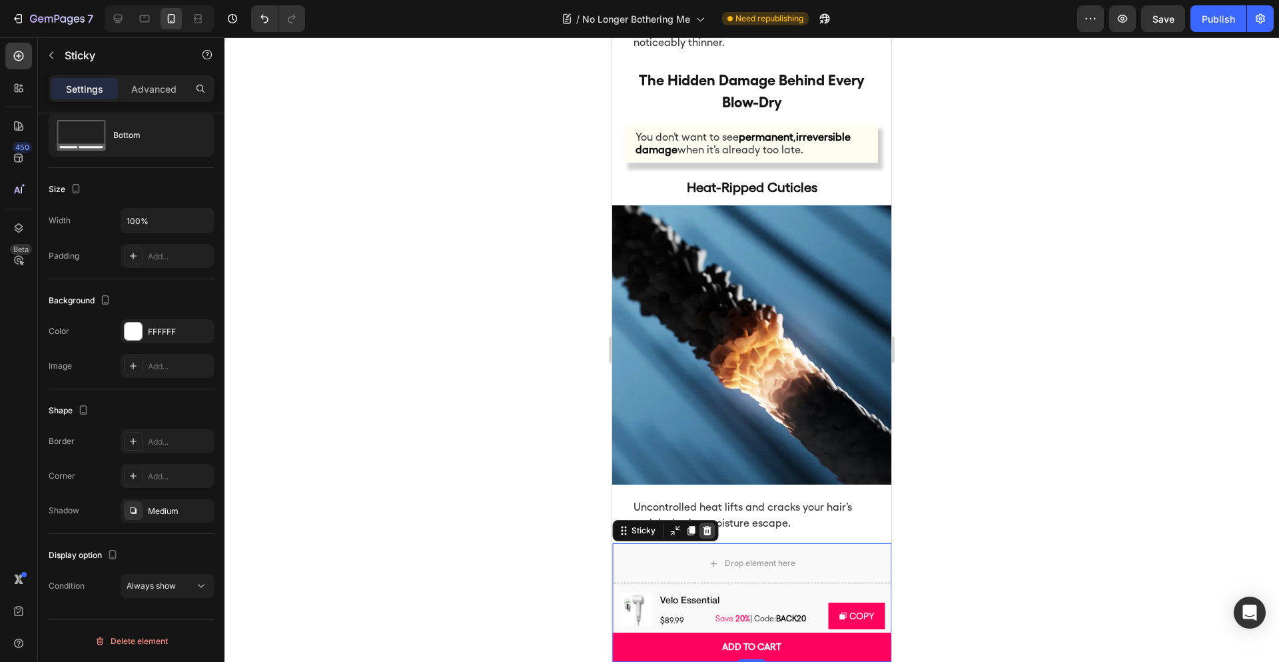
drag, startPoint x: 707, startPoint y: 534, endPoint x: 1506, endPoint y: 434, distance: 805.1
click at [707, 534] on icon at bounding box center [707, 530] width 9 height 9
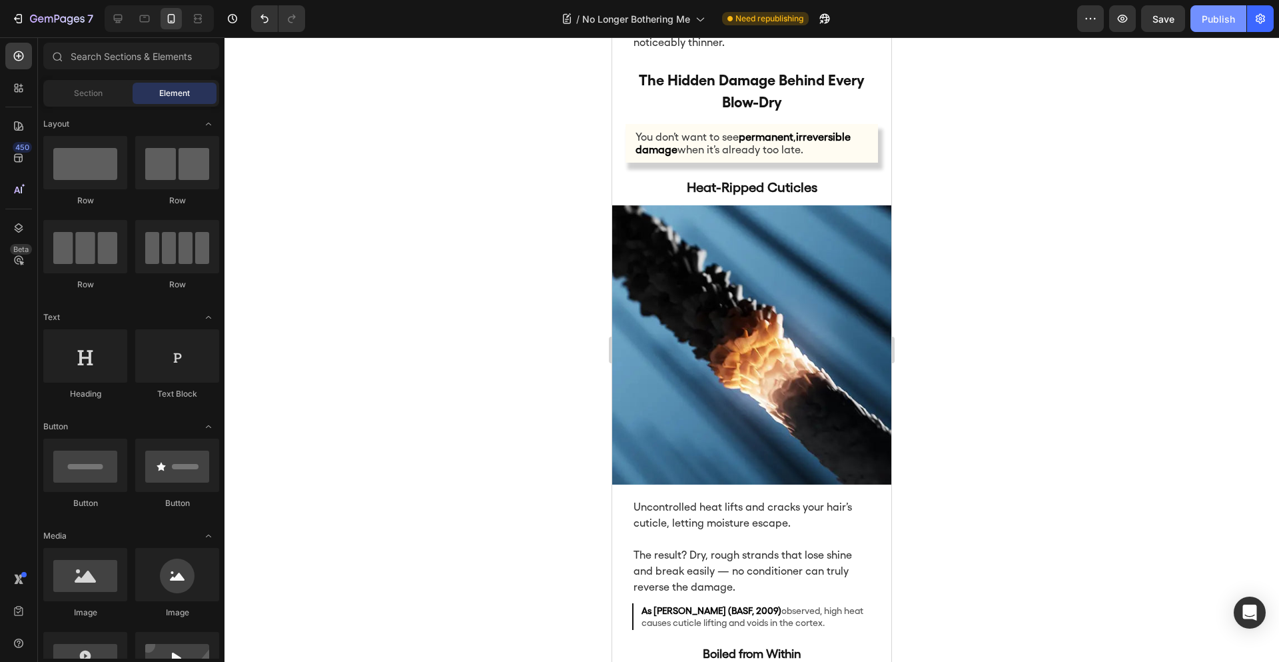
click at [1223, 19] on div "Publish" at bounding box center [1218, 19] width 33 height 14
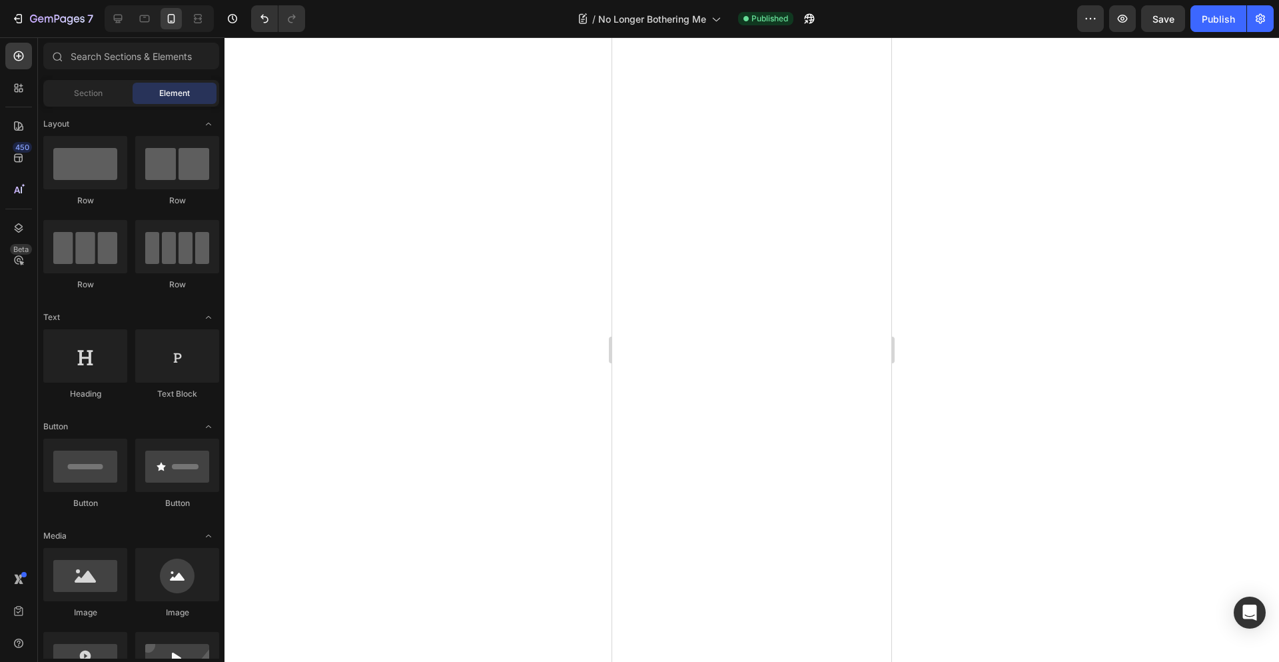
scroll to position [0, 0]
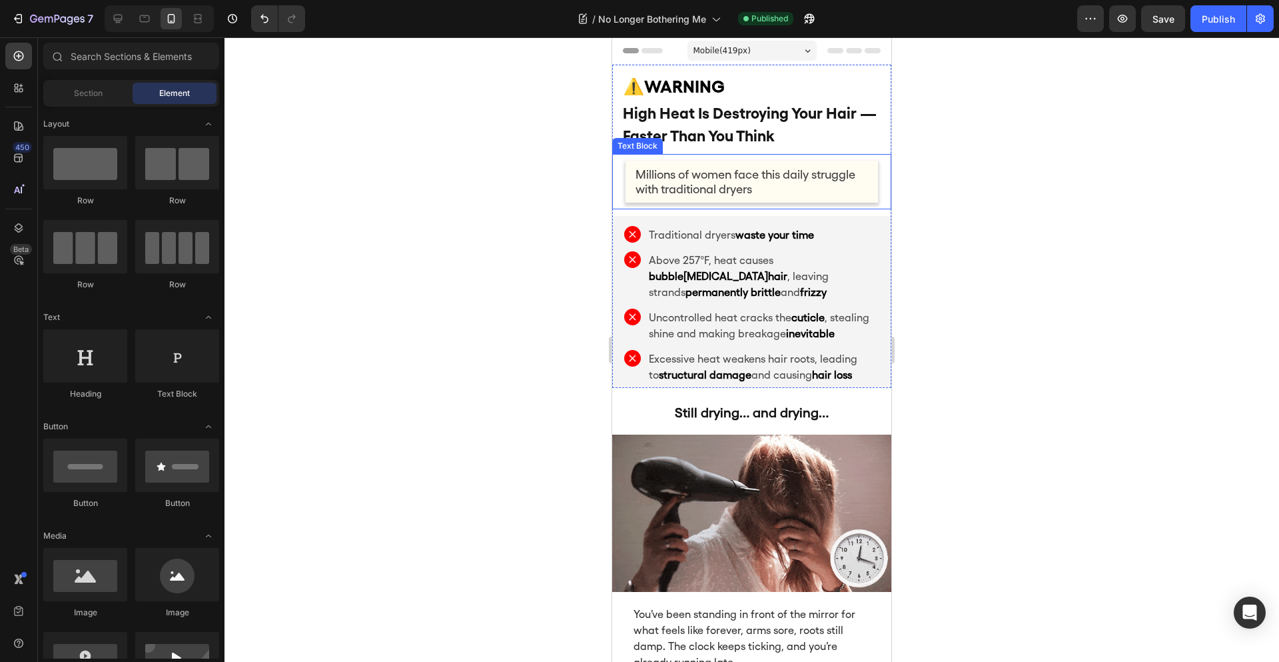
click at [964, 175] on div at bounding box center [752, 349] width 1055 height 624
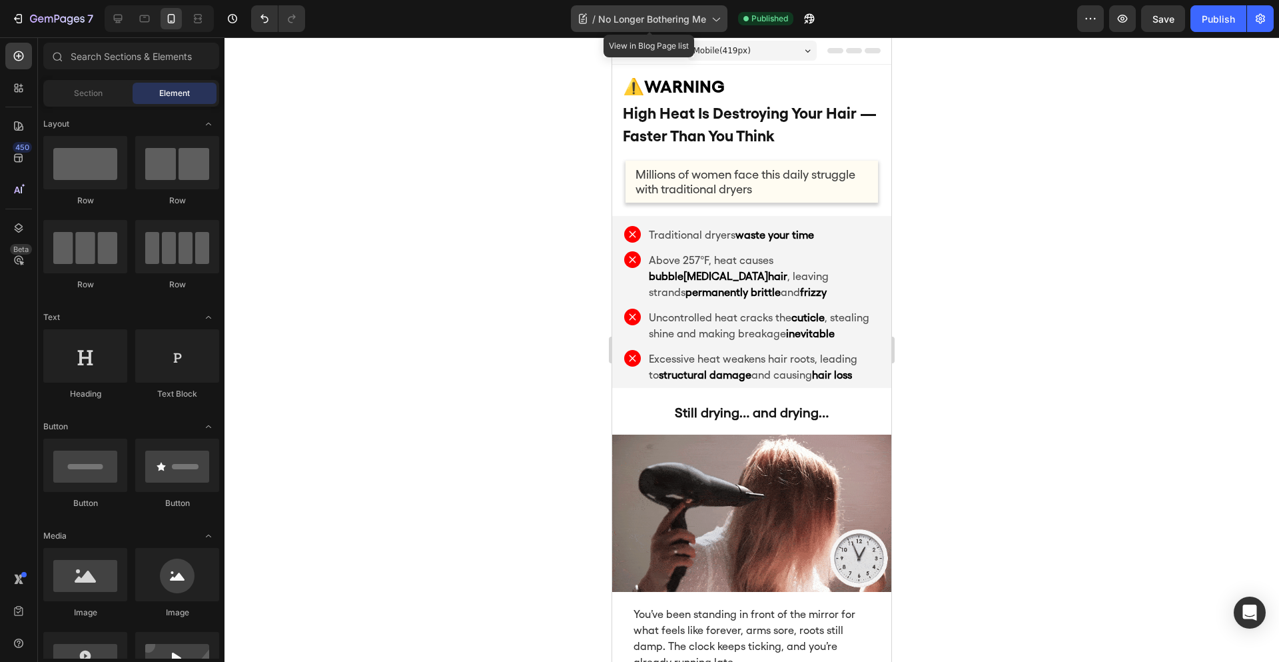
click at [685, 21] on span "No Longer Bothering Me" at bounding box center [652, 19] width 108 height 14
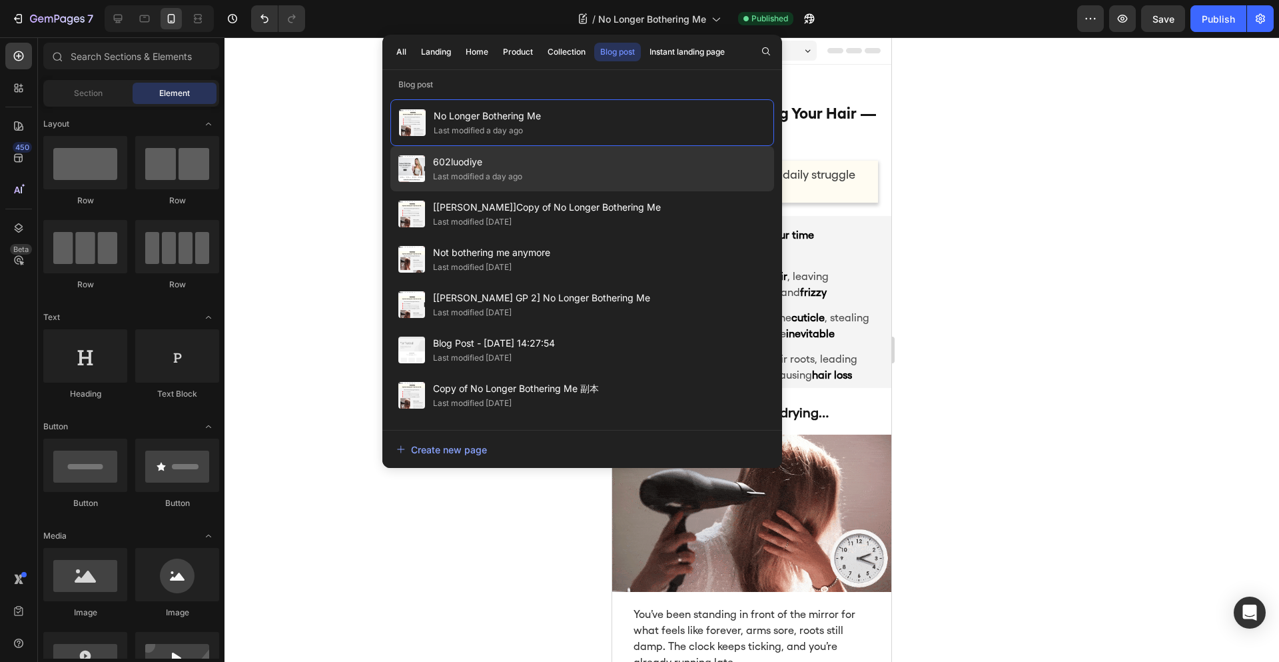
click at [508, 167] on span "602luodiye" at bounding box center [477, 162] width 89 height 16
